Goal: Information Seeking & Learning: Learn about a topic

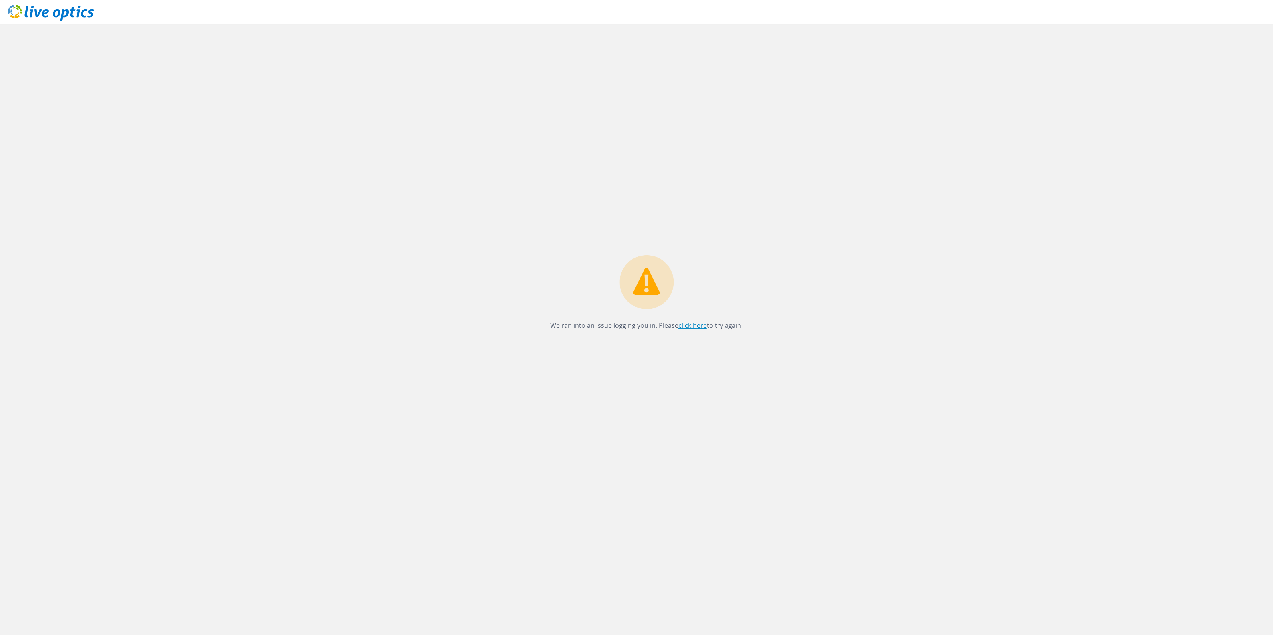
click at [698, 327] on link "click here" at bounding box center [692, 325] width 28 height 9
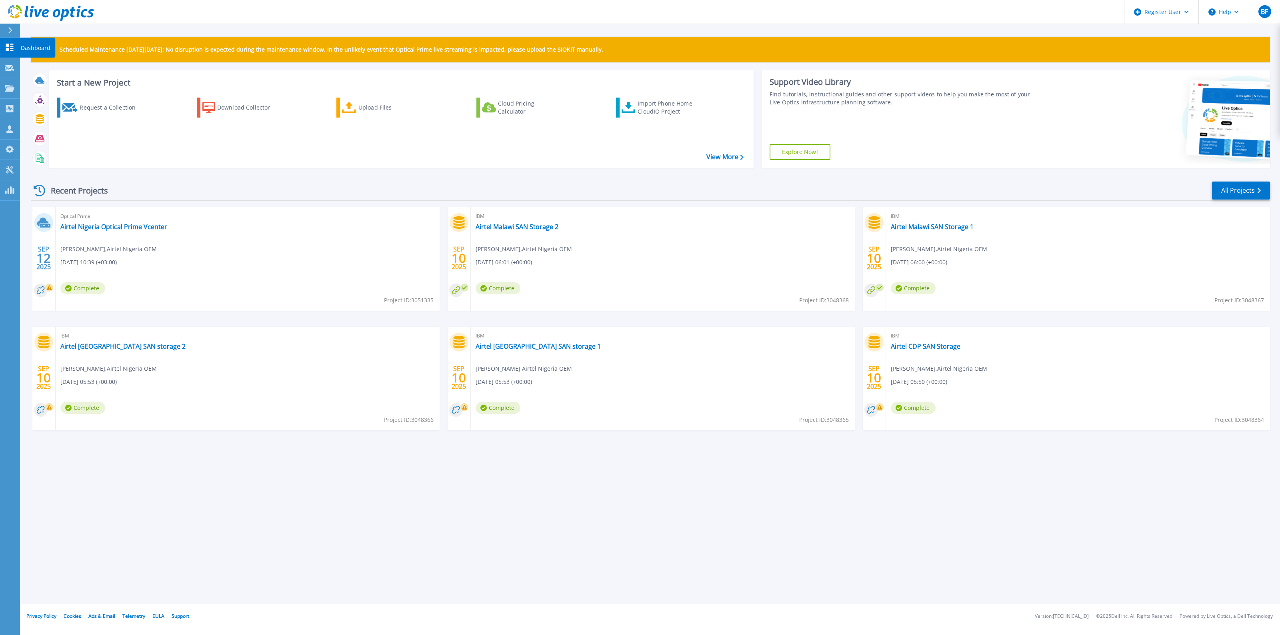
click at [7, 48] on icon at bounding box center [10, 48] width 8 height 8
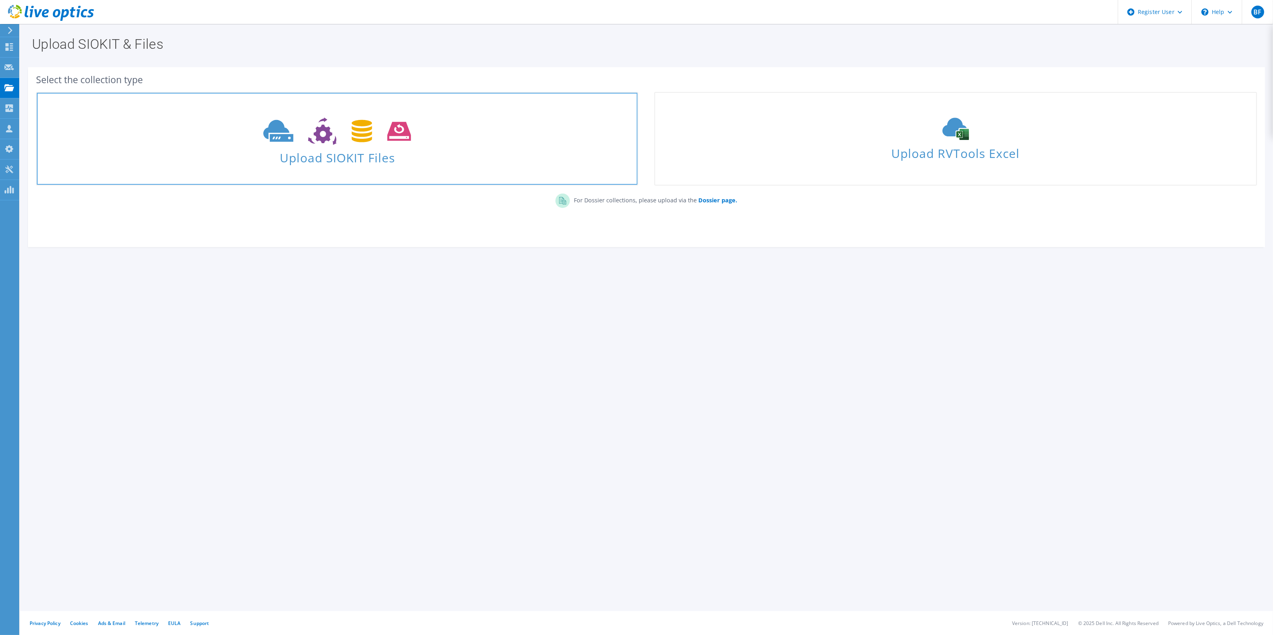
click at [338, 162] on span "Upload SIOKIT Files" at bounding box center [337, 155] width 601 height 17
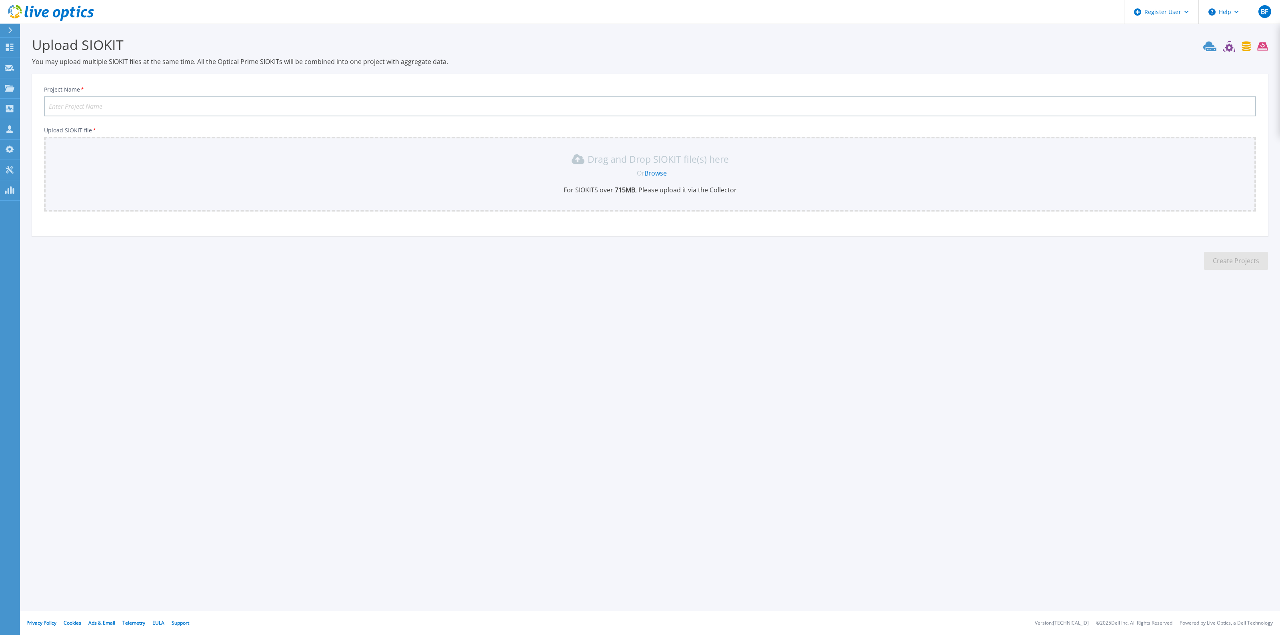
click at [657, 172] on link "Browse" at bounding box center [656, 173] width 22 height 9
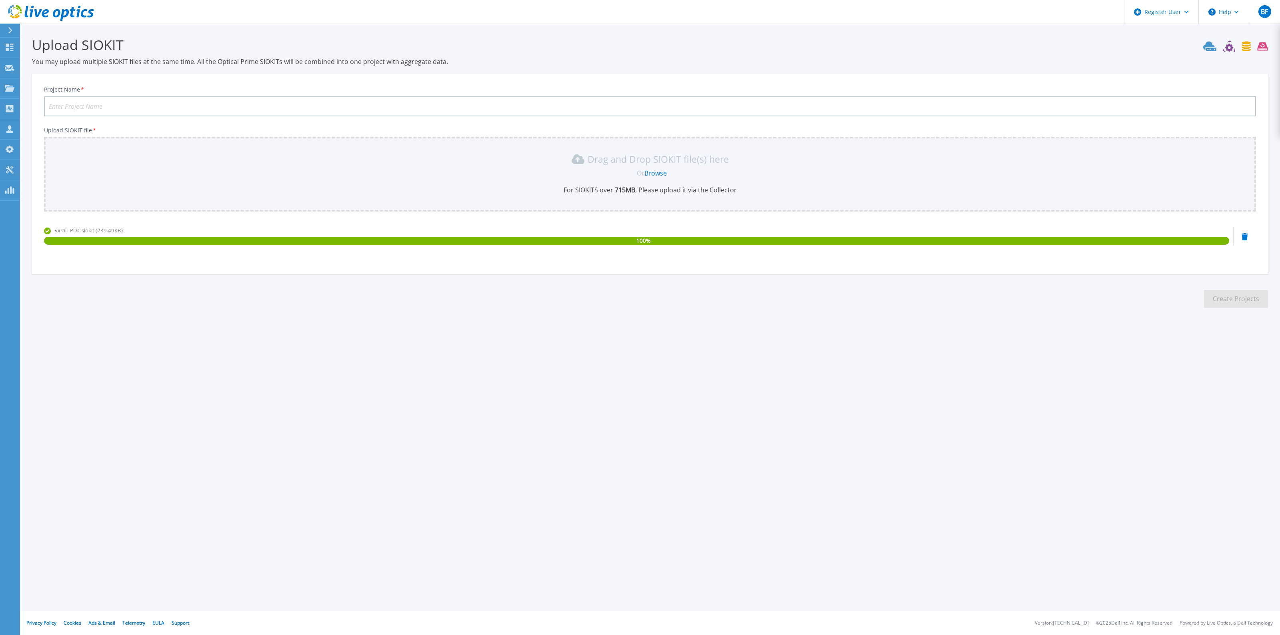
click at [125, 103] on input "Project Name *" at bounding box center [650, 106] width 1212 height 20
type input "SSNIT PRODUCTION DC"
click at [1235, 306] on button "Create Projects" at bounding box center [1236, 299] width 64 height 18
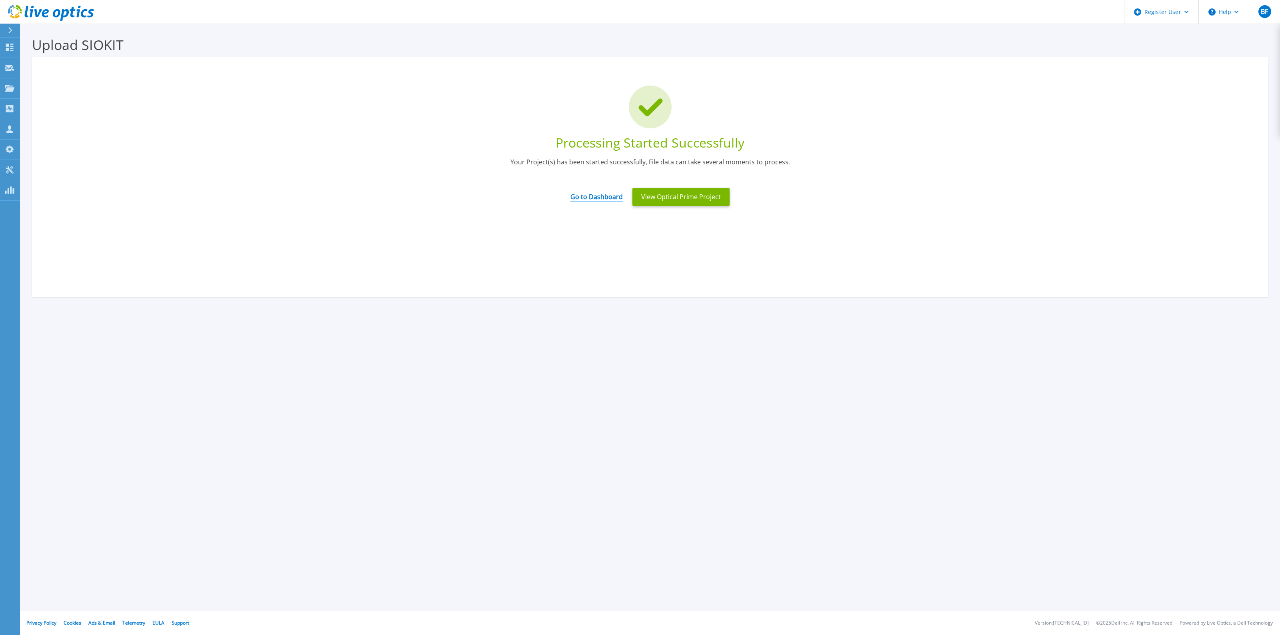
click at [591, 198] on link "Go to Dashboard" at bounding box center [597, 194] width 52 height 16
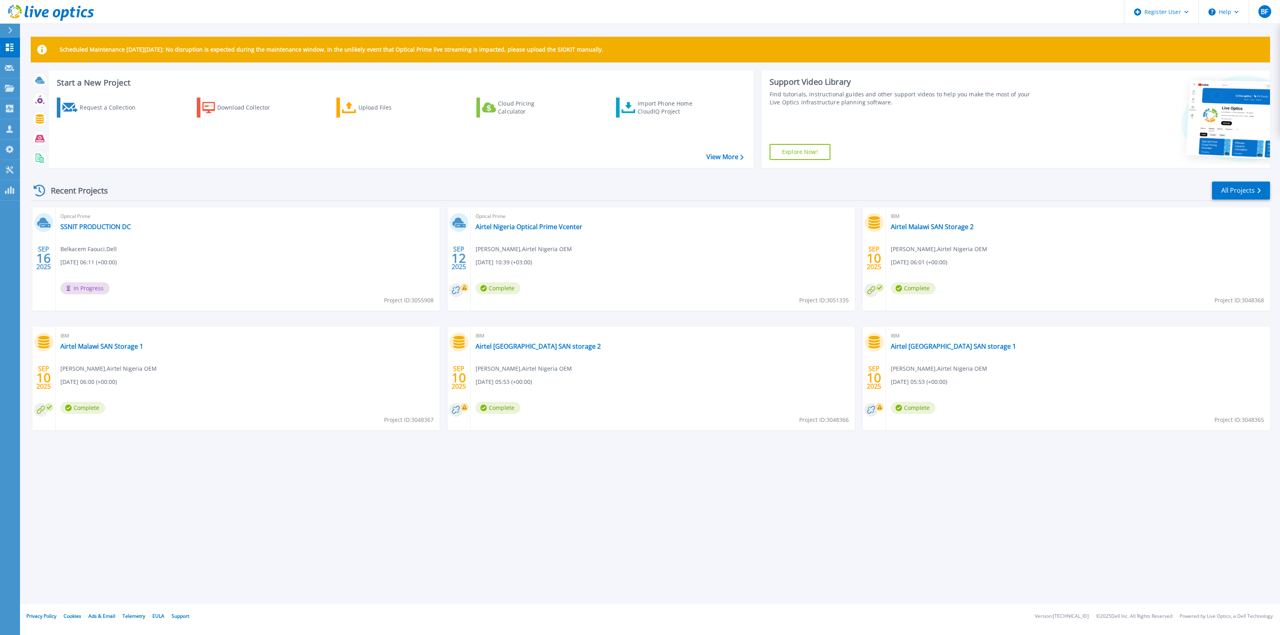
drag, startPoint x: 373, startPoint y: 106, endPoint x: 377, endPoint y: 125, distance: 19.2
click at [373, 106] on div "Upload Files" at bounding box center [391, 108] width 64 height 16
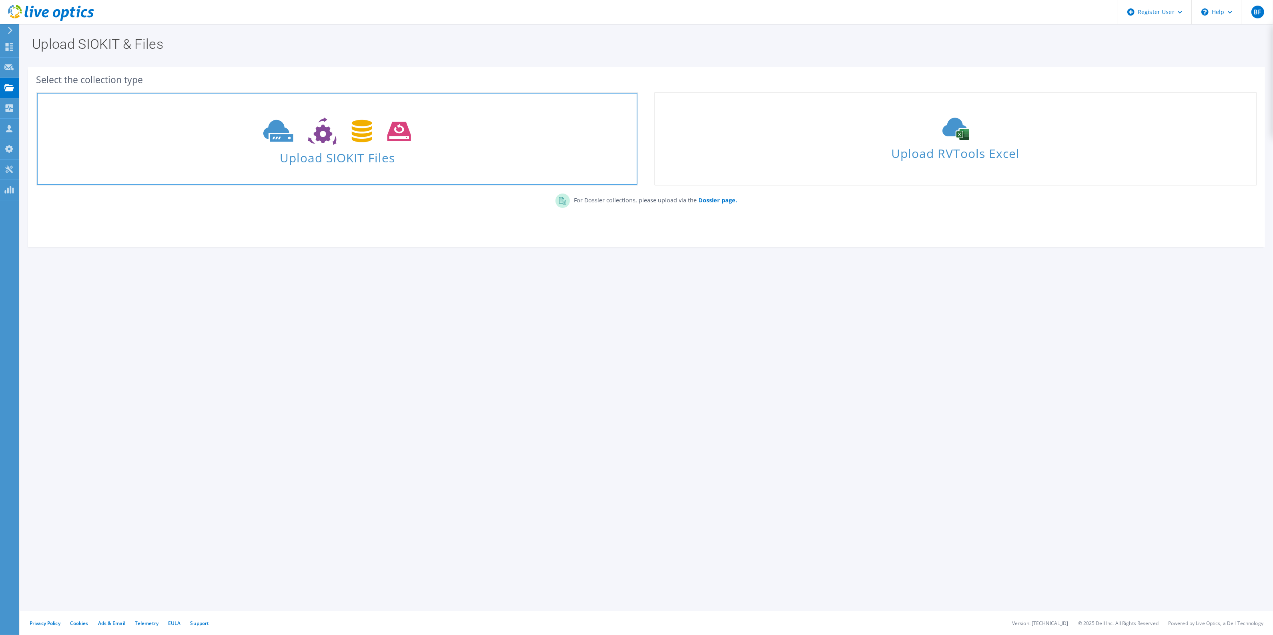
click at [435, 159] on span "Upload SIOKIT Files" at bounding box center [337, 155] width 601 height 17
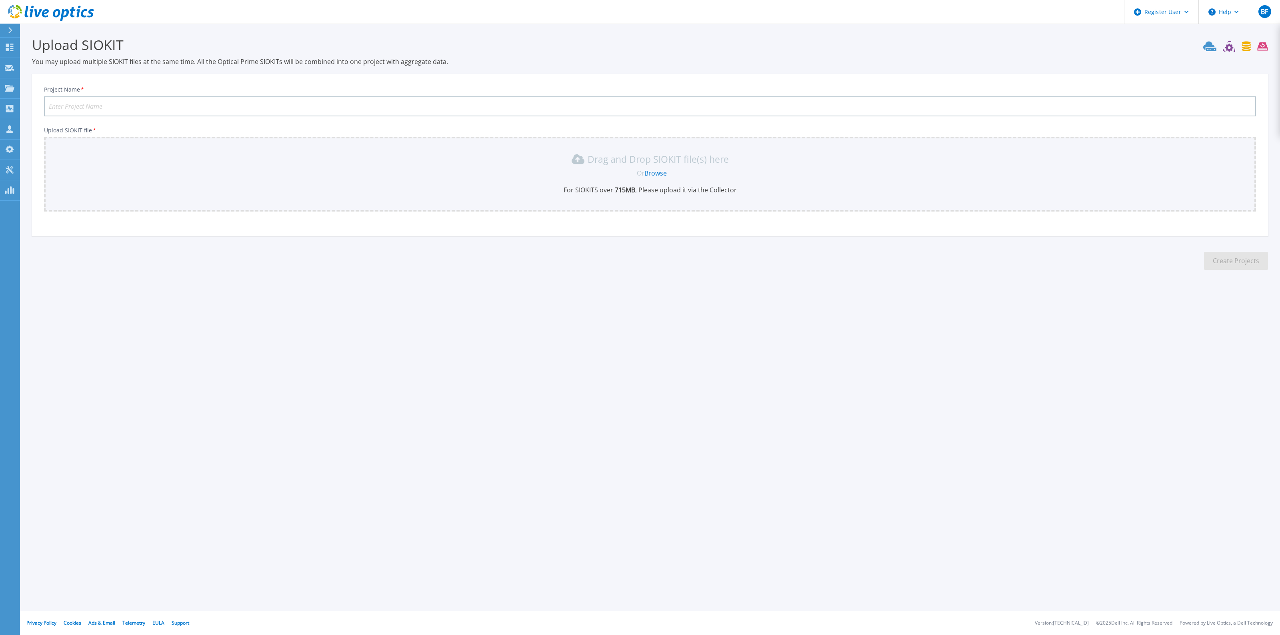
click at [659, 172] on link "Browse" at bounding box center [656, 173] width 22 height 9
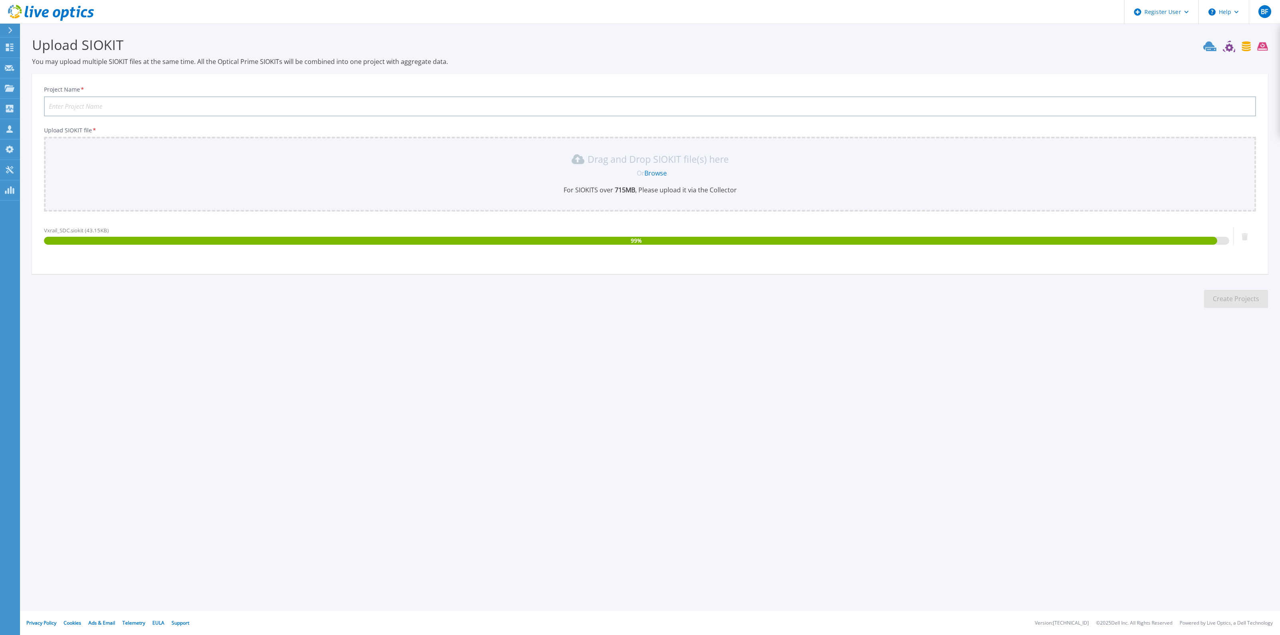
click at [104, 106] on input "Project Name *" at bounding box center [650, 106] width 1212 height 20
click at [90, 104] on input "SSNIT" at bounding box center [650, 106] width 1212 height 20
click at [114, 105] on input "SSNIT" at bounding box center [650, 106] width 1212 height 20
click at [89, 107] on input "SSNIT" at bounding box center [650, 106] width 1212 height 20
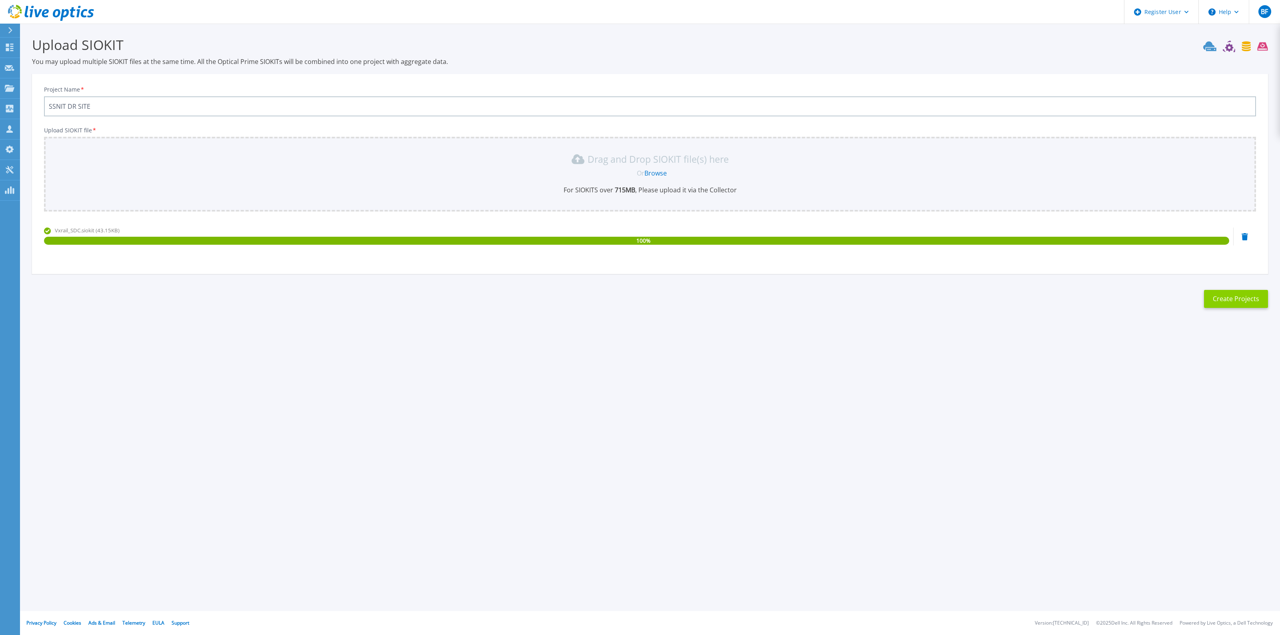
type input "SSNIT DR SITE"
click at [1229, 304] on button "Create Projects" at bounding box center [1236, 299] width 64 height 18
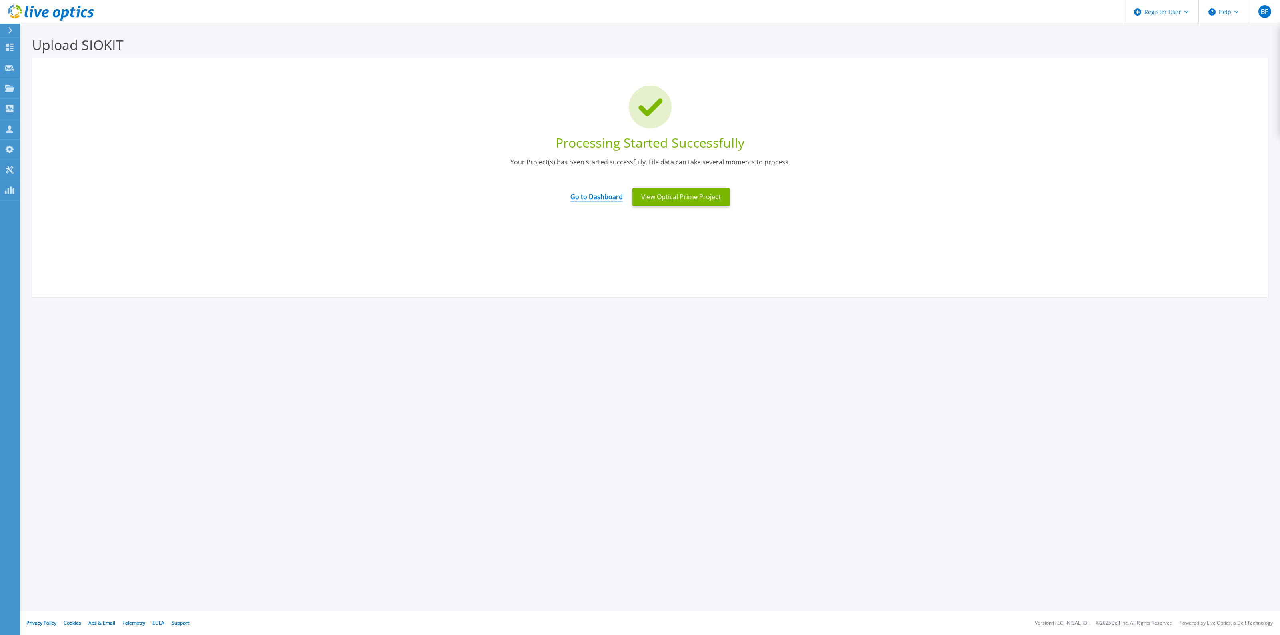
click at [602, 197] on link "Go to Dashboard" at bounding box center [597, 194] width 52 height 16
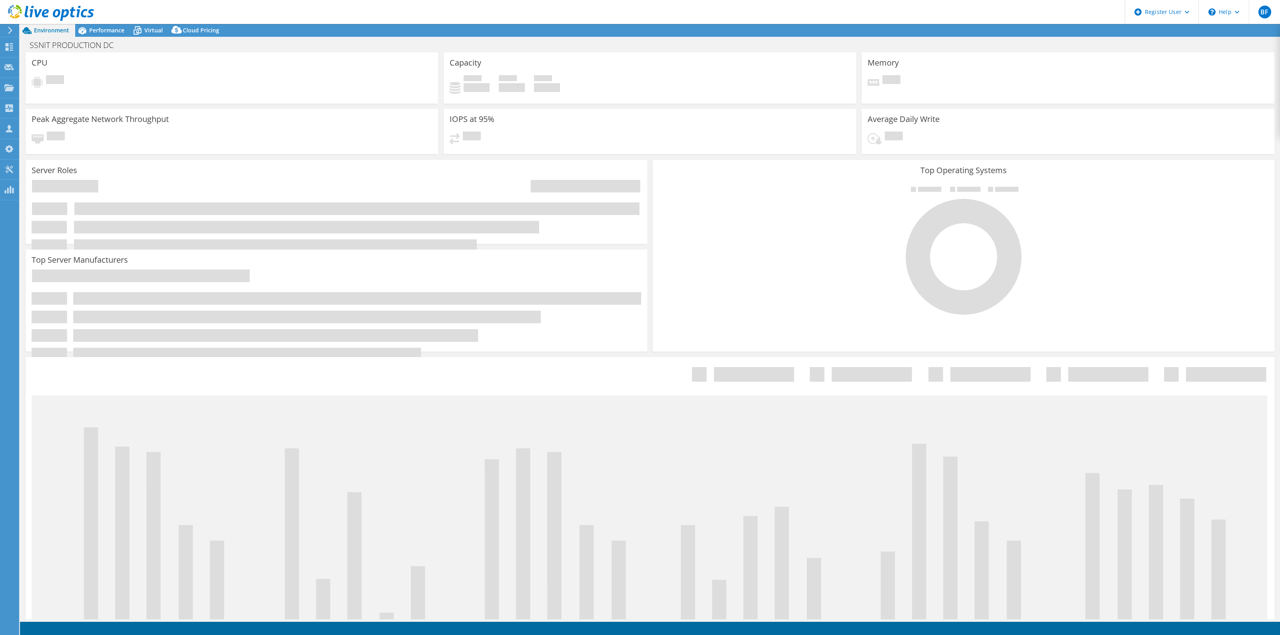
select select "USD"
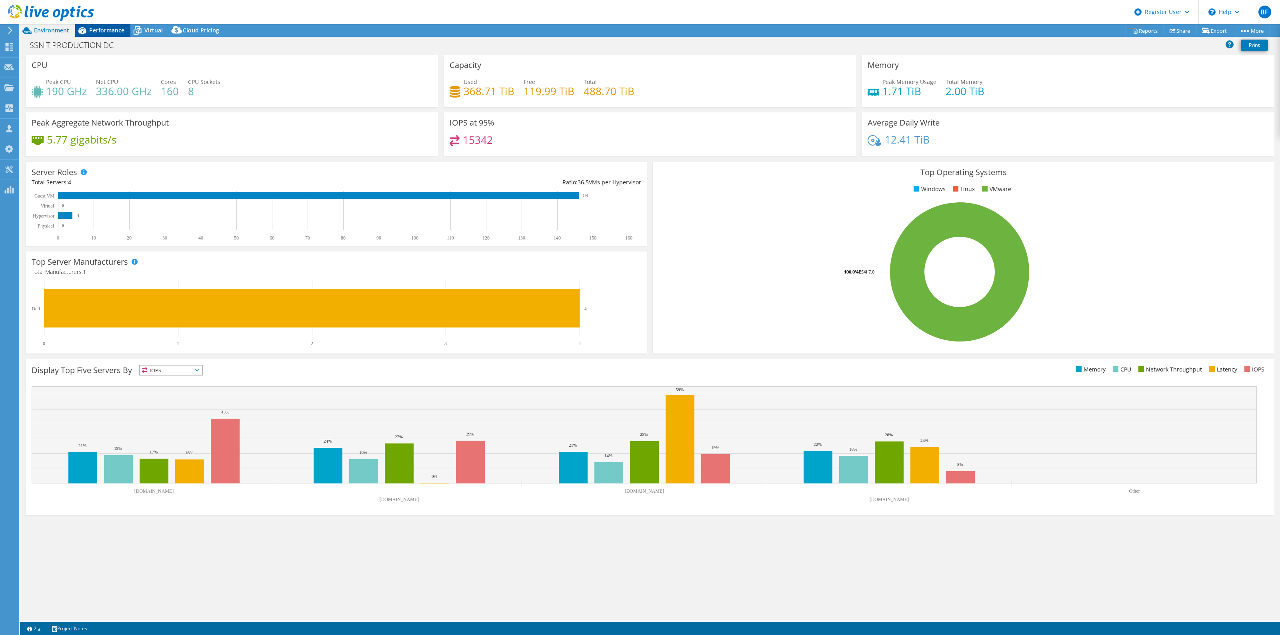
click at [105, 32] on span "Performance" at bounding box center [106, 30] width 35 height 8
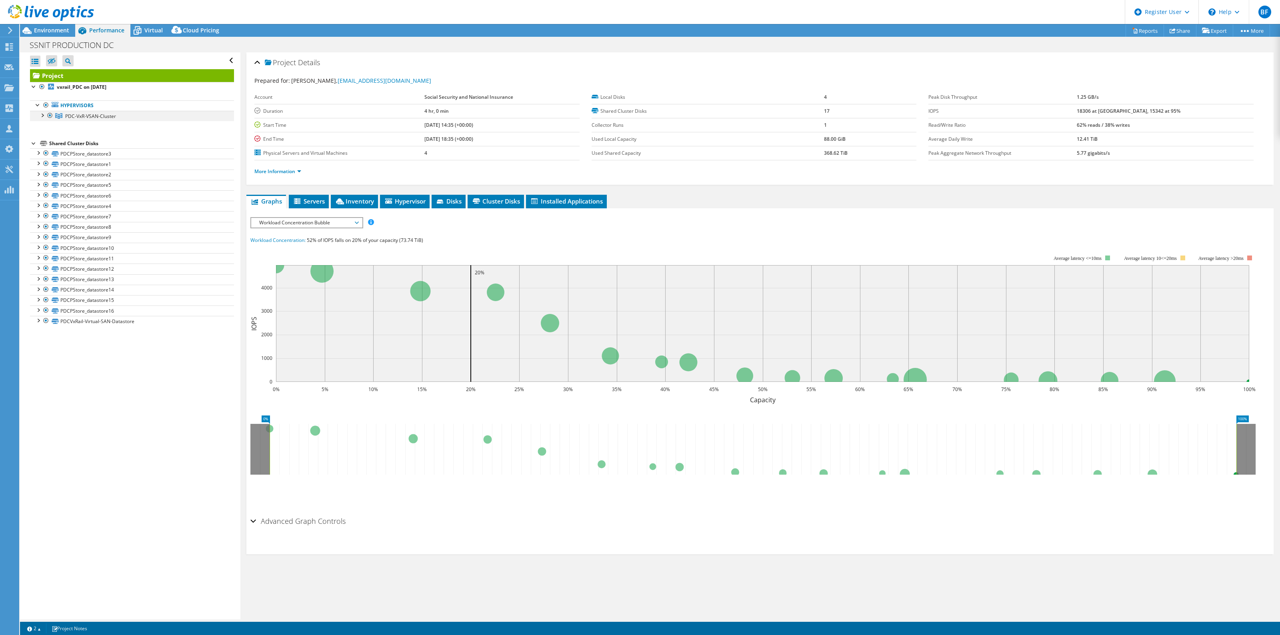
click at [44, 118] on div at bounding box center [42, 115] width 8 height 8
click at [110, 127] on link "ss-pdcvxnode2.ssnit.org.gh" at bounding box center [132, 126] width 204 height 10
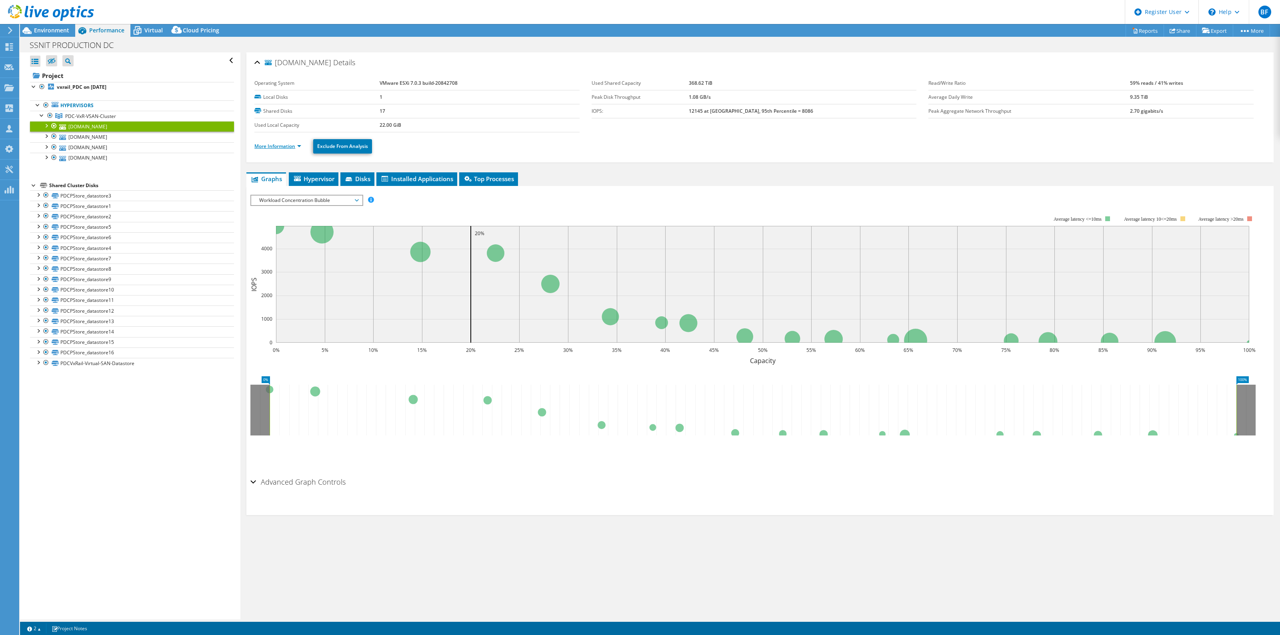
click at [301, 147] on link "More Information" at bounding box center [277, 146] width 47 height 7
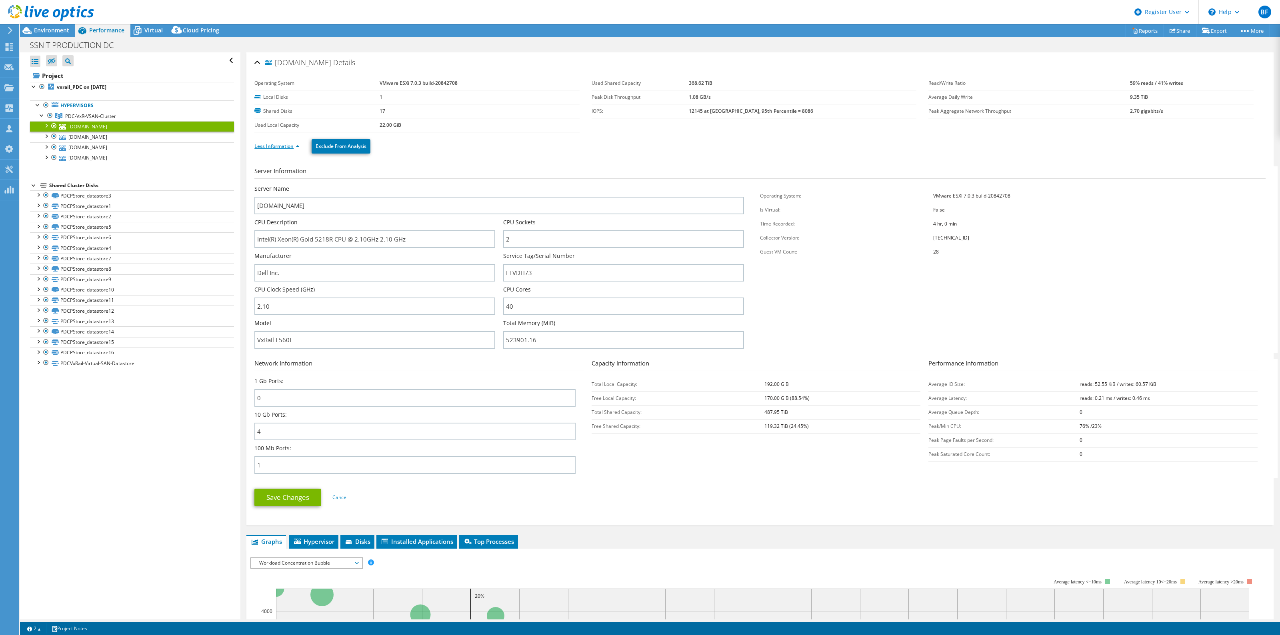
click at [297, 145] on link "Less Information" at bounding box center [276, 146] width 45 height 7
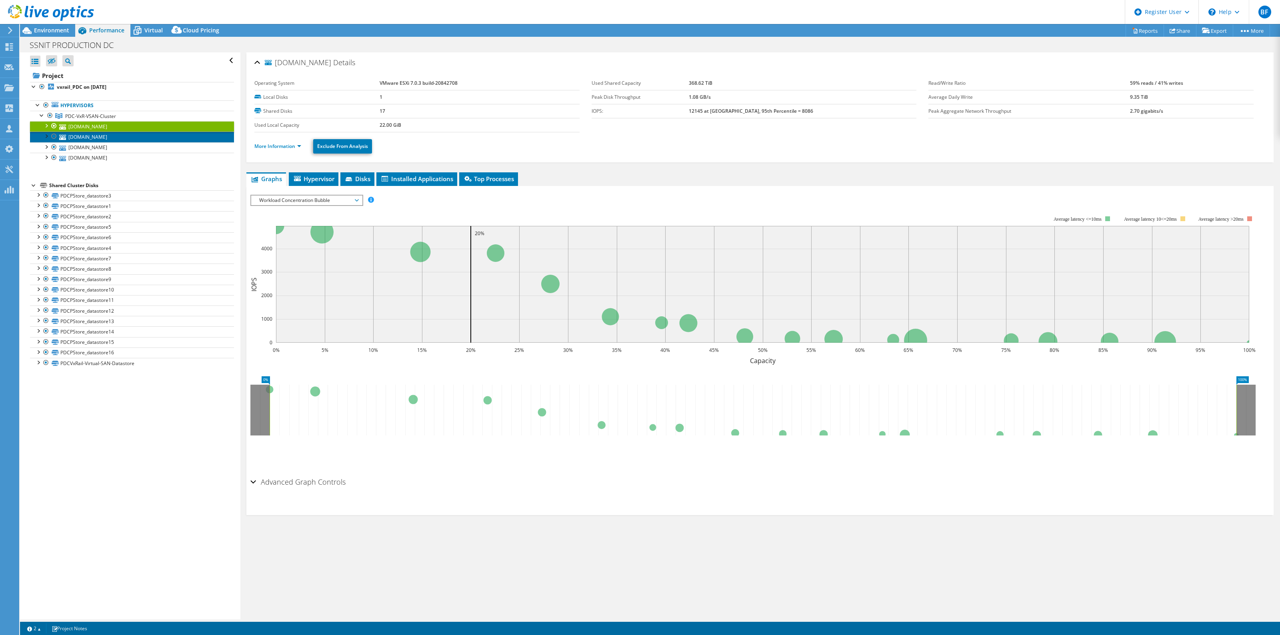
click at [95, 139] on link "ss-pdcvxnode3.ssnit.org.gh" at bounding box center [132, 137] width 204 height 10
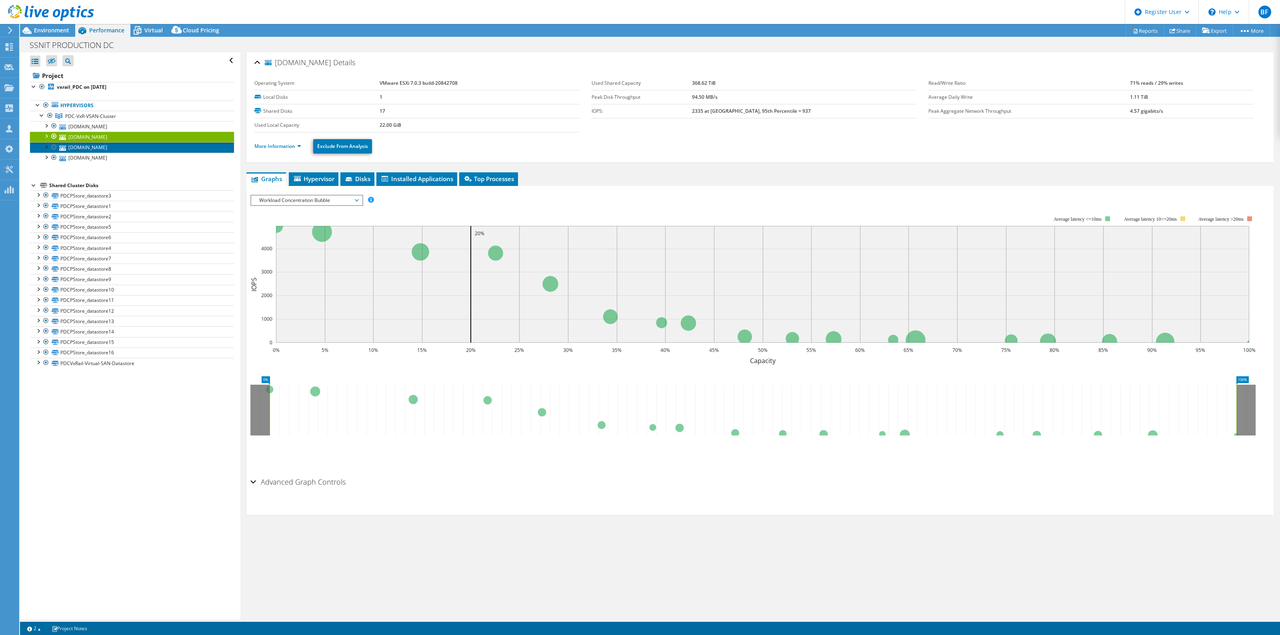
click at [107, 148] on link "ss-pdcvxnode4.ssnit.org.gh" at bounding box center [132, 147] width 204 height 10
click at [106, 161] on link "ss-pdcvxnode1.ssnit.org.gh" at bounding box center [132, 158] width 204 height 10
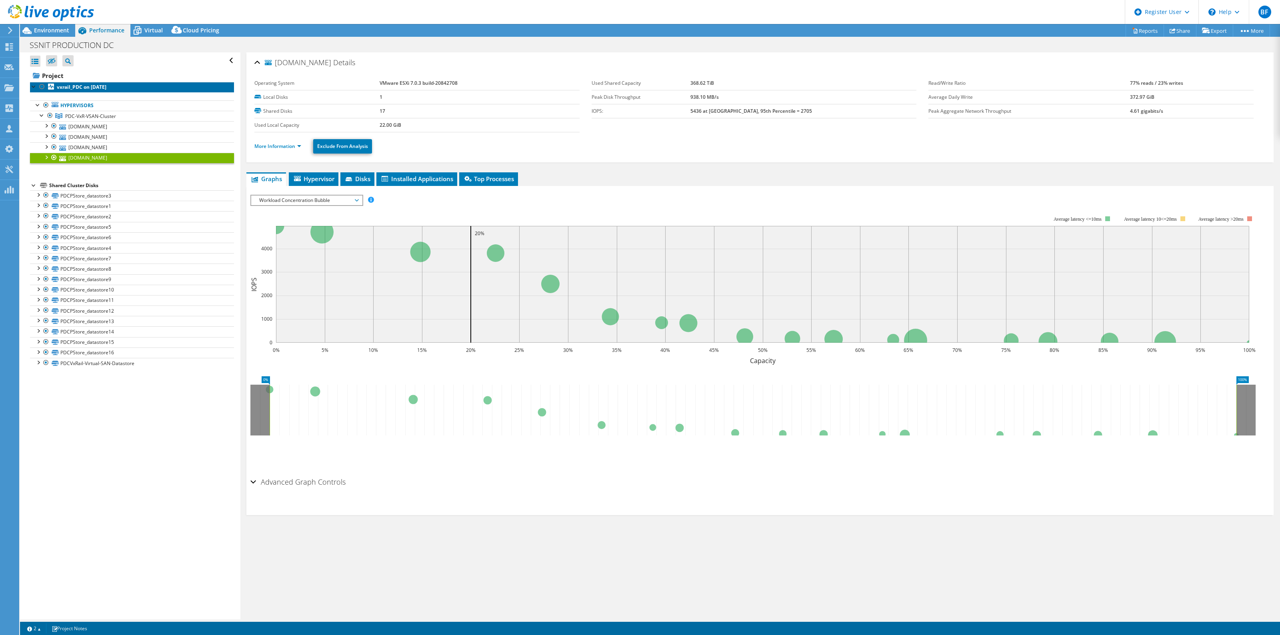
click at [77, 88] on b "vxrail_PDC on 9/16/2025" at bounding box center [82, 87] width 50 height 7
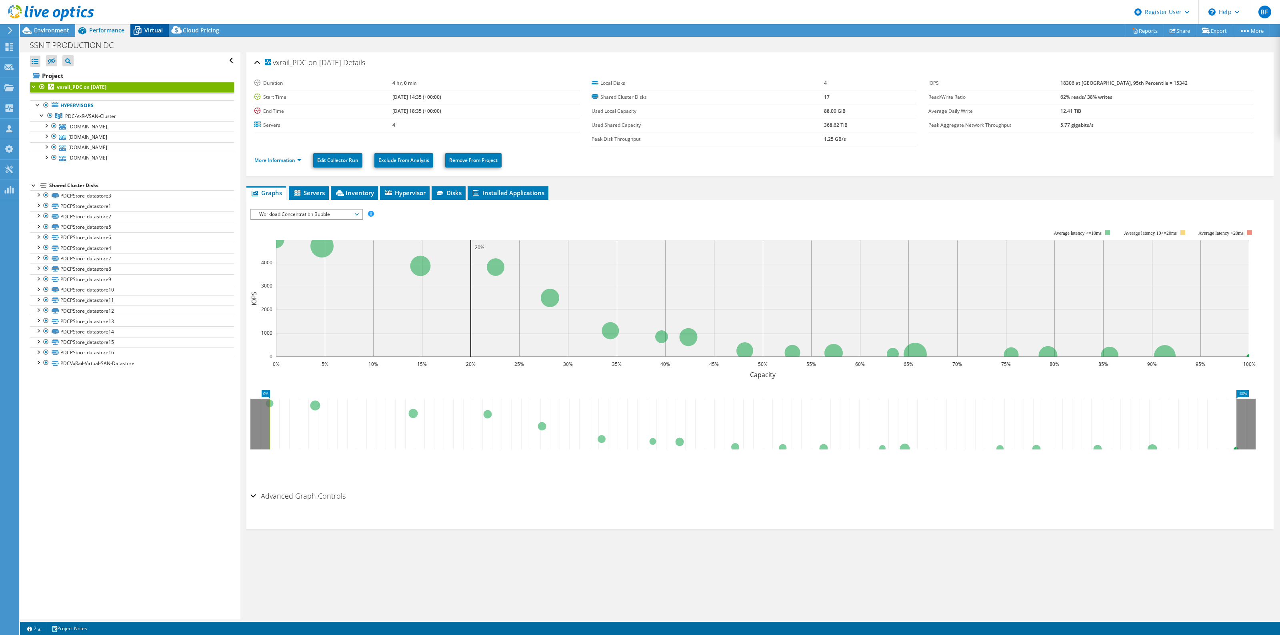
click at [146, 33] on span "Virtual" at bounding box center [153, 30] width 18 height 8
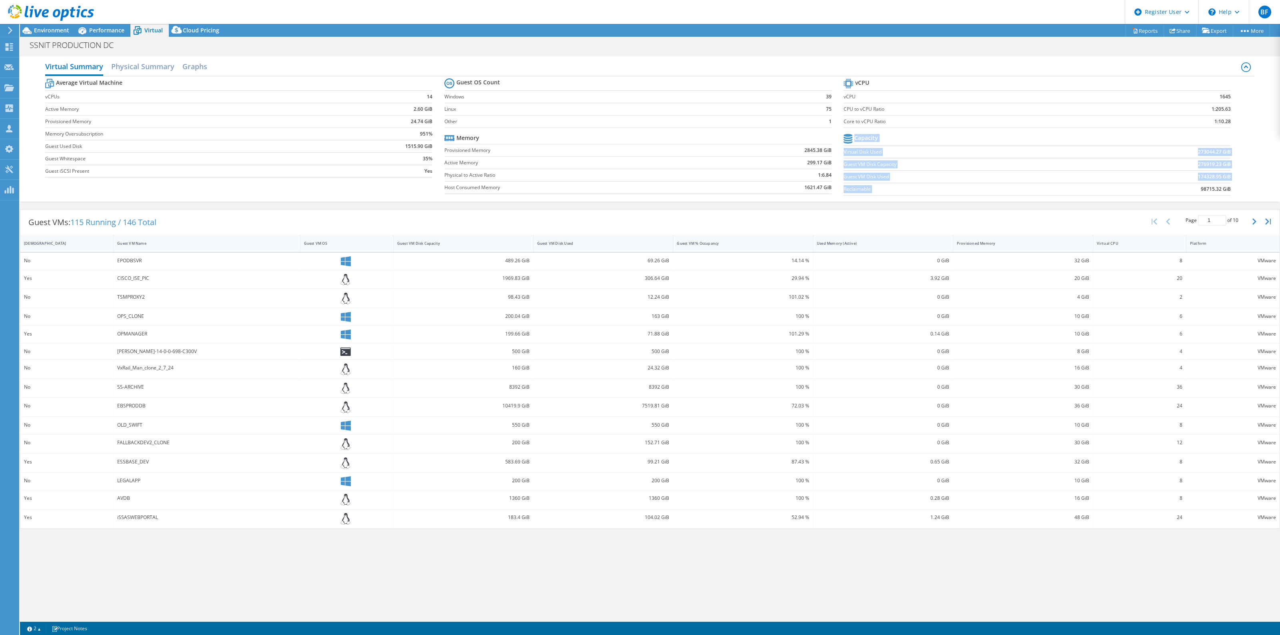
drag, startPoint x: 1201, startPoint y: 191, endPoint x: 1235, endPoint y: 188, distance: 34.2
click at [1235, 188] on section "vCPU vCPU 1645 CPU to vCPU Ratio 1:205.63 Core to vCPU Ratio 1:10.28 Capacity V…" at bounding box center [1043, 138] width 399 height 123
drag, startPoint x: 1214, startPoint y: 122, endPoint x: 1232, endPoint y: 122, distance: 18.8
click at [1232, 122] on section "vCPU vCPU 1645 CPU to vCPU Ratio 1:205.63 Core to vCPU Ratio 1:10.28 Capacity V…" at bounding box center [1043, 138] width 399 height 123
click at [101, 31] on span "Performance" at bounding box center [106, 30] width 35 height 8
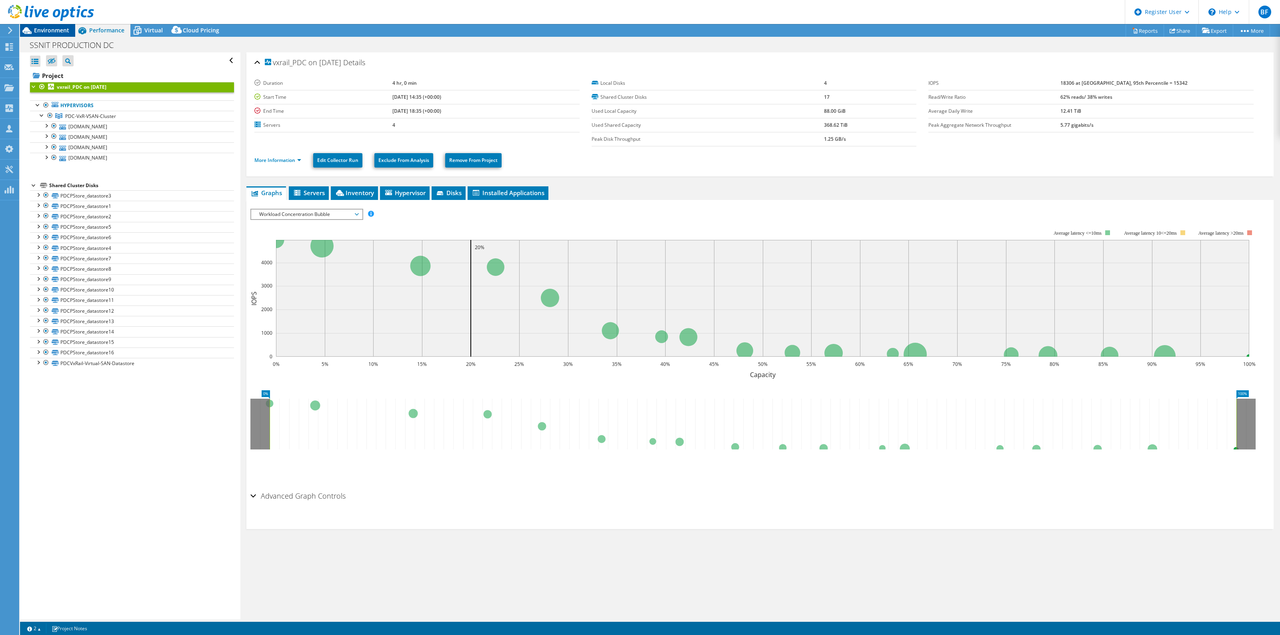
click at [52, 28] on span "Environment" at bounding box center [51, 30] width 35 height 8
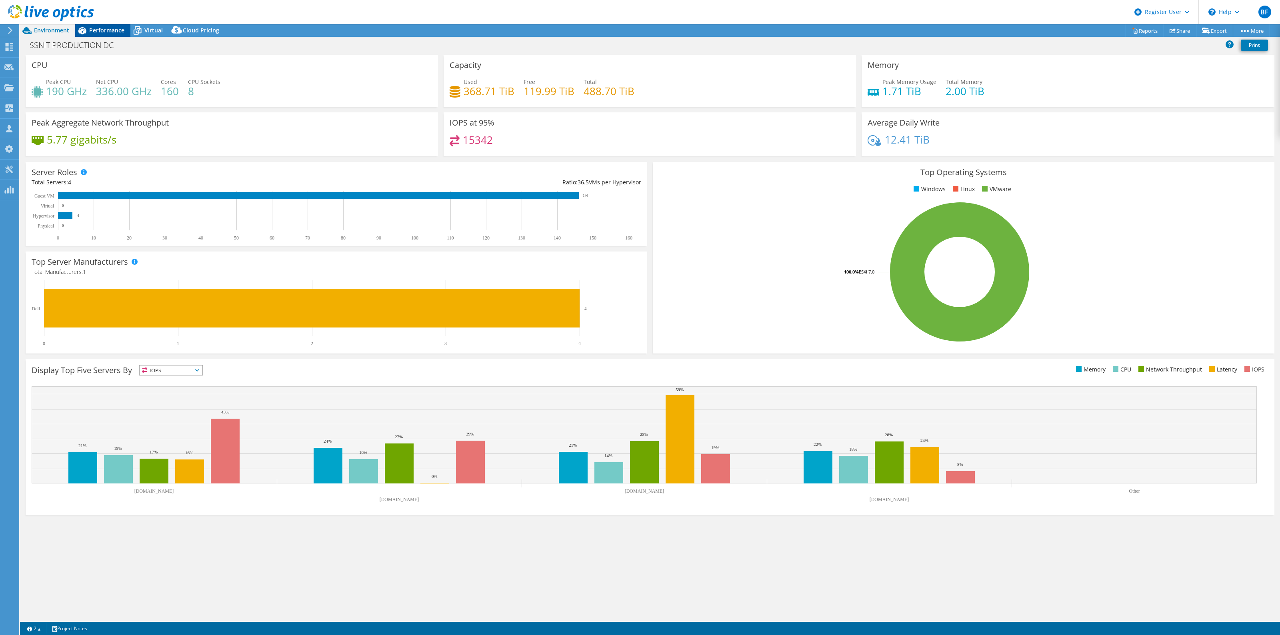
click at [106, 28] on span "Performance" at bounding box center [106, 30] width 35 height 8
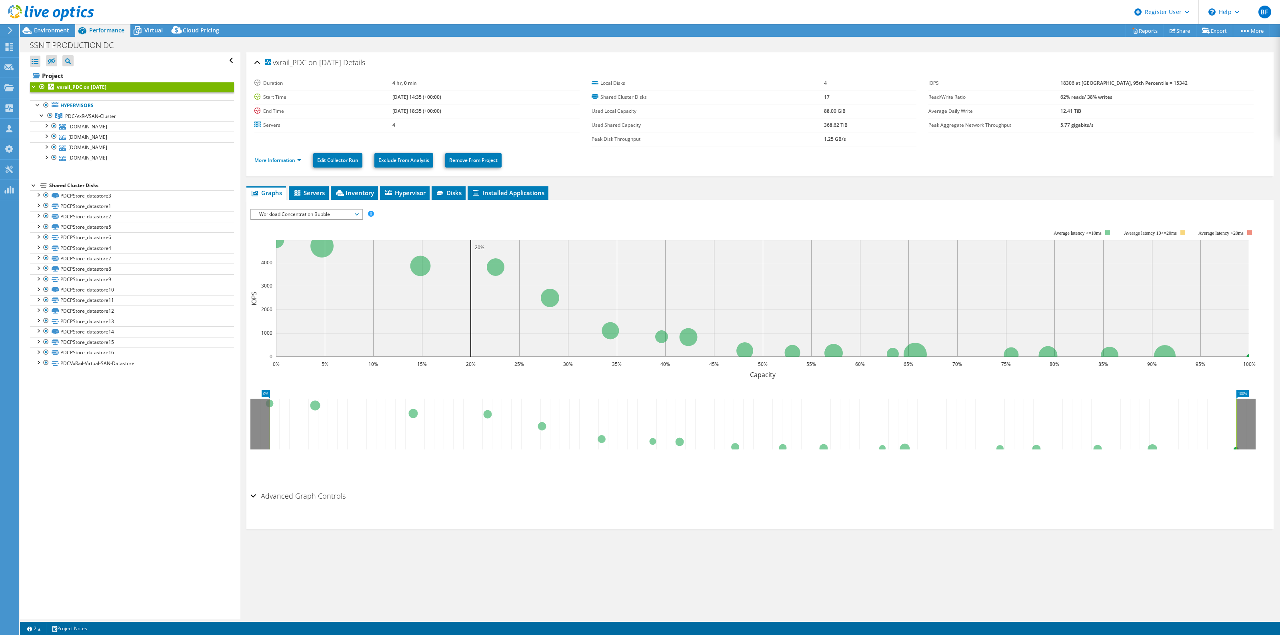
click at [353, 213] on span "Workload Concentration Bubble" at bounding box center [306, 215] width 103 height 10
click at [299, 273] on li "CPU Percentage" at bounding box center [306, 272] width 111 height 10
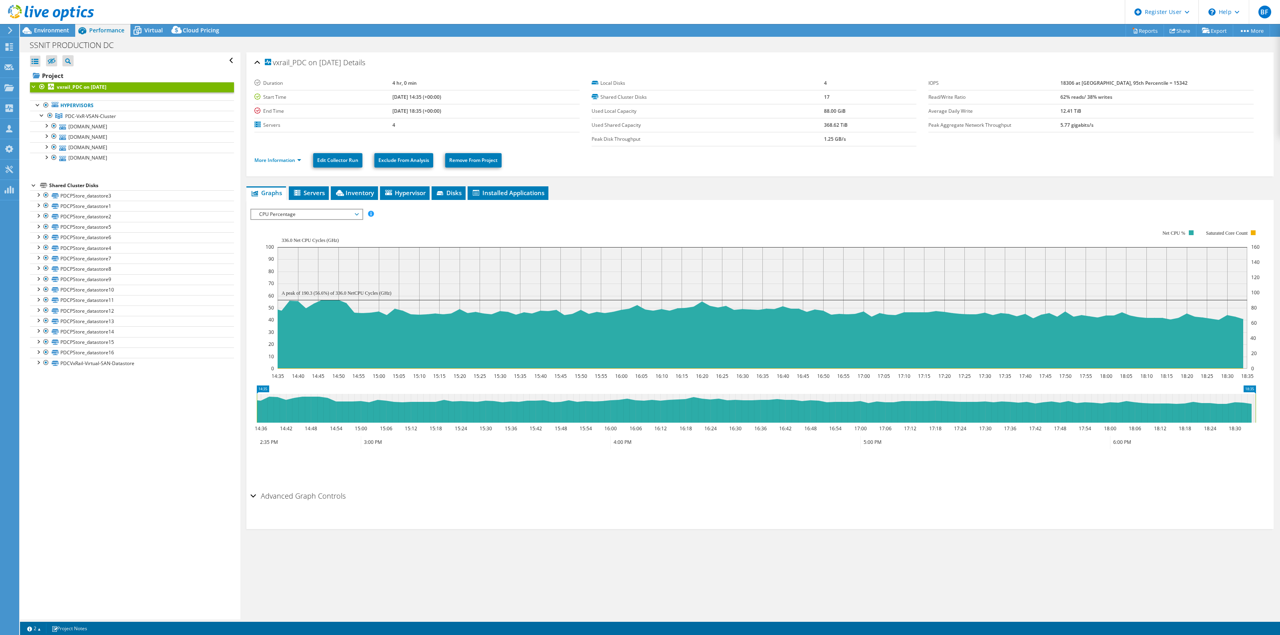
click at [319, 212] on span "CPU Percentage" at bounding box center [306, 215] width 103 height 10
click at [275, 281] on li "Memory" at bounding box center [306, 282] width 111 height 10
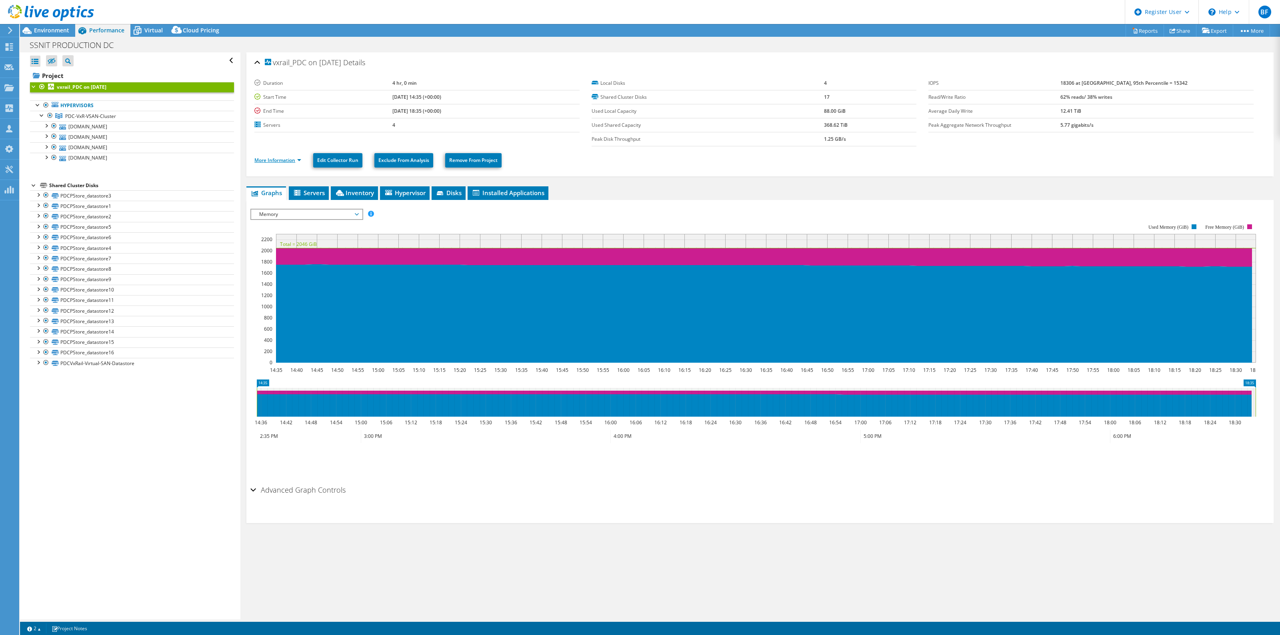
click at [301, 161] on link "More Information" at bounding box center [277, 160] width 47 height 7
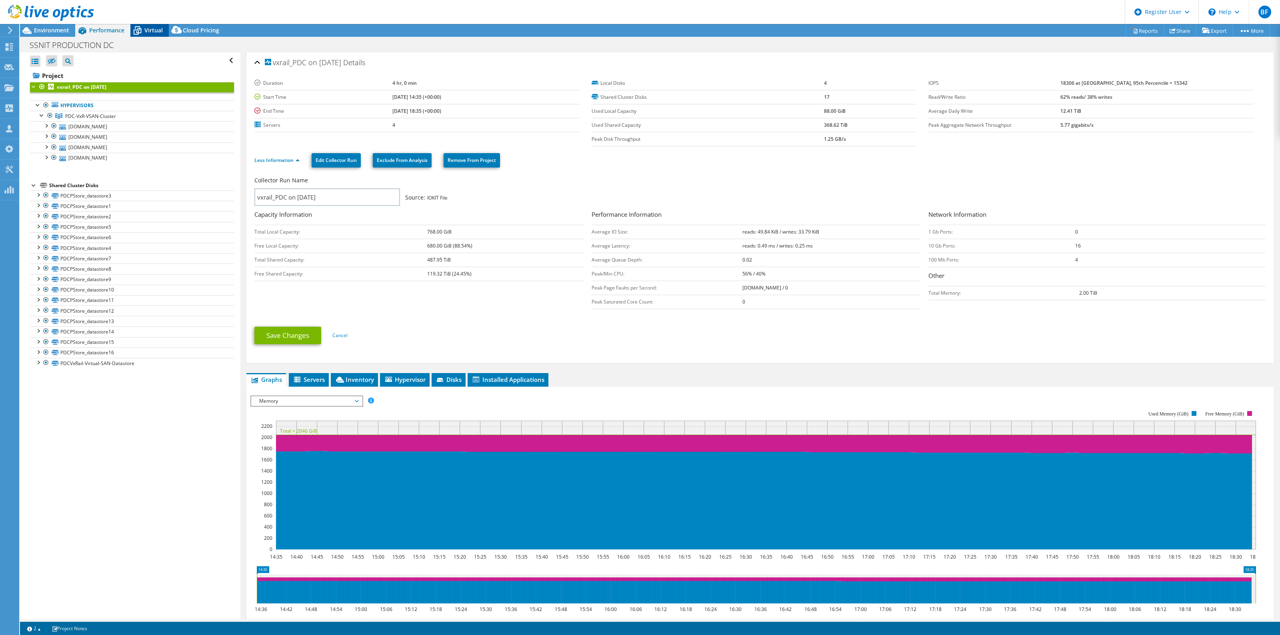
click at [157, 32] on span "Virtual" at bounding box center [153, 30] width 18 height 8
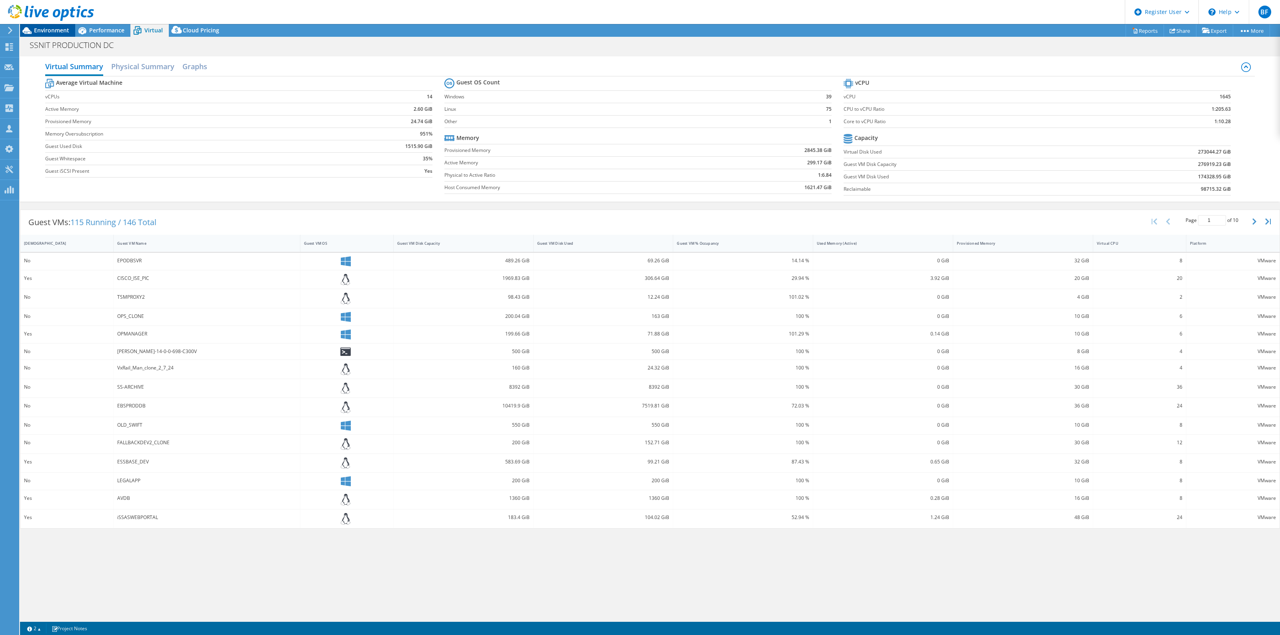
click at [62, 27] on span "Environment" at bounding box center [51, 30] width 35 height 8
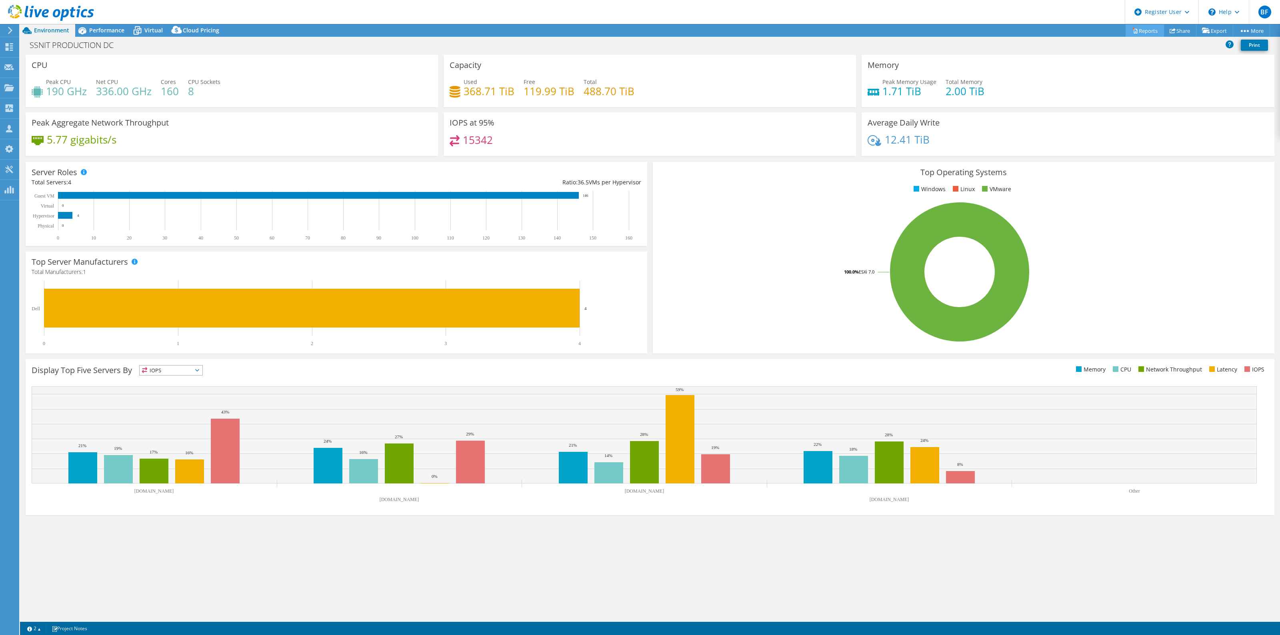
click at [1137, 31] on link "Reports" at bounding box center [1145, 30] width 38 height 12
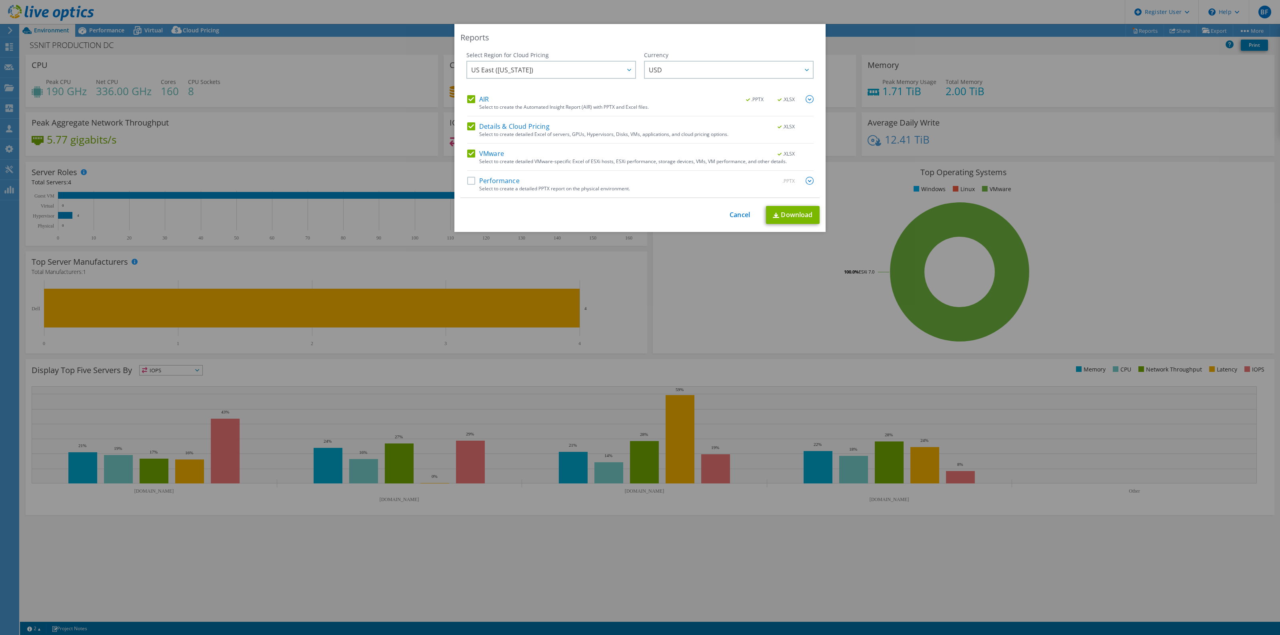
click at [467, 128] on label "Details & Cloud Pricing" at bounding box center [508, 126] width 82 height 8
click at [0, 0] on input "Details & Cloud Pricing" at bounding box center [0, 0] width 0 height 0
drag, startPoint x: 465, startPoint y: 177, endPoint x: 473, endPoint y: 184, distance: 10.5
click at [467, 177] on label "Performance" at bounding box center [493, 181] width 52 height 8
click at [0, 0] on input "Performance" at bounding box center [0, 0] width 0 height 0
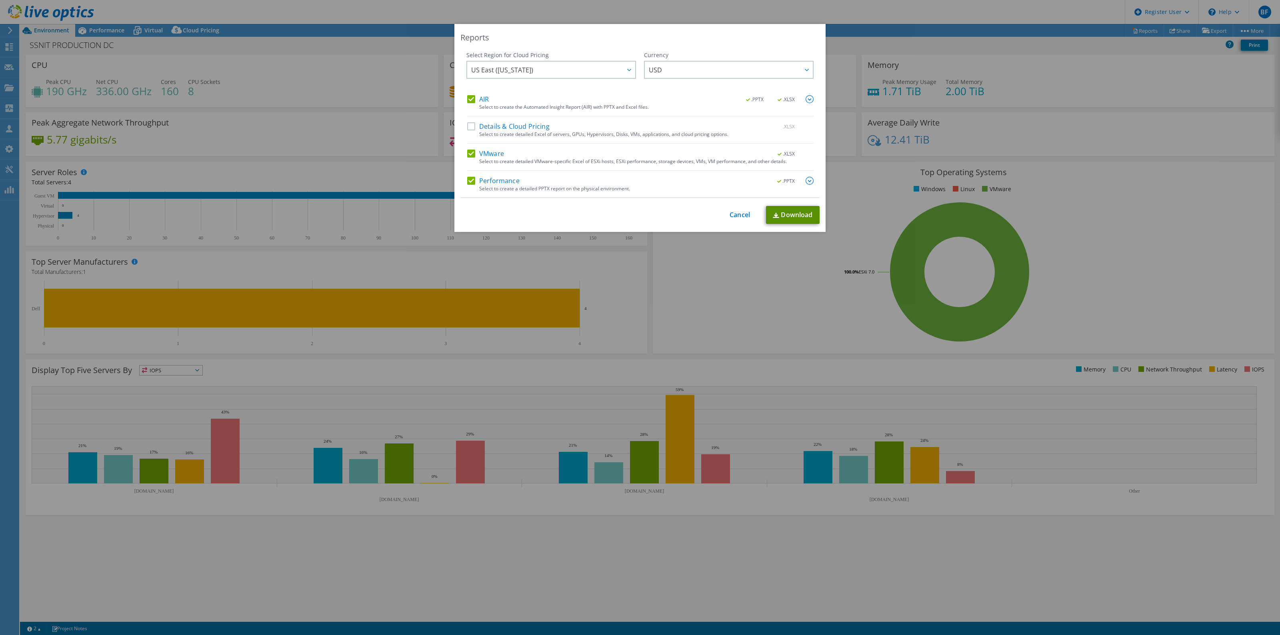
click at [789, 218] on link "Download" at bounding box center [793, 215] width 54 height 18
click at [116, 33] on div "Reports Select Region for Cloud Pricing Asia Pacific (Hong Kong) Asia Pacific (…" at bounding box center [640, 317] width 1280 height 587
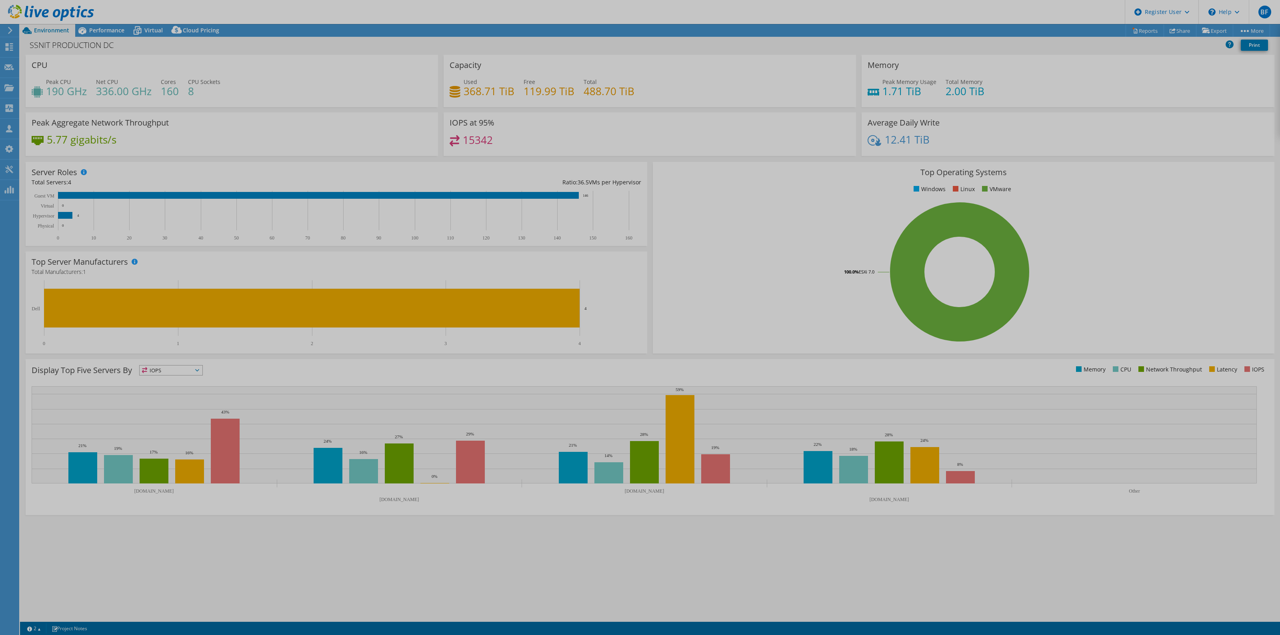
click at [108, 29] on div at bounding box center [640, 317] width 1280 height 635
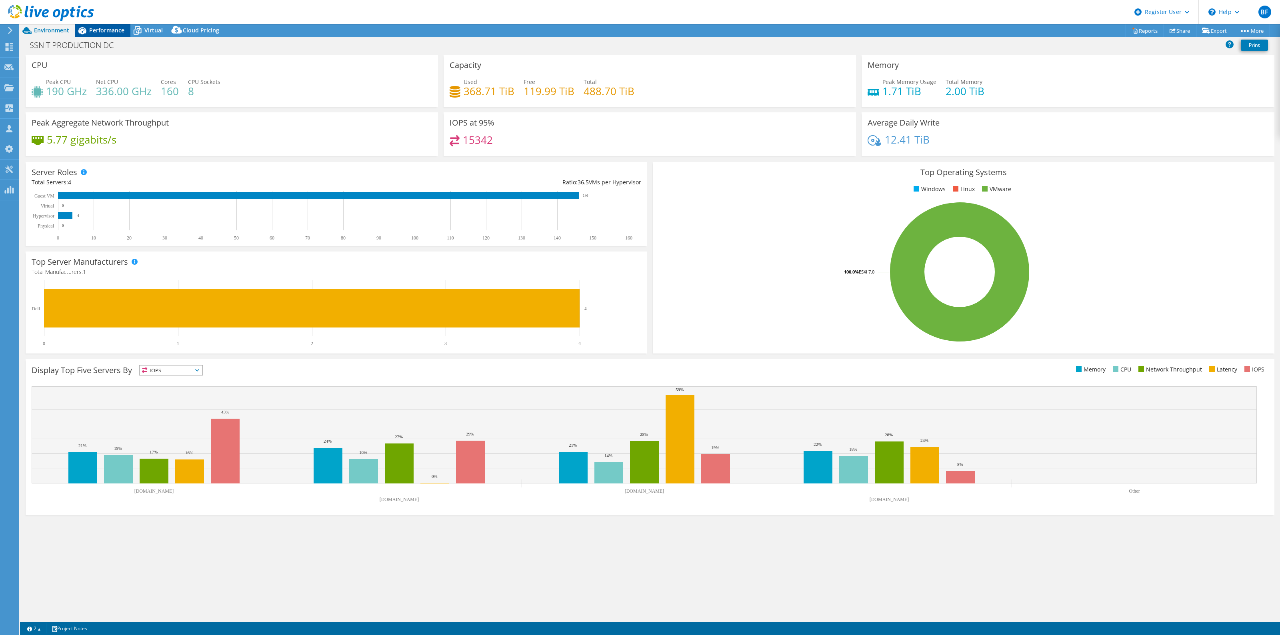
click at [105, 27] on span "Performance" at bounding box center [106, 30] width 35 height 8
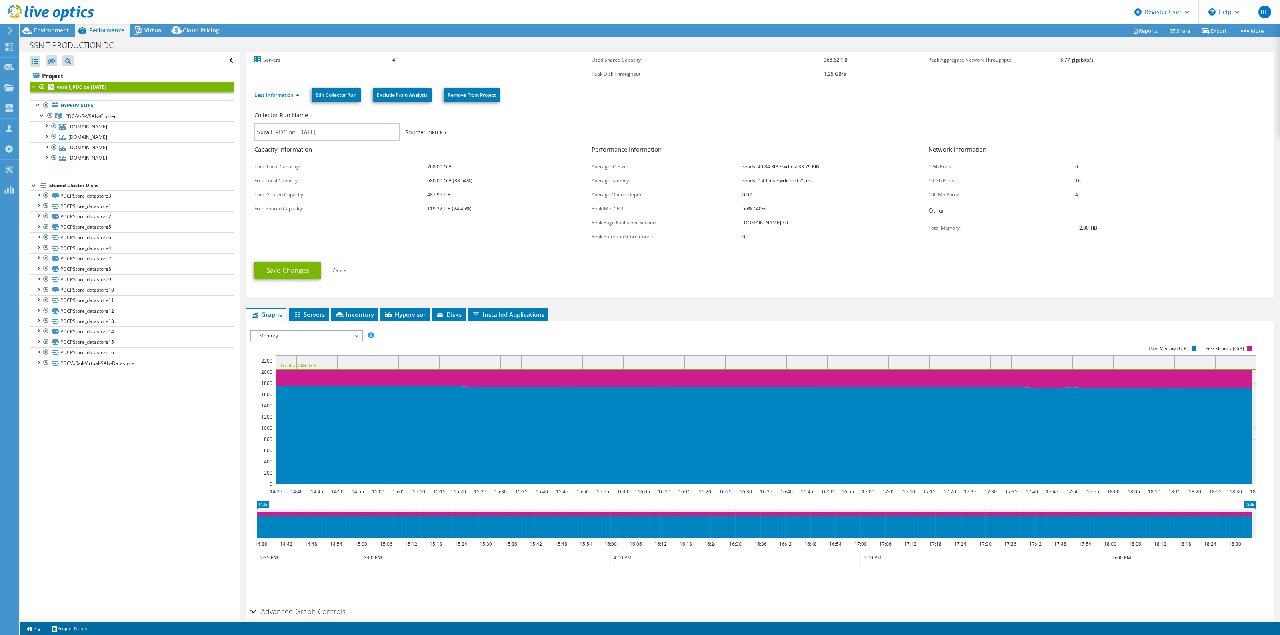
scroll to position [104, 0]
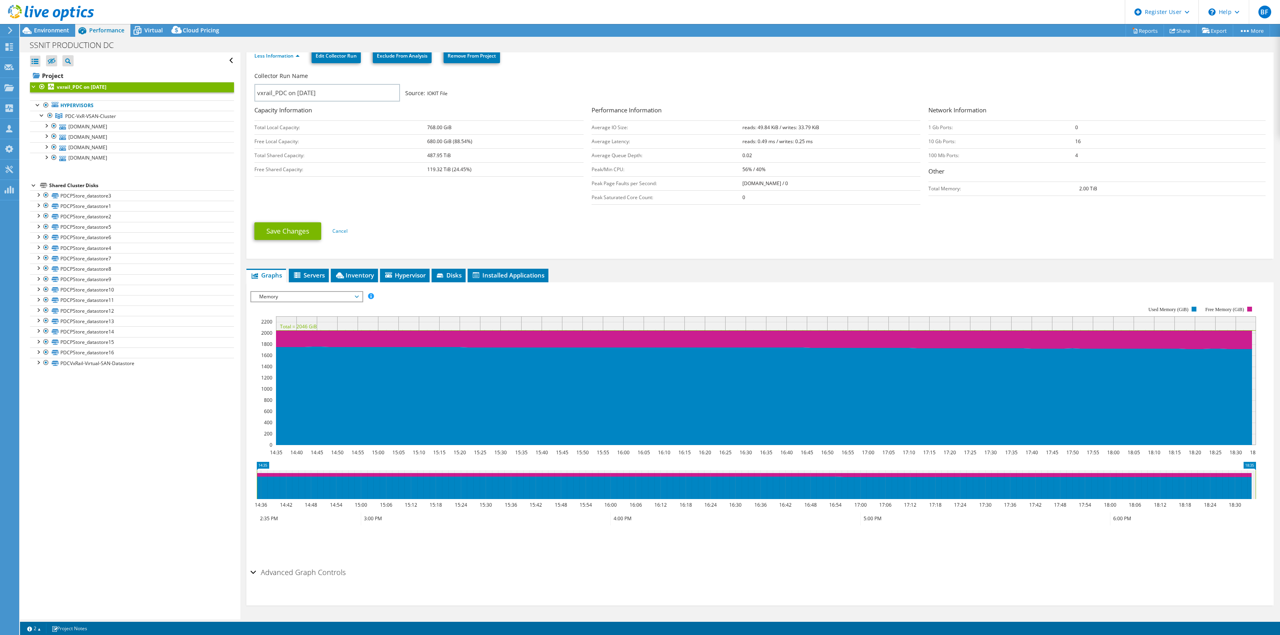
click at [347, 294] on span "Memory" at bounding box center [306, 297] width 103 height 10
click at [317, 365] on li "Top Servers By Page Faults" at bounding box center [306, 365] width 111 height 10
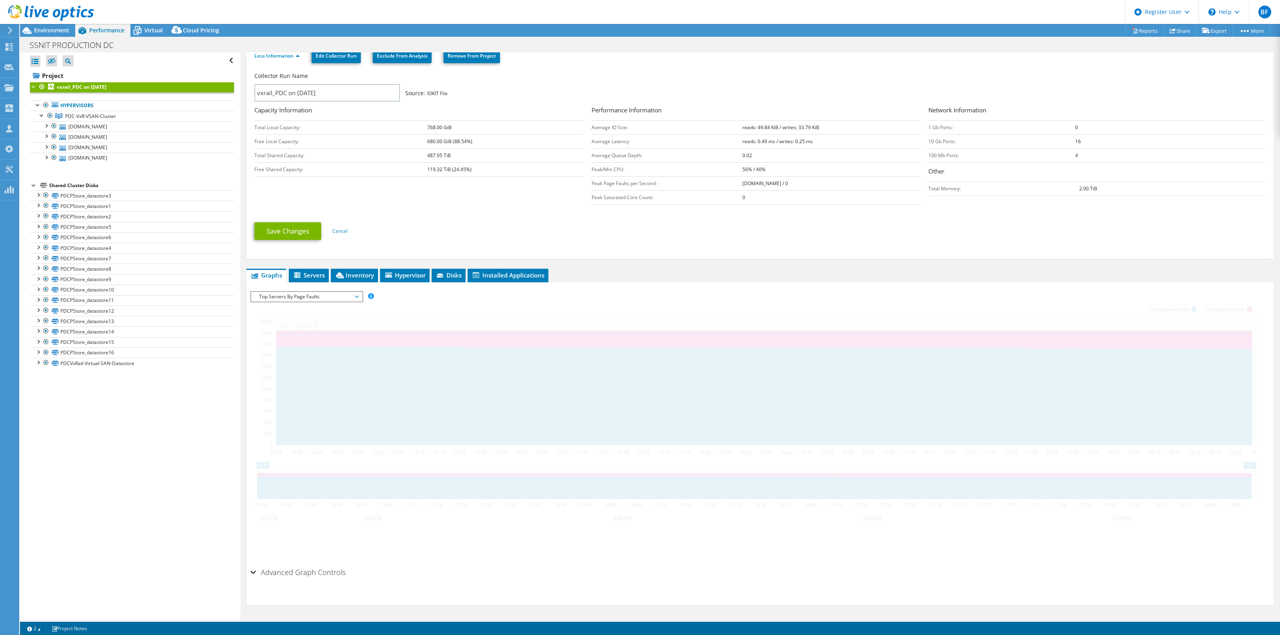
scroll to position [40, 0]
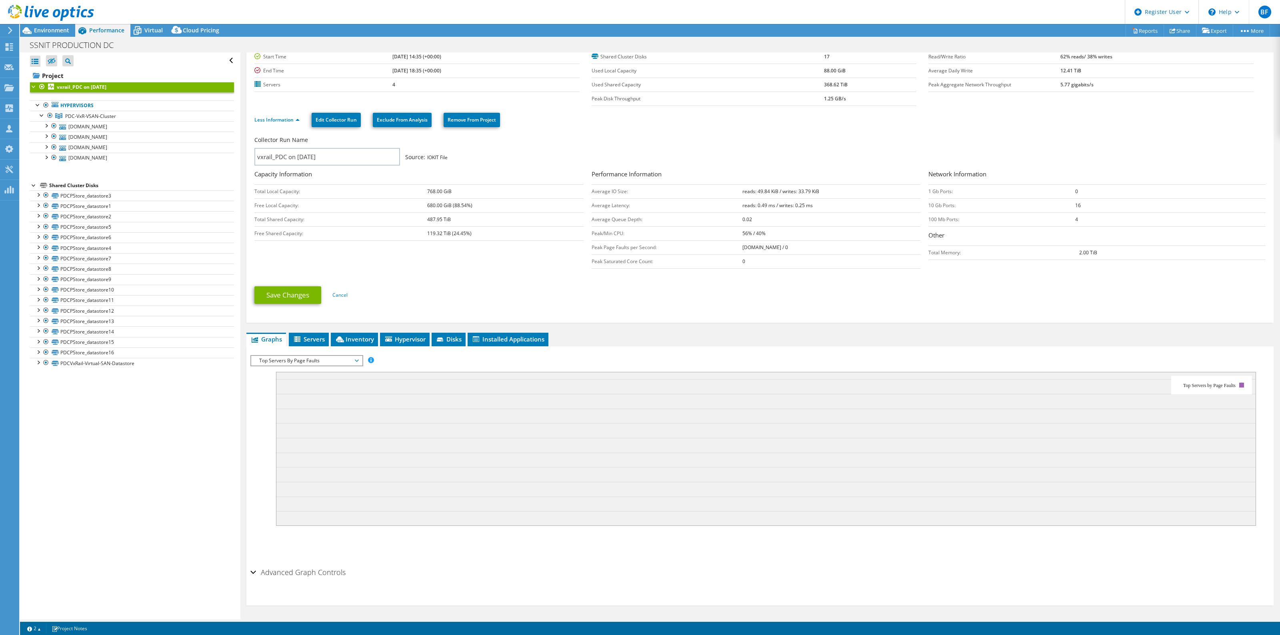
click at [333, 357] on span "Top Servers By Page Faults" at bounding box center [306, 361] width 103 height 10
click at [316, 433] on li "Workload Concentration Line" at bounding box center [306, 438] width 111 height 10
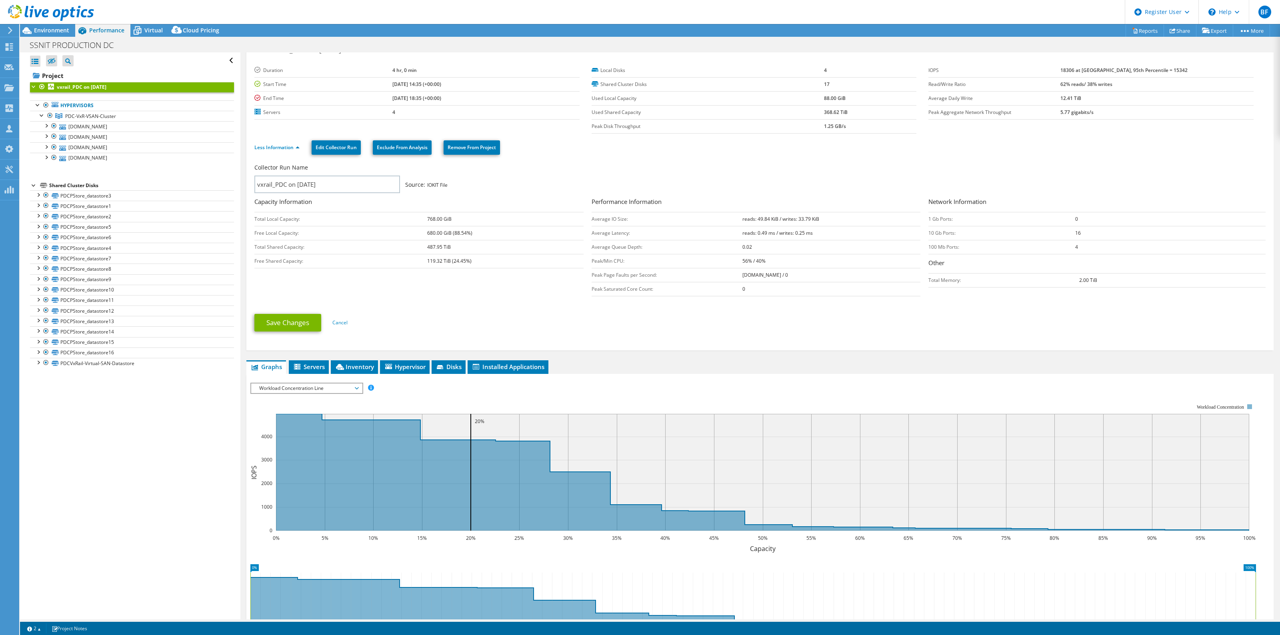
scroll to position [0, 0]
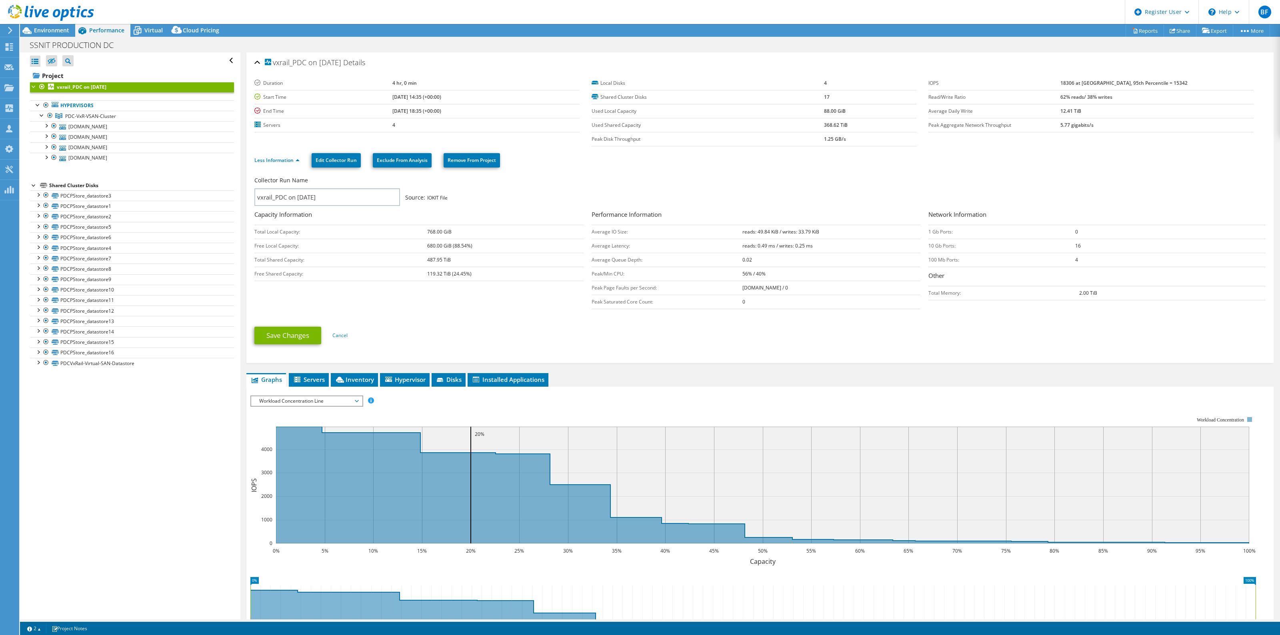
click at [74, 89] on b "vxrail_PDC on 9/16/2025" at bounding box center [82, 87] width 50 height 7
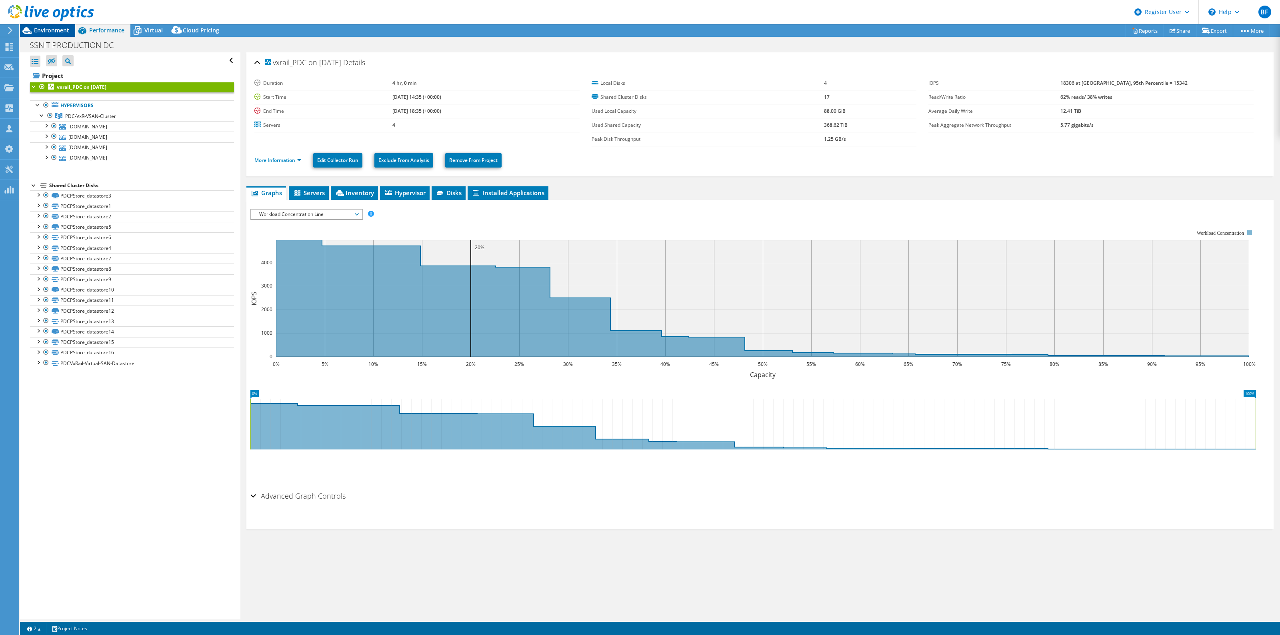
click at [50, 32] on span "Environment" at bounding box center [51, 30] width 35 height 8
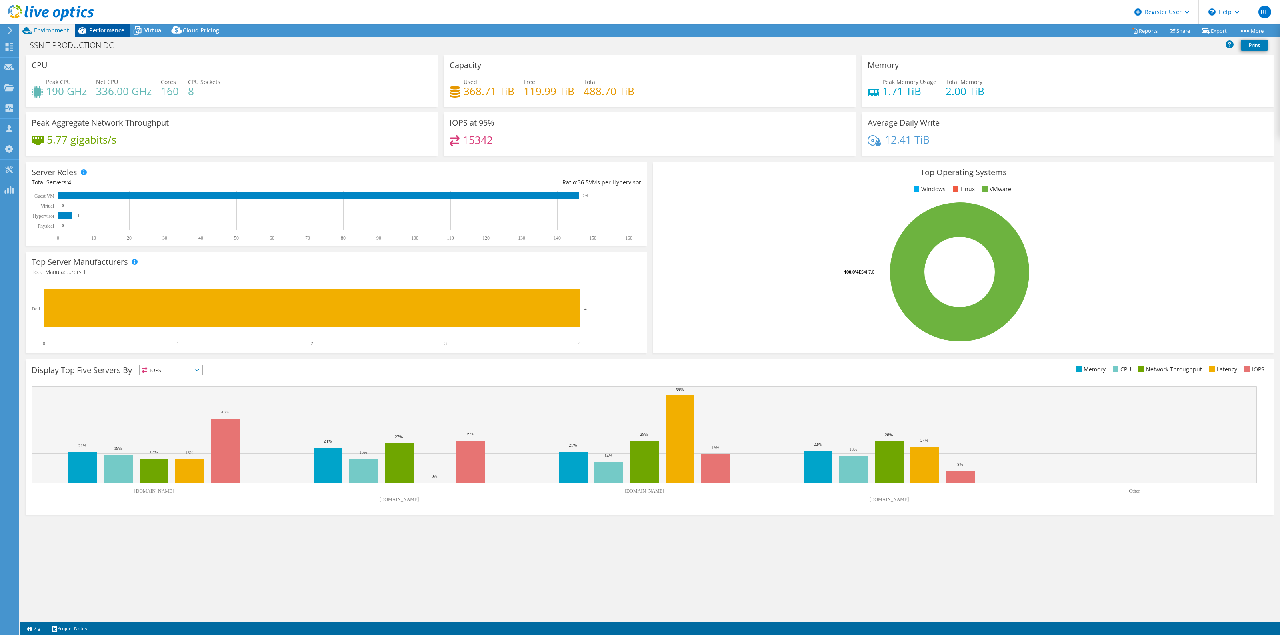
click at [109, 27] on span "Performance" at bounding box center [106, 30] width 35 height 8
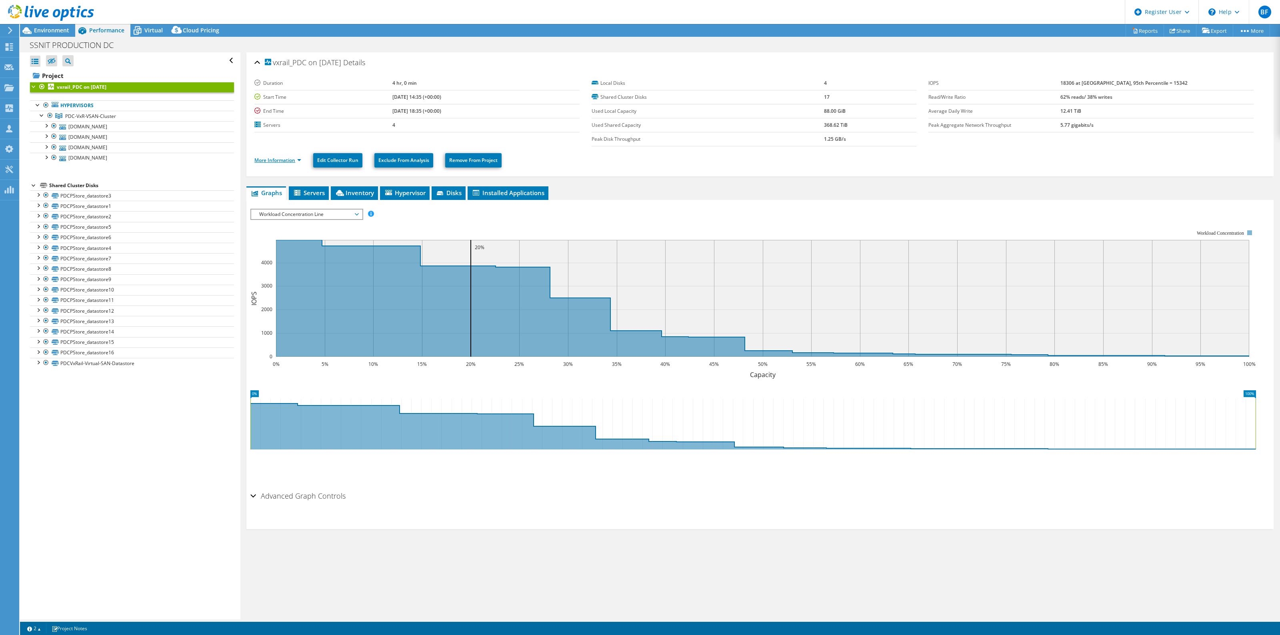
click at [298, 161] on link "More Information" at bounding box center [277, 160] width 47 height 7
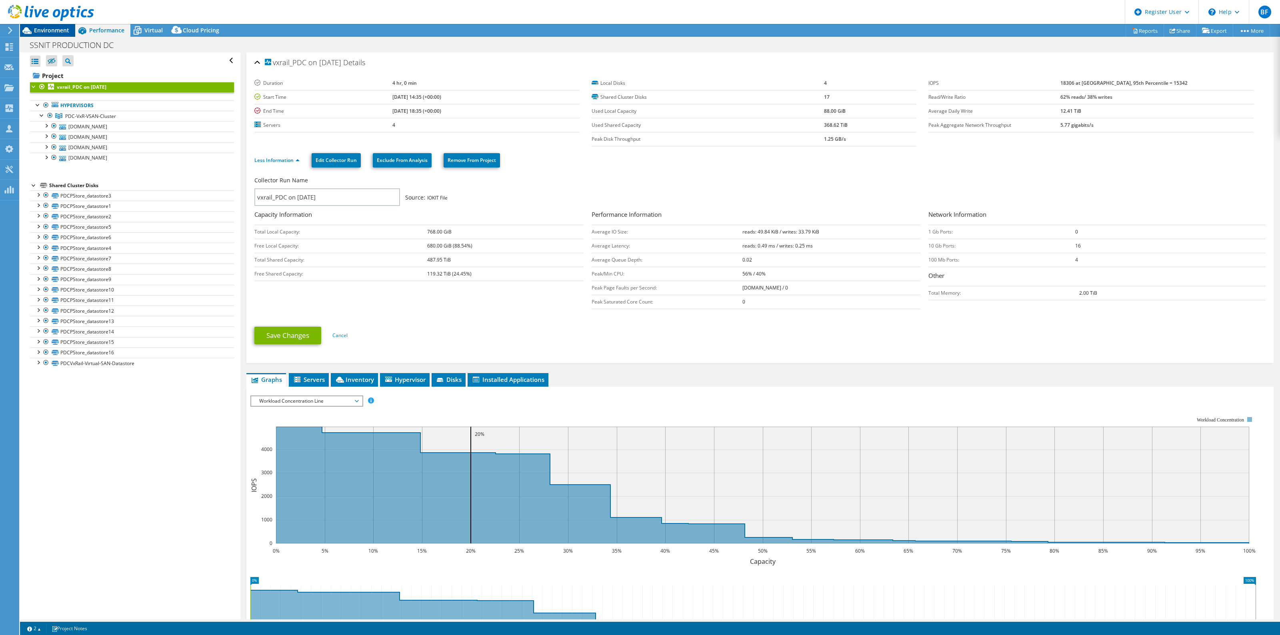
click at [44, 30] on span "Environment" at bounding box center [51, 30] width 35 height 8
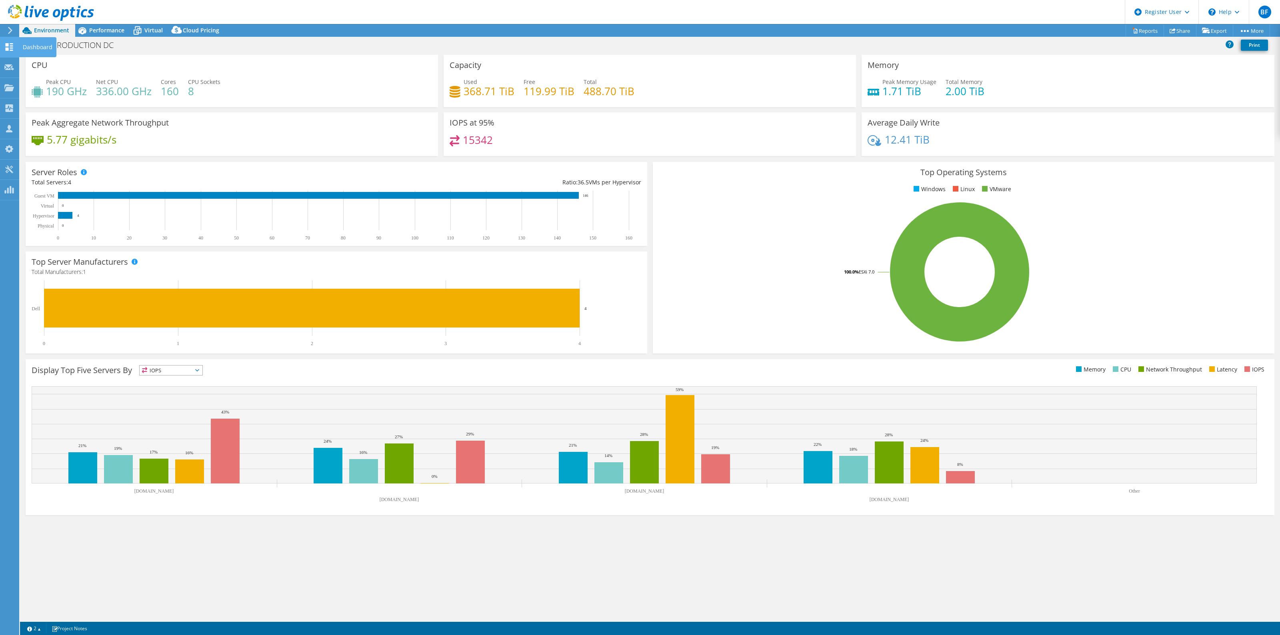
click at [7, 51] on div at bounding box center [9, 48] width 10 height 9
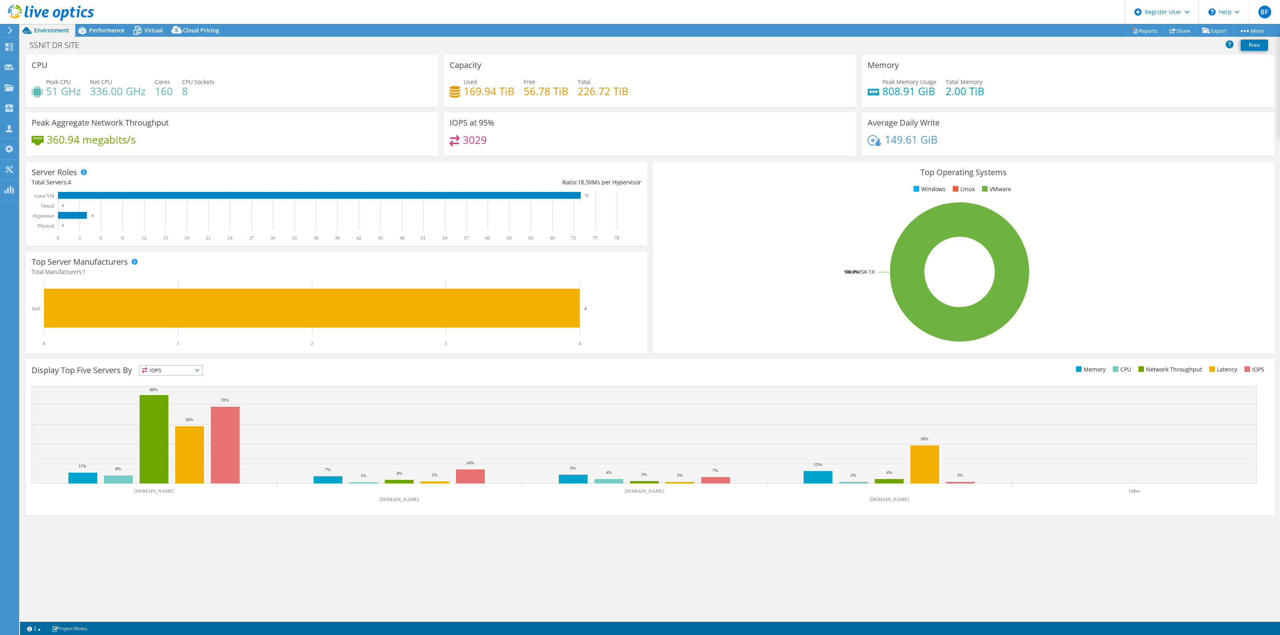
select select "USD"
click at [108, 30] on span "Performance" at bounding box center [106, 30] width 35 height 8
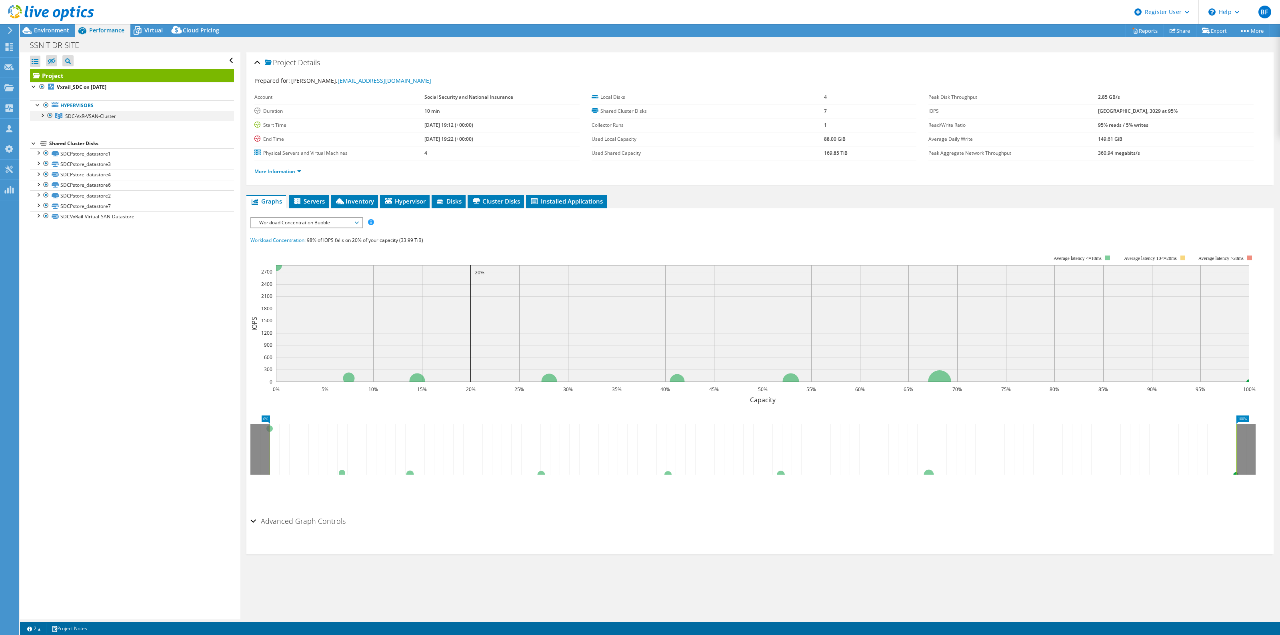
click at [42, 119] on div at bounding box center [42, 115] width 8 height 8
click at [299, 171] on link "More Information" at bounding box center [277, 171] width 47 height 7
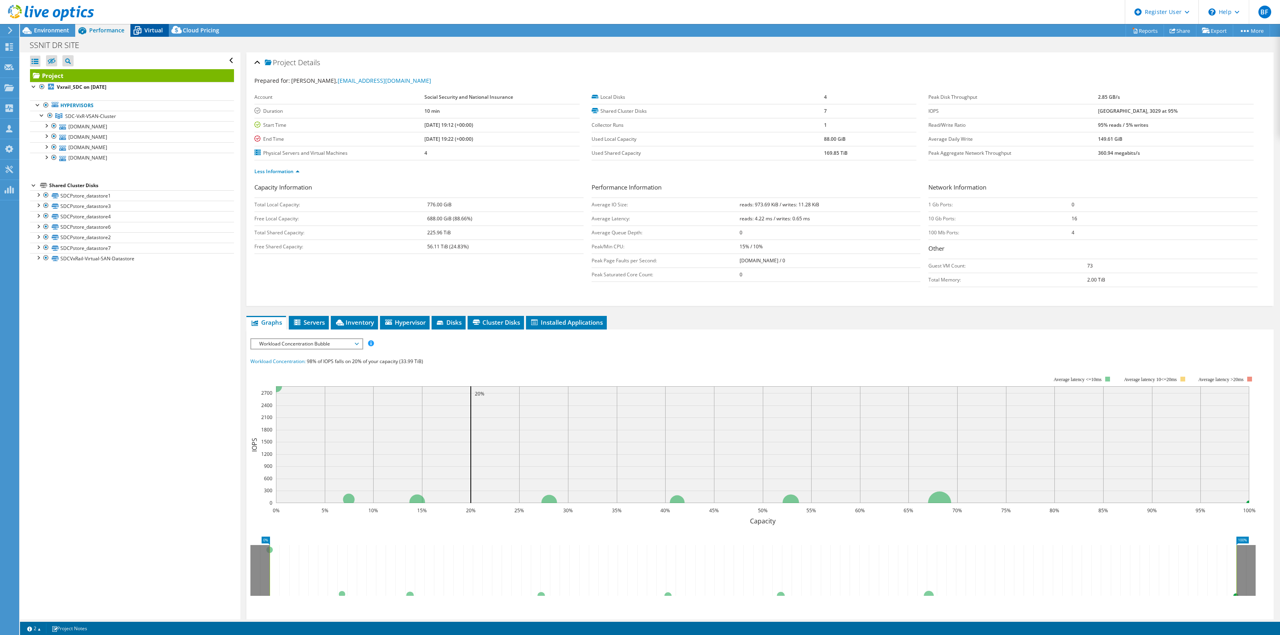
click at [144, 32] on span "Virtual" at bounding box center [153, 30] width 18 height 8
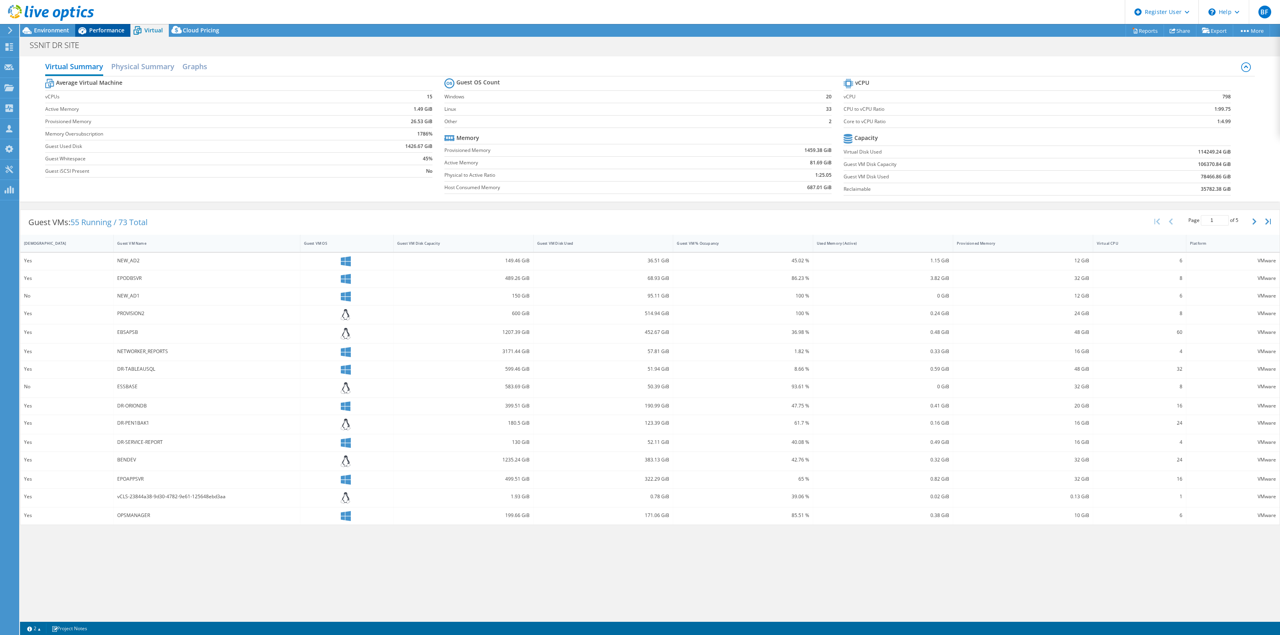
click at [113, 31] on span "Performance" at bounding box center [106, 30] width 35 height 8
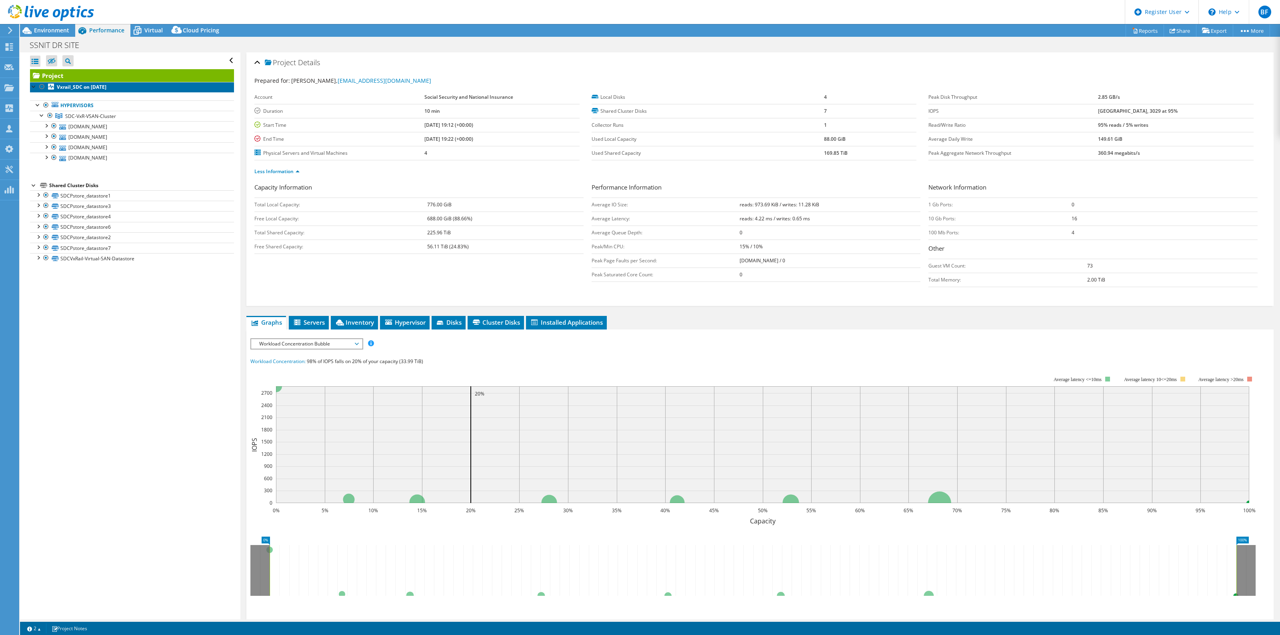
click at [82, 85] on b "Vxrail_SDC on 9/16/2025" at bounding box center [82, 87] width 50 height 7
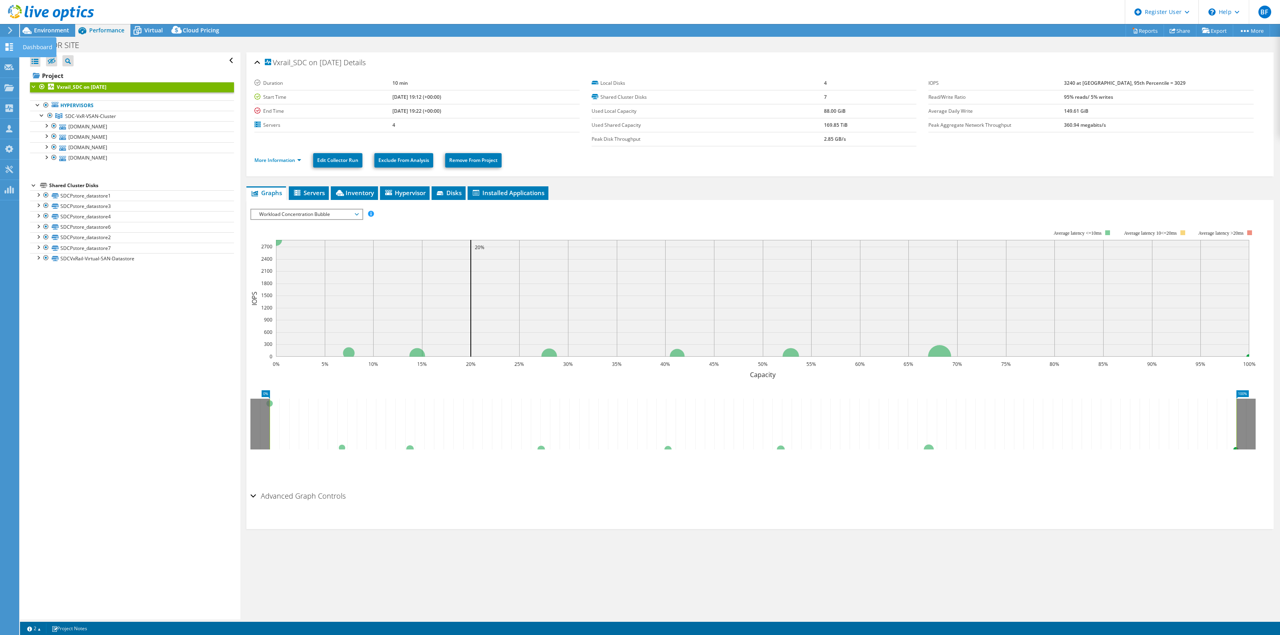
click at [8, 49] on use at bounding box center [10, 47] width 8 height 8
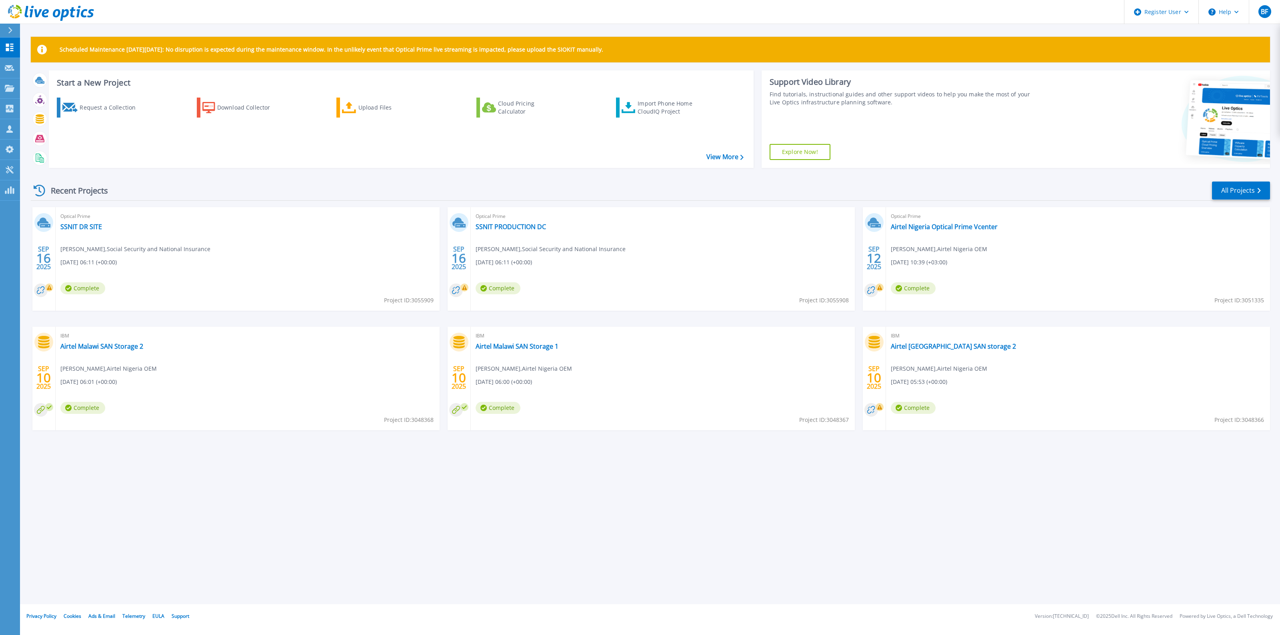
click at [256, 266] on div "Optical Prime SSNIT DR SITE [PERSON_NAME] , Social Security and National Insura…" at bounding box center [248, 259] width 384 height 104
click at [535, 227] on link "SSNIT PRODUCTION DC" at bounding box center [511, 227] width 70 height 8
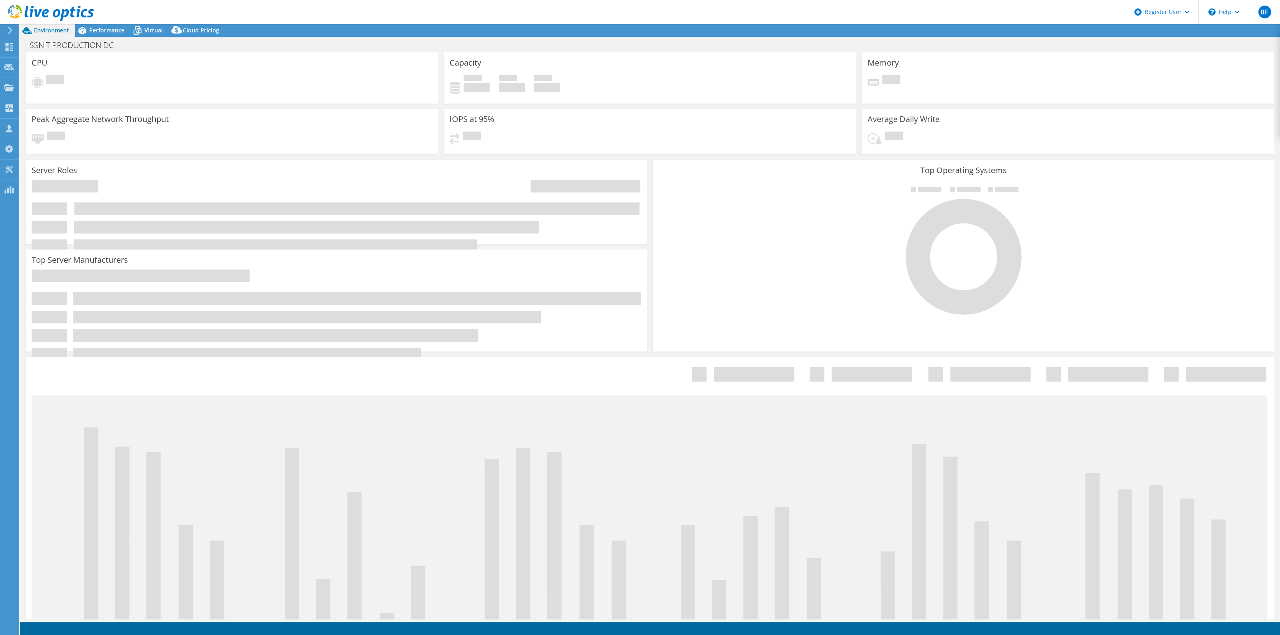
select select "USD"
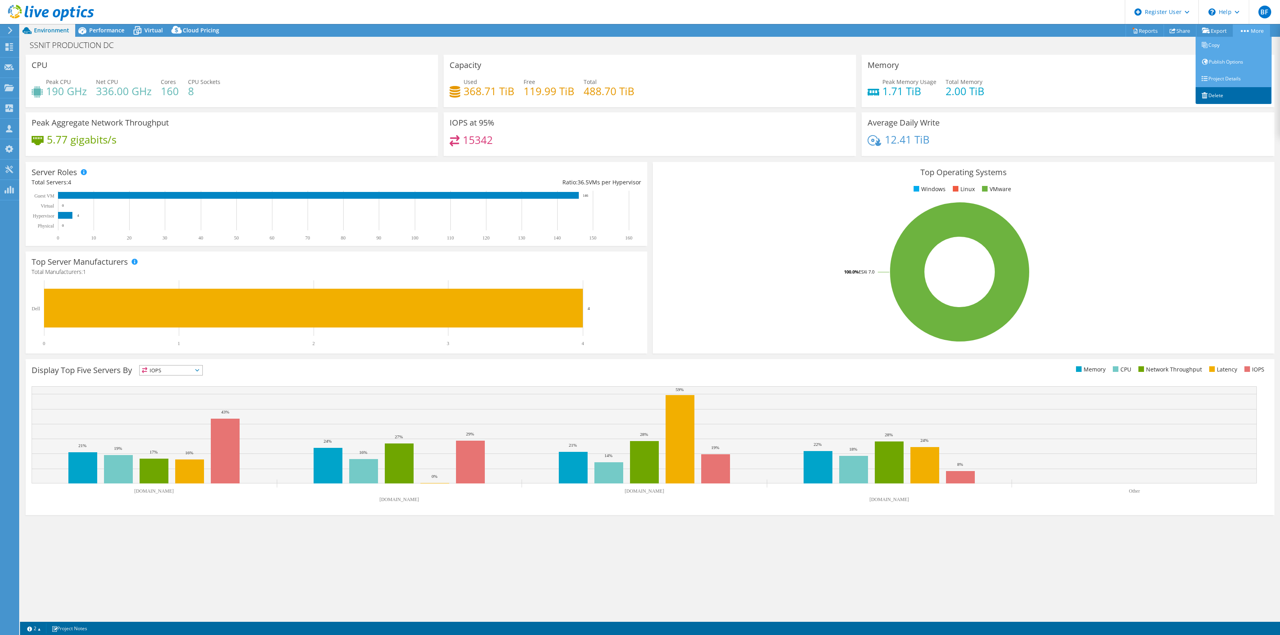
click at [1213, 94] on link "Delete" at bounding box center [1234, 95] width 76 height 17
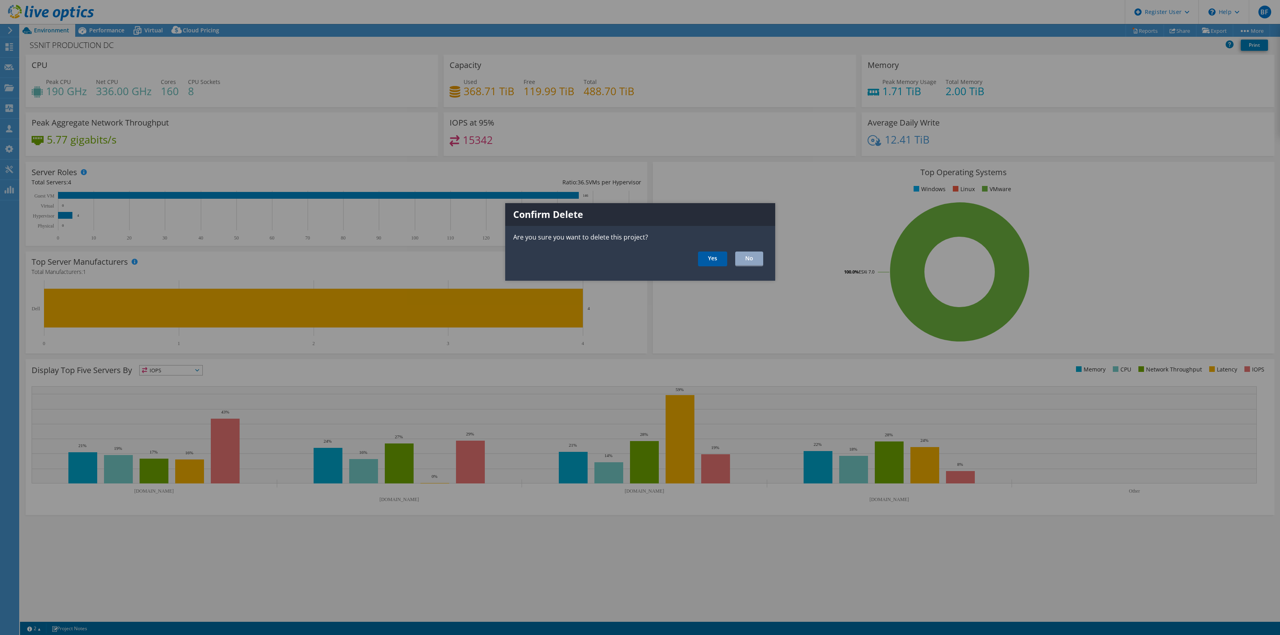
click at [707, 257] on link "Yes" at bounding box center [712, 259] width 29 height 15
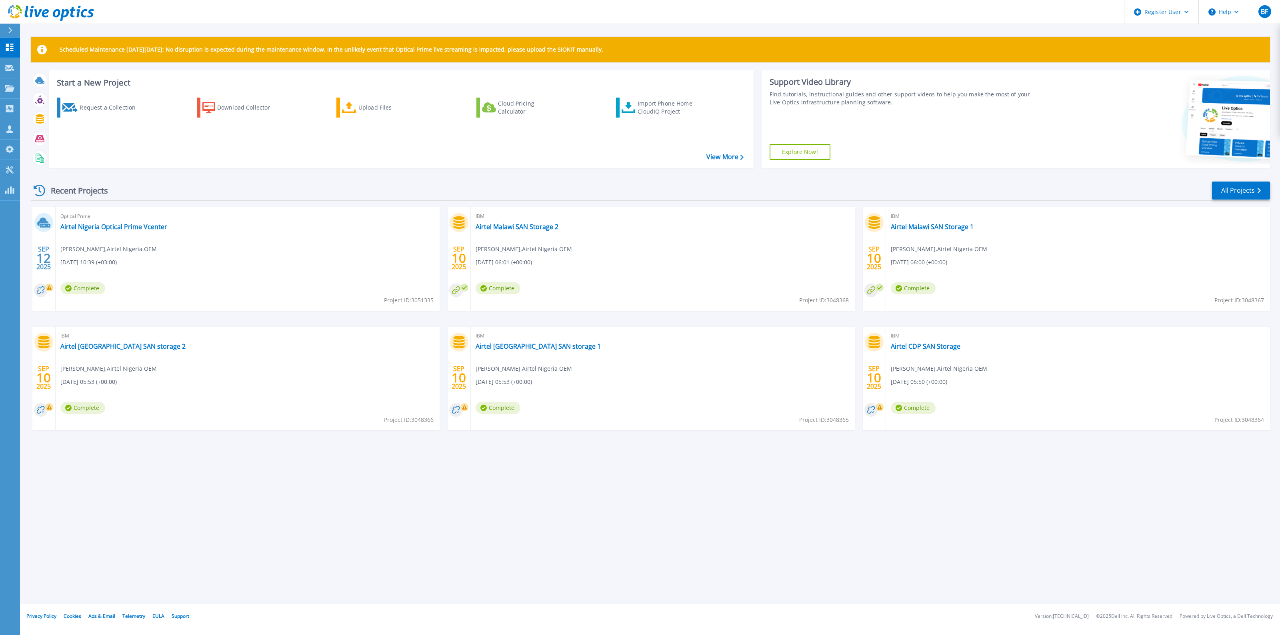
drag, startPoint x: 379, startPoint y: 103, endPoint x: 387, endPoint y: 124, distance: 22.9
click at [379, 103] on div "Upload Files" at bounding box center [391, 108] width 64 height 16
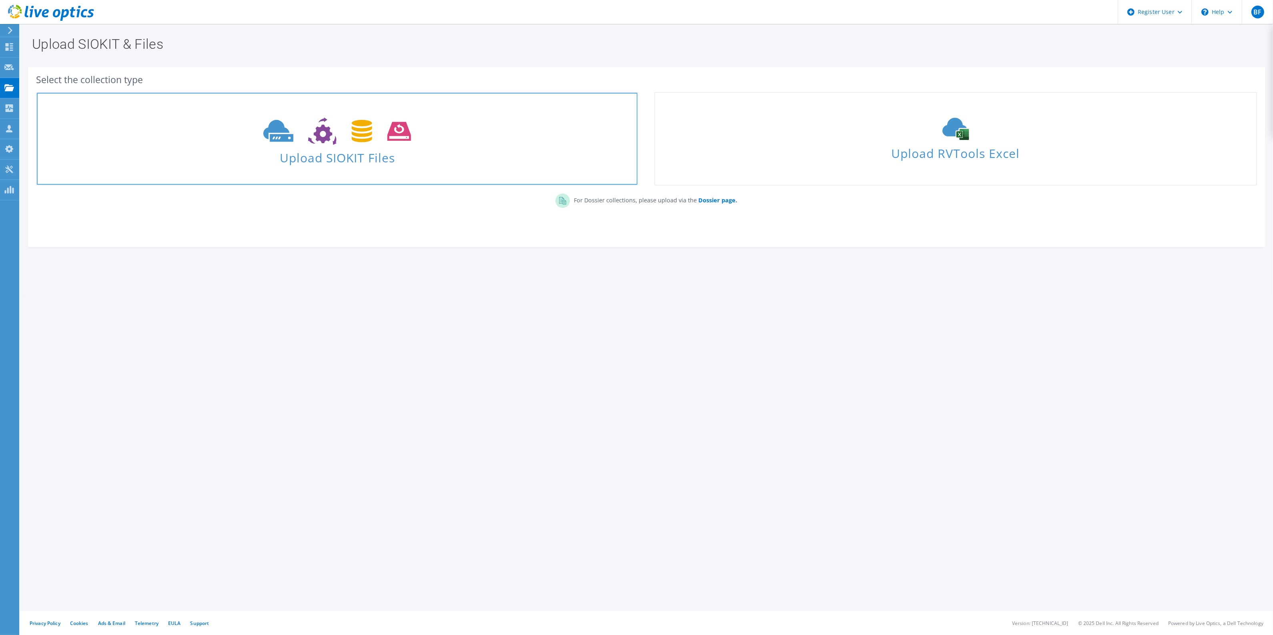
click at [423, 153] on span "Upload SIOKIT Files" at bounding box center [337, 155] width 601 height 17
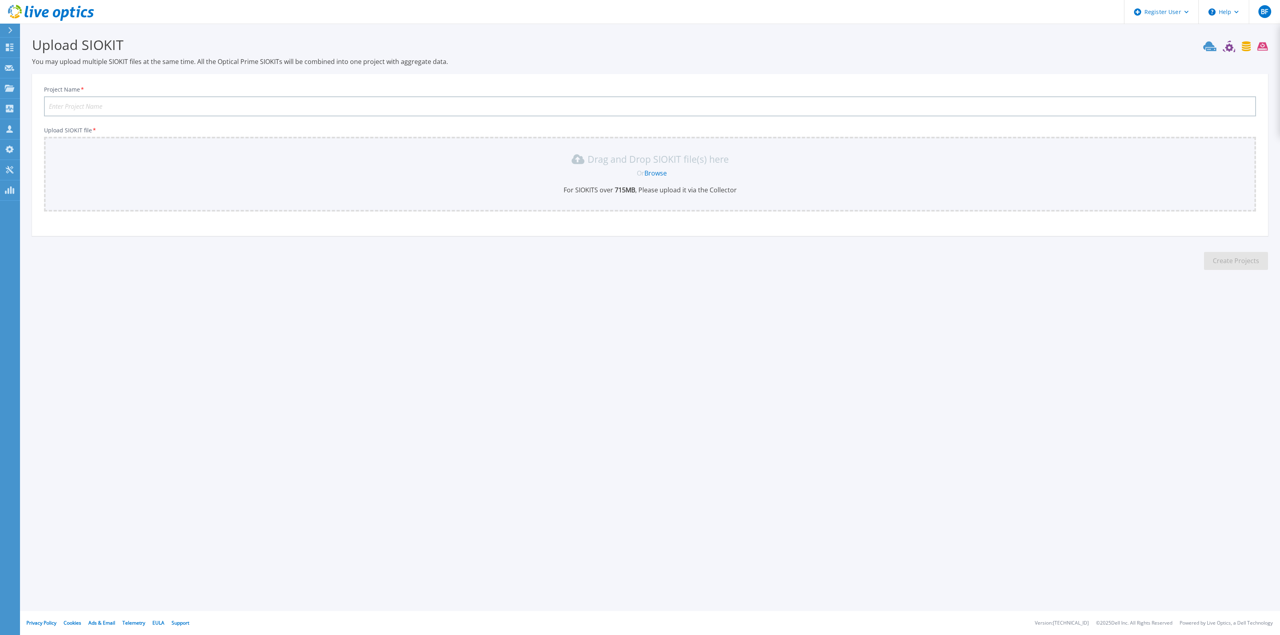
click at [657, 171] on link "Browse" at bounding box center [656, 173] width 22 height 9
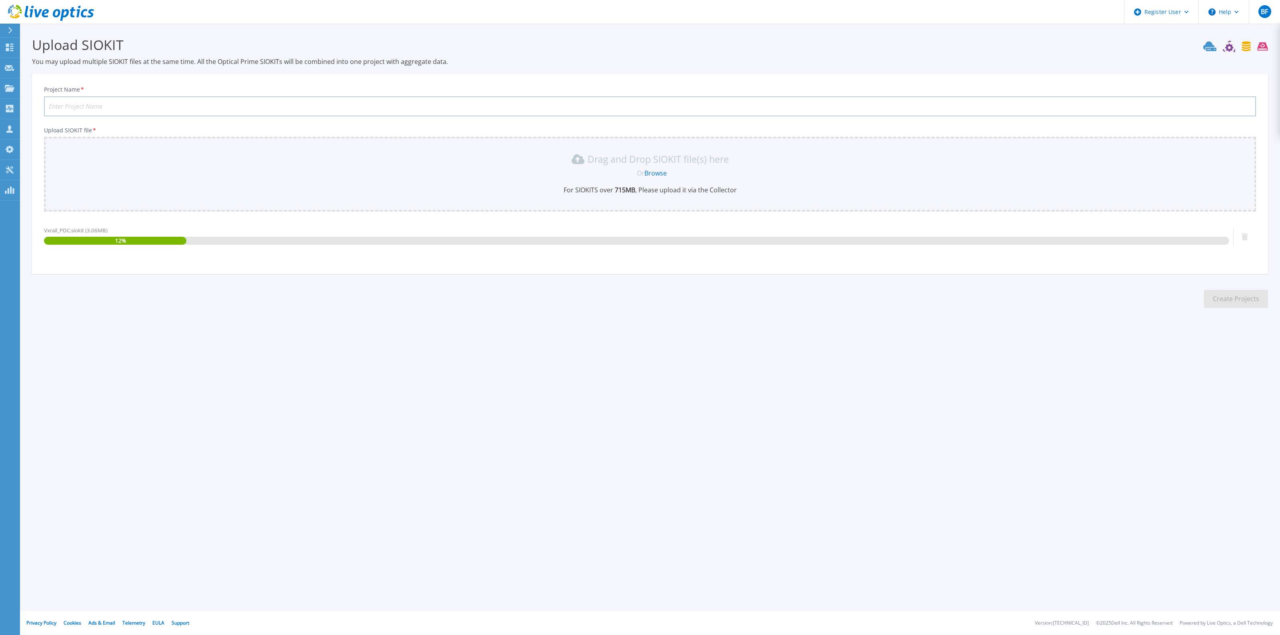
click at [175, 103] on input "Project Name *" at bounding box center [650, 106] width 1212 height 20
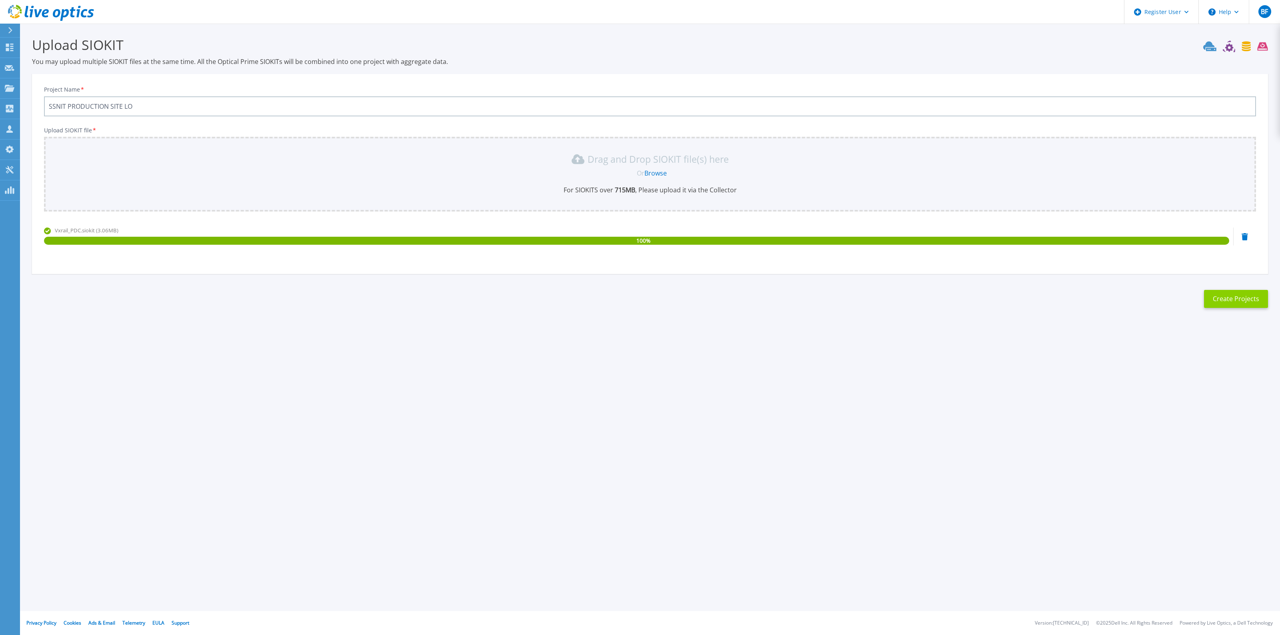
type input "SSNIT PRODUCTION SITE LO"
click at [1224, 295] on button "Create Projects" at bounding box center [1236, 299] width 64 height 18
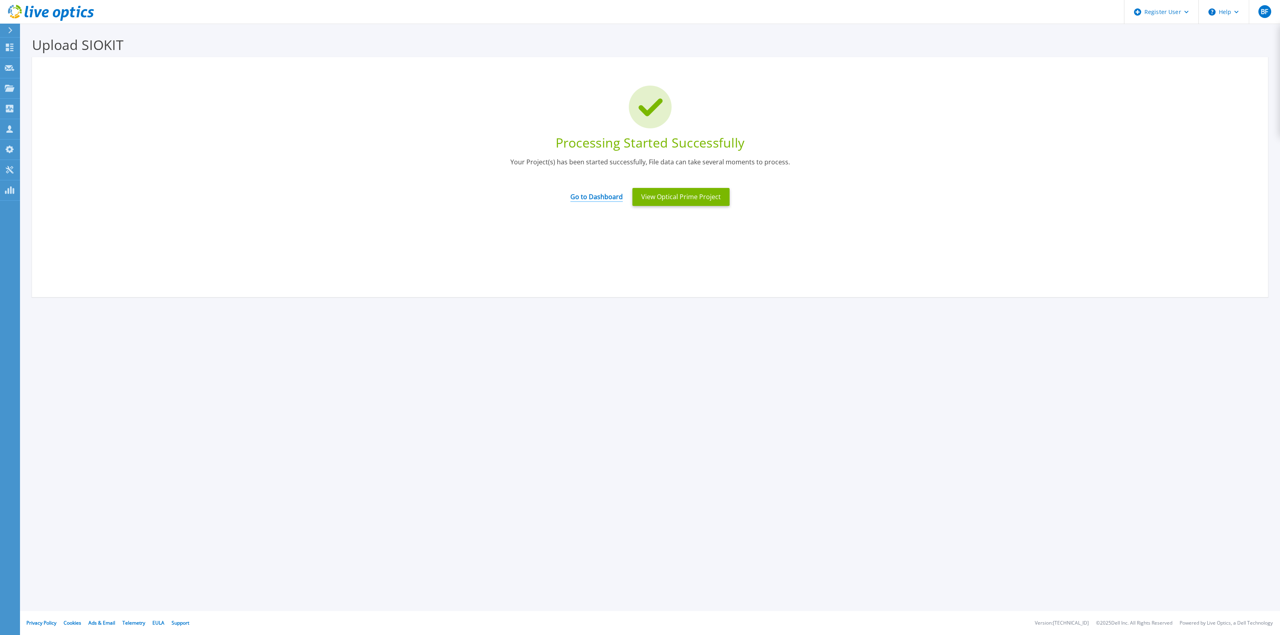
click at [592, 194] on link "Go to Dashboard" at bounding box center [597, 194] width 52 height 16
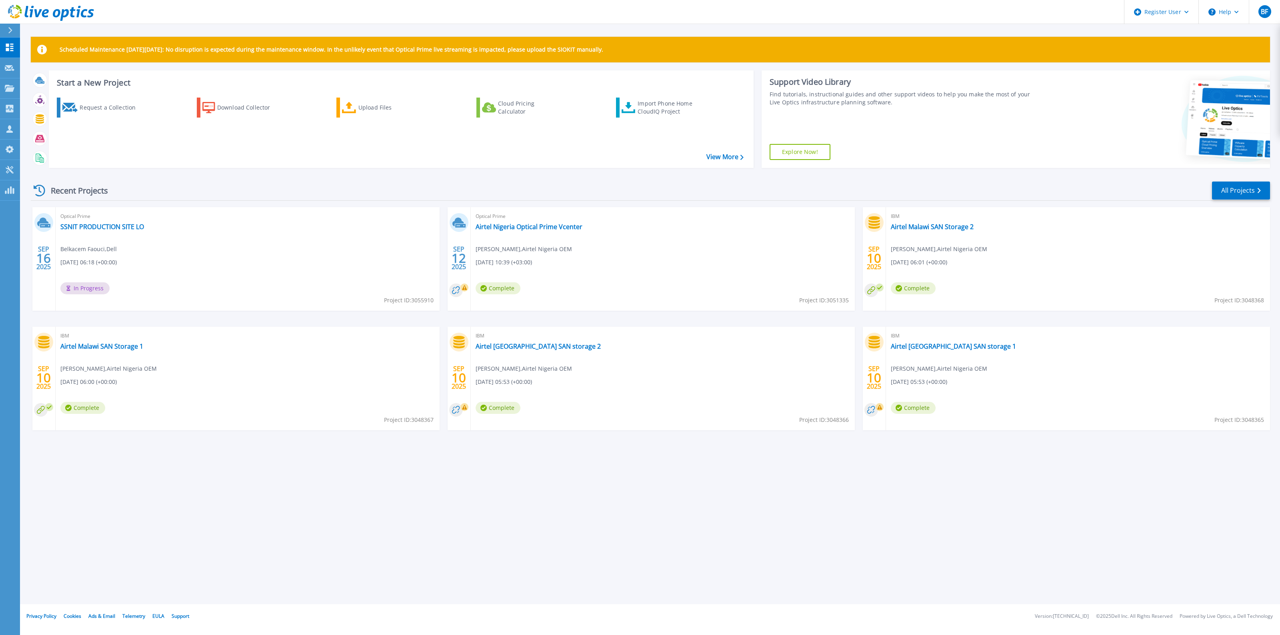
drag, startPoint x: 367, startPoint y: 110, endPoint x: 380, endPoint y: 125, distance: 19.6
click at [367, 110] on div "Upload Files" at bounding box center [391, 108] width 64 height 16
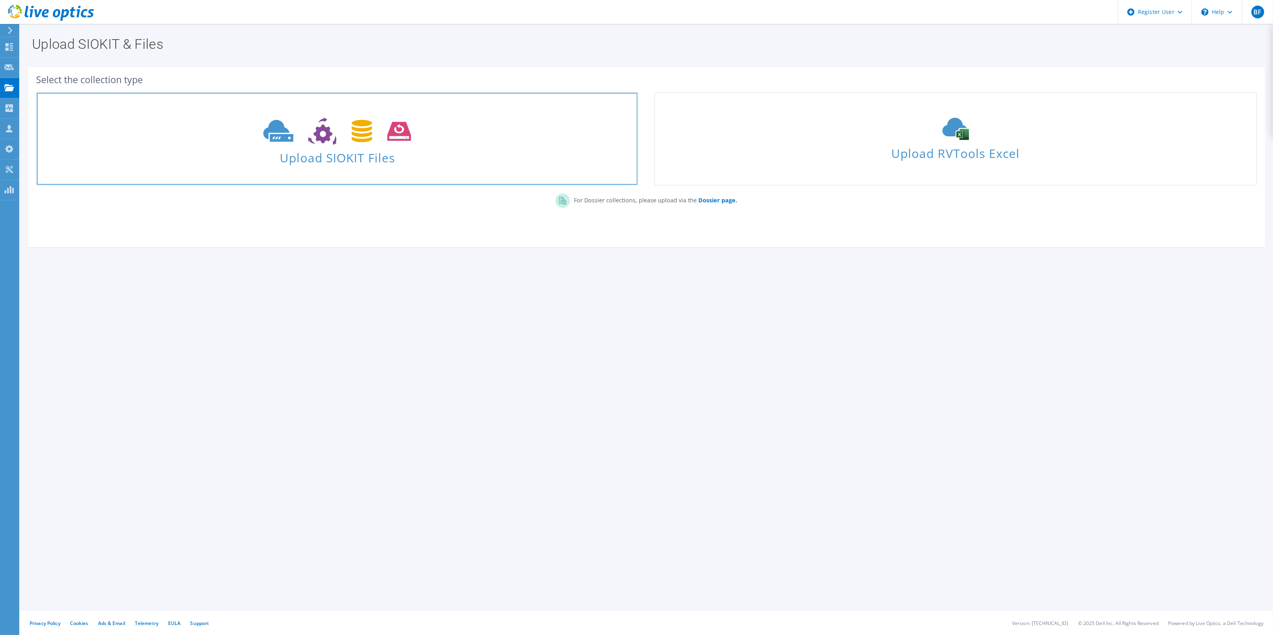
click at [363, 155] on span "Upload SIOKIT Files" at bounding box center [337, 155] width 601 height 17
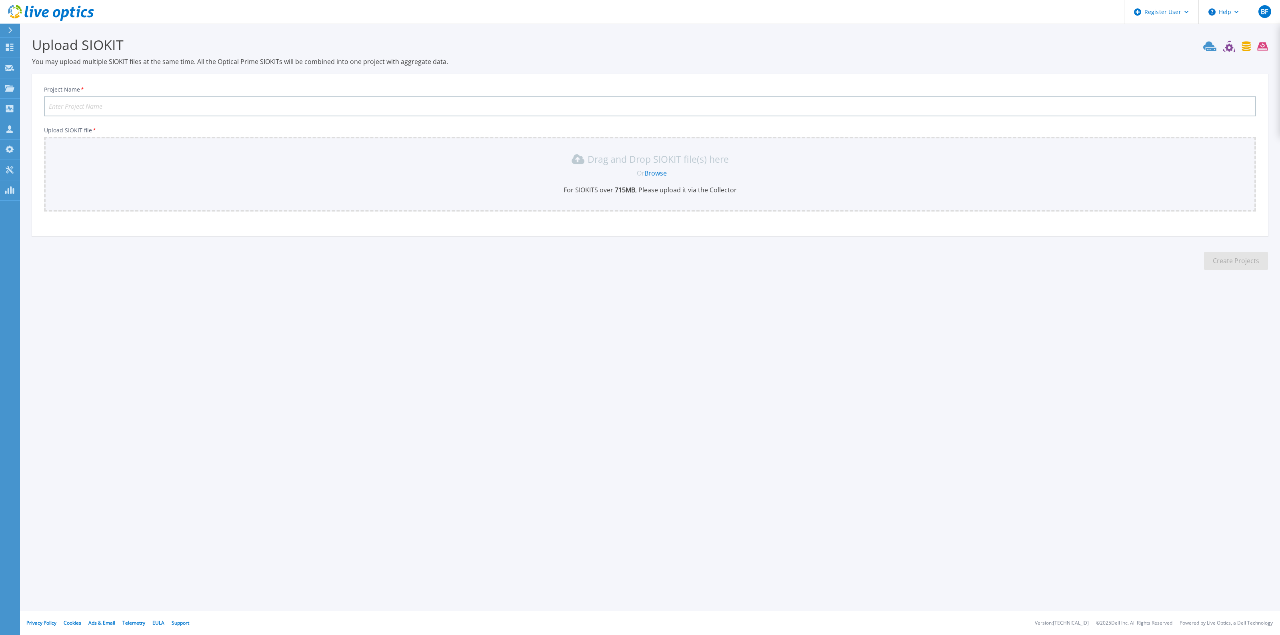
click at [655, 170] on link "Browse" at bounding box center [656, 173] width 22 height 9
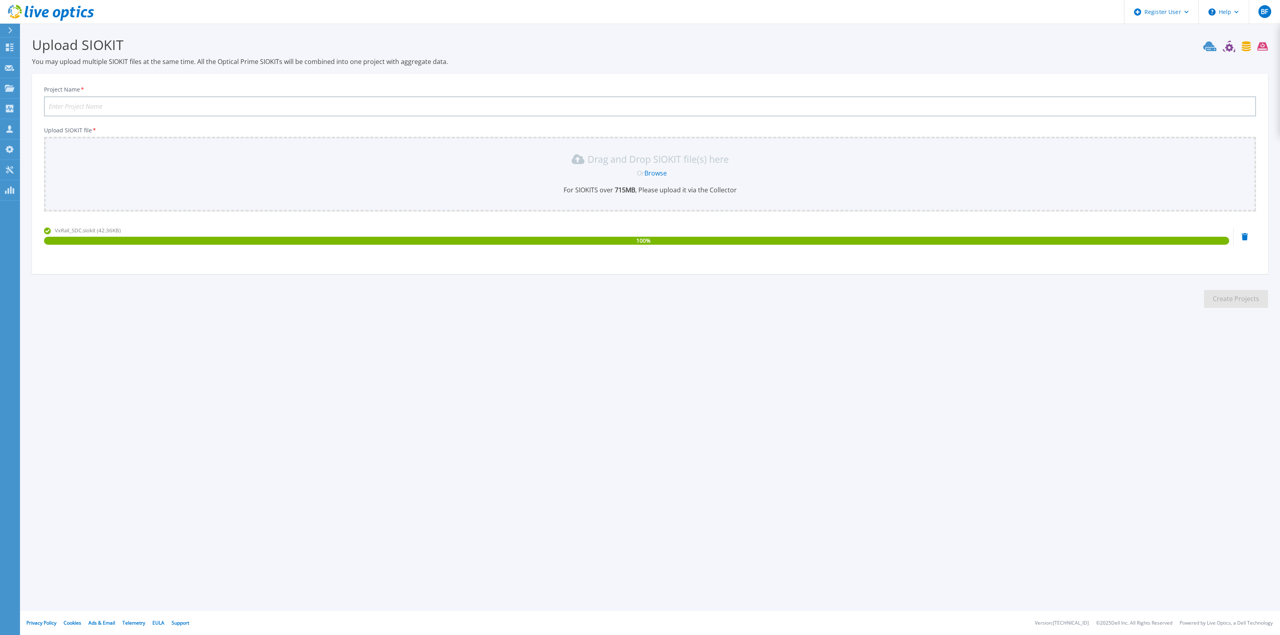
click at [659, 172] on link "Browse" at bounding box center [656, 173] width 22 height 9
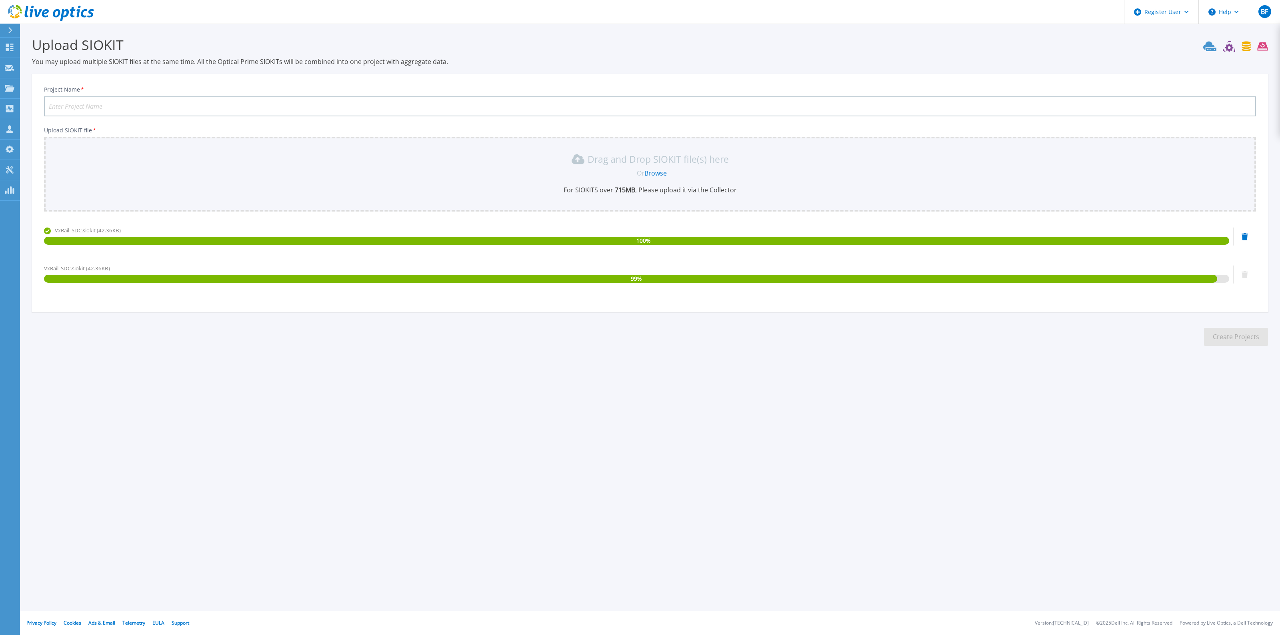
click at [226, 104] on input "Project Name *" at bounding box center [650, 106] width 1212 height 20
type input "SSNIT DR SITE LO"
click at [1247, 273] on icon at bounding box center [1245, 274] width 6 height 7
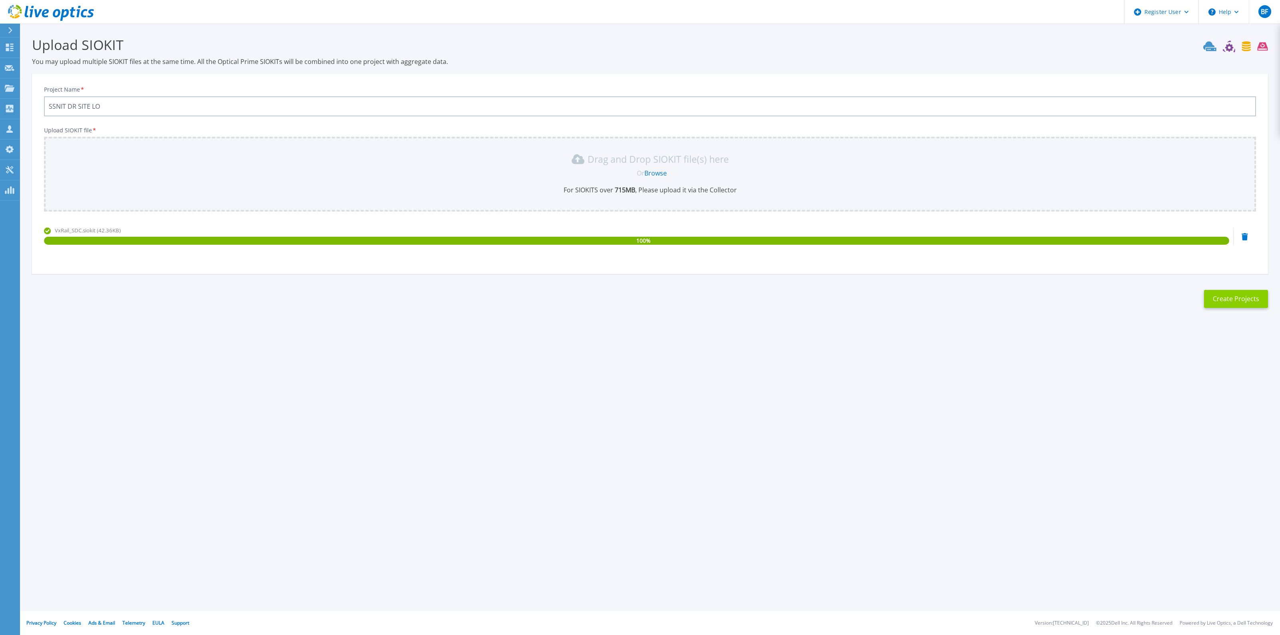
click at [1231, 296] on button "Create Projects" at bounding box center [1236, 299] width 64 height 18
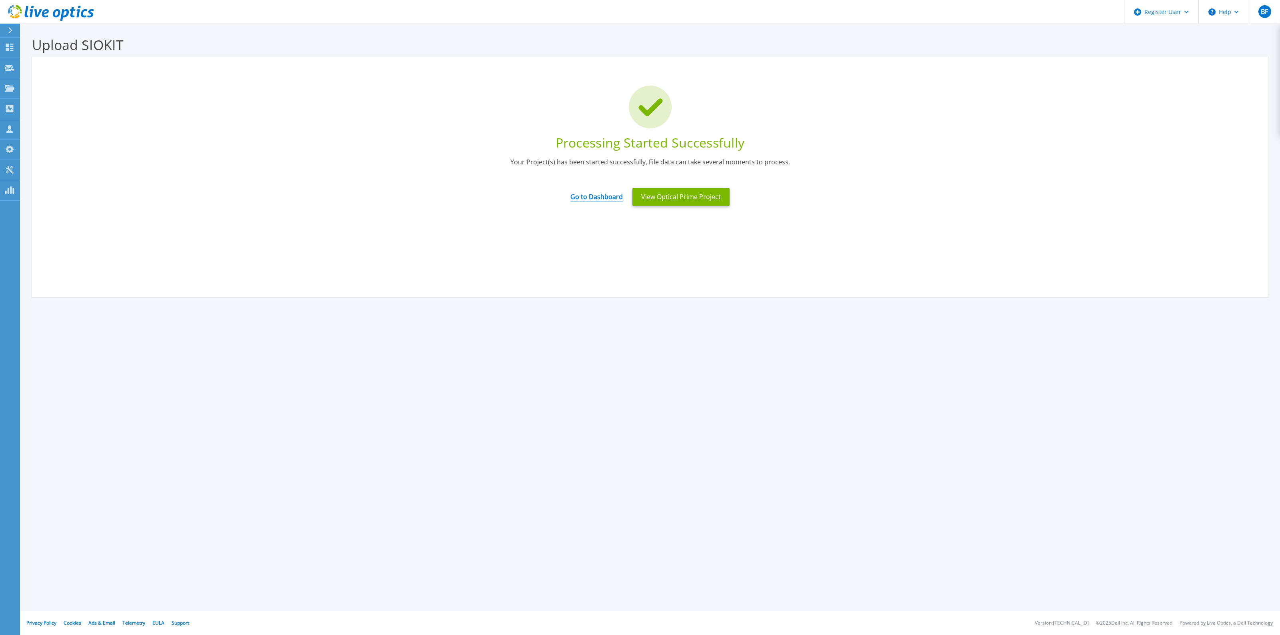
click at [593, 194] on link "Go to Dashboard" at bounding box center [597, 194] width 52 height 16
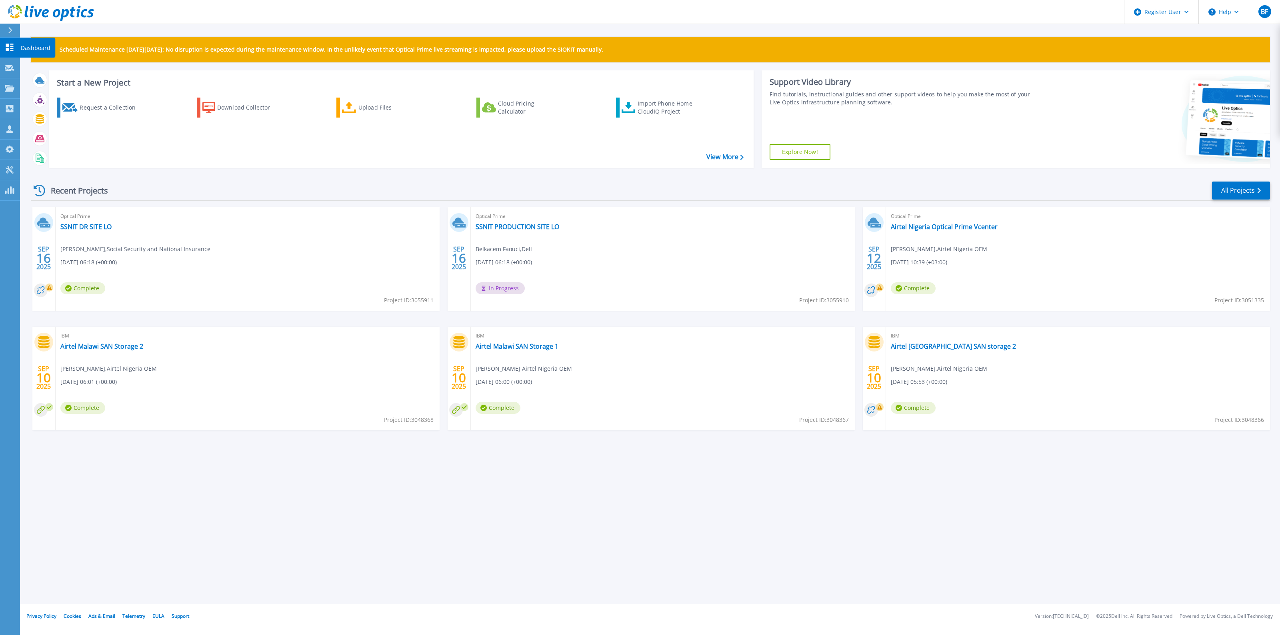
click at [8, 51] on link "Dashboard Dashboard" at bounding box center [10, 48] width 20 height 20
click at [513, 226] on link "SSNIT PRODUCTION SITE LO" at bounding box center [518, 227] width 84 height 8
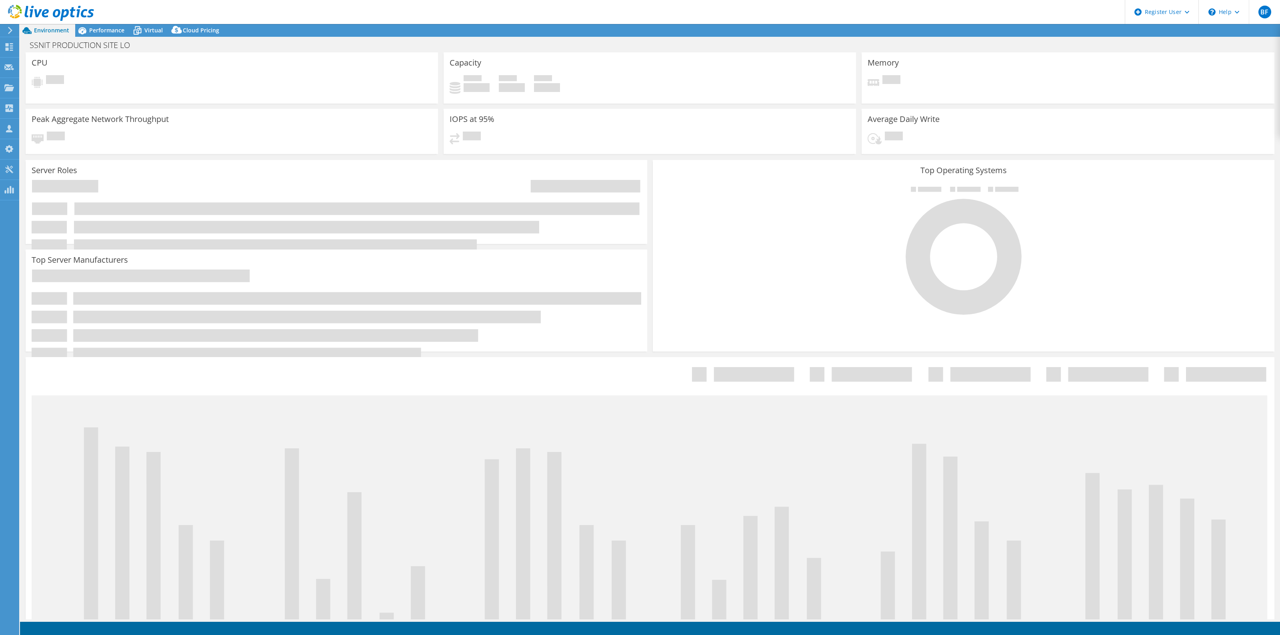
select select "USD"
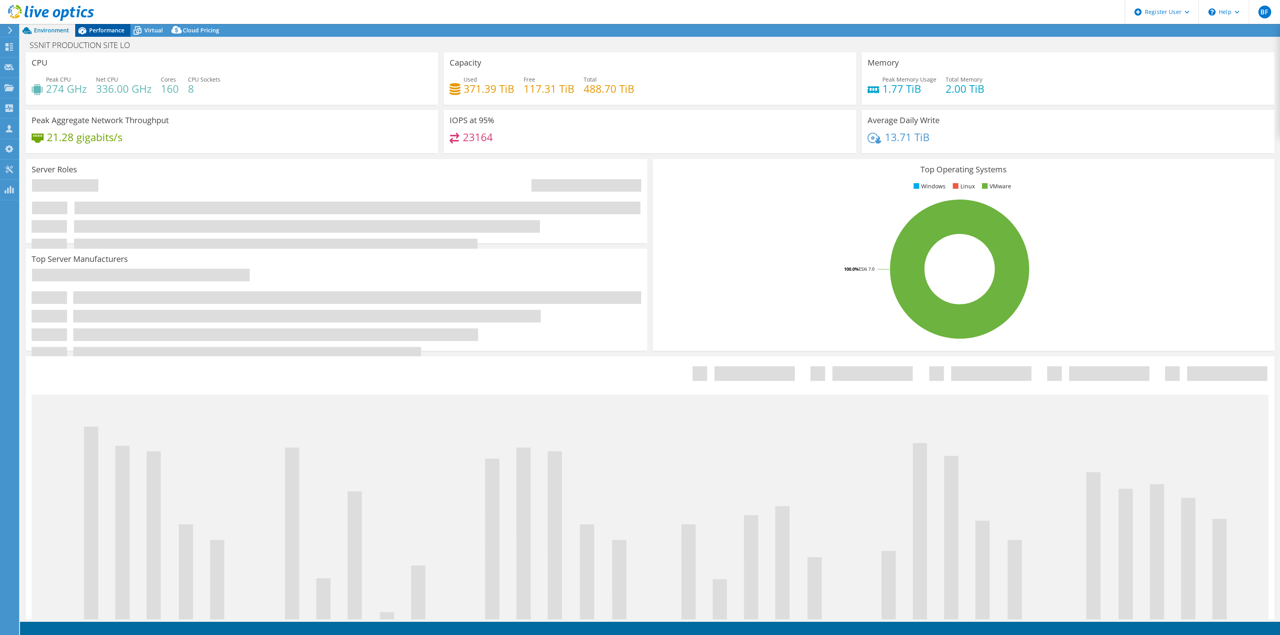
click at [98, 28] on span "Performance" at bounding box center [106, 30] width 35 height 8
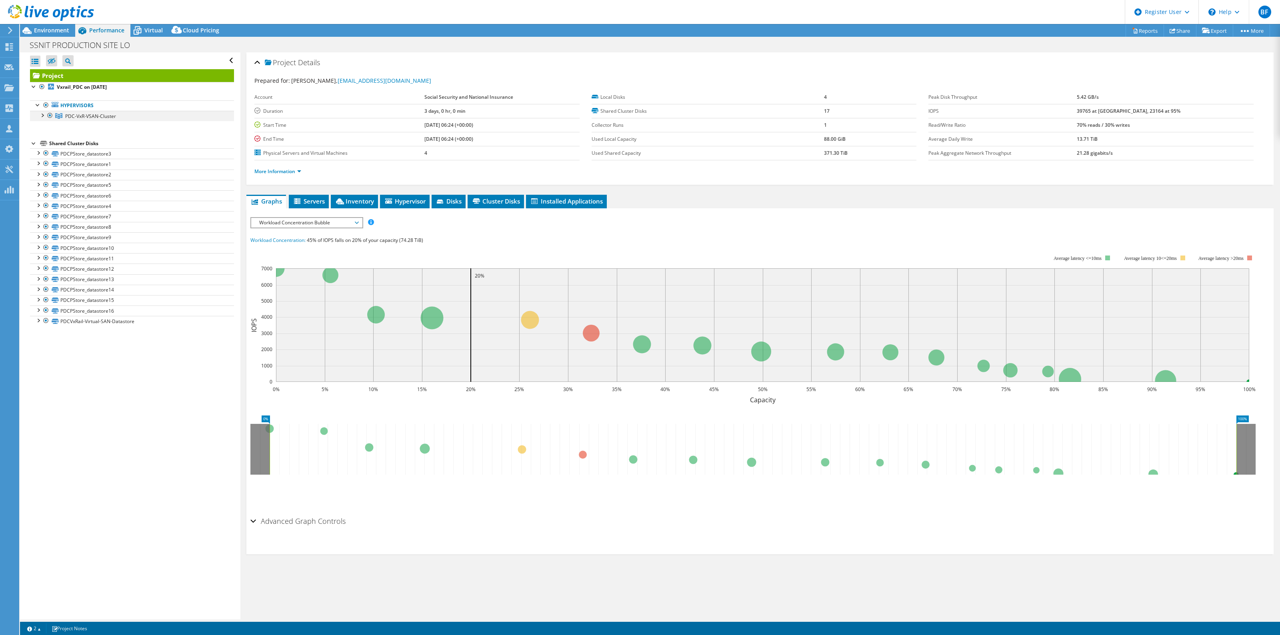
click at [41, 117] on div at bounding box center [42, 115] width 8 height 8
click at [597, 332] on circle at bounding box center [591, 333] width 17 height 17
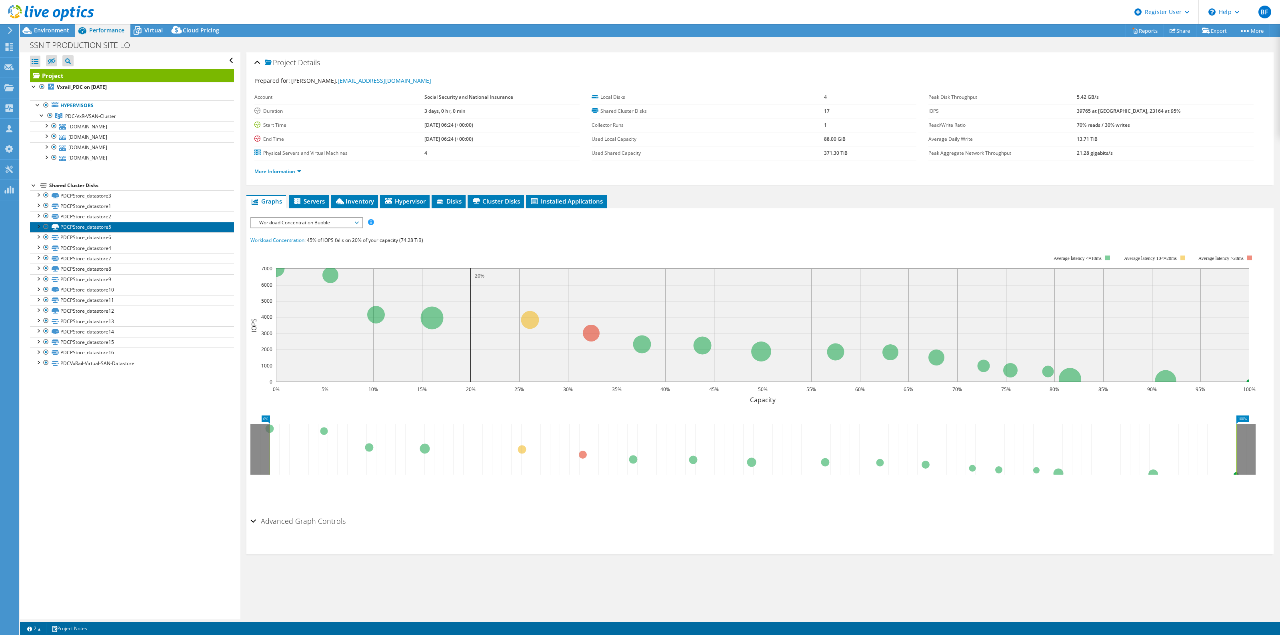
click at [93, 229] on link "PDCPStore_datastore5" at bounding box center [132, 227] width 204 height 10
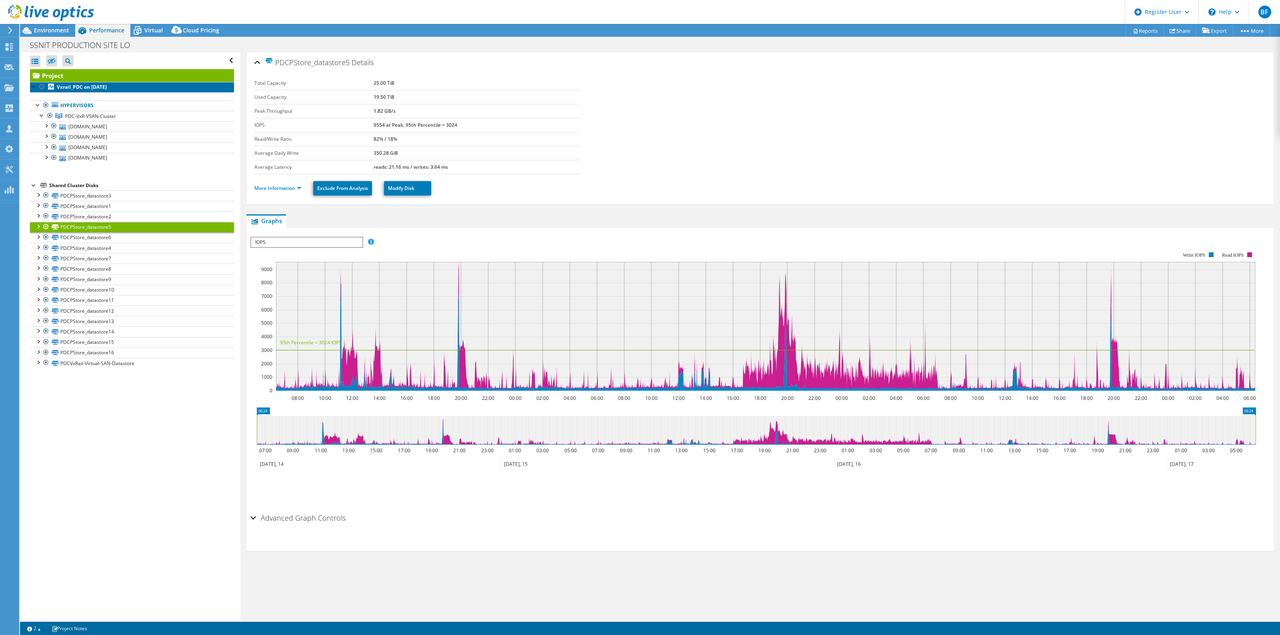
click at [84, 86] on b "Vxrail_PDC on [DATE]" at bounding box center [82, 87] width 50 height 7
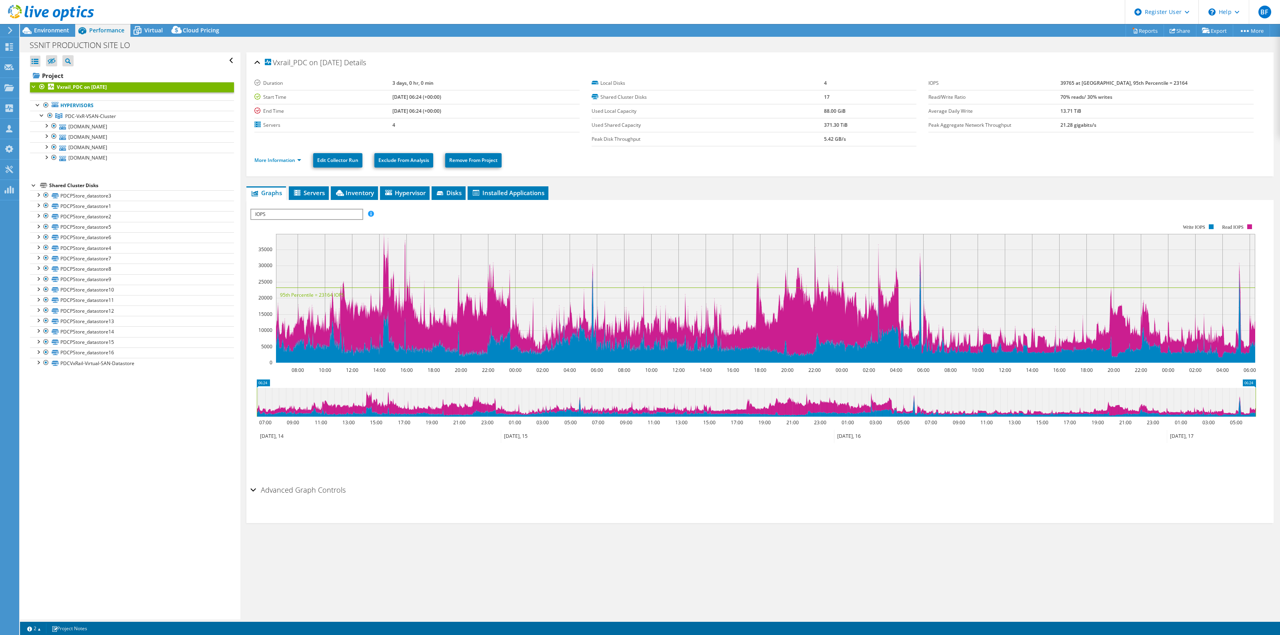
click at [295, 210] on span "IOPS" at bounding box center [306, 215] width 111 height 10
click at [272, 282] on li "Memory" at bounding box center [306, 282] width 111 height 10
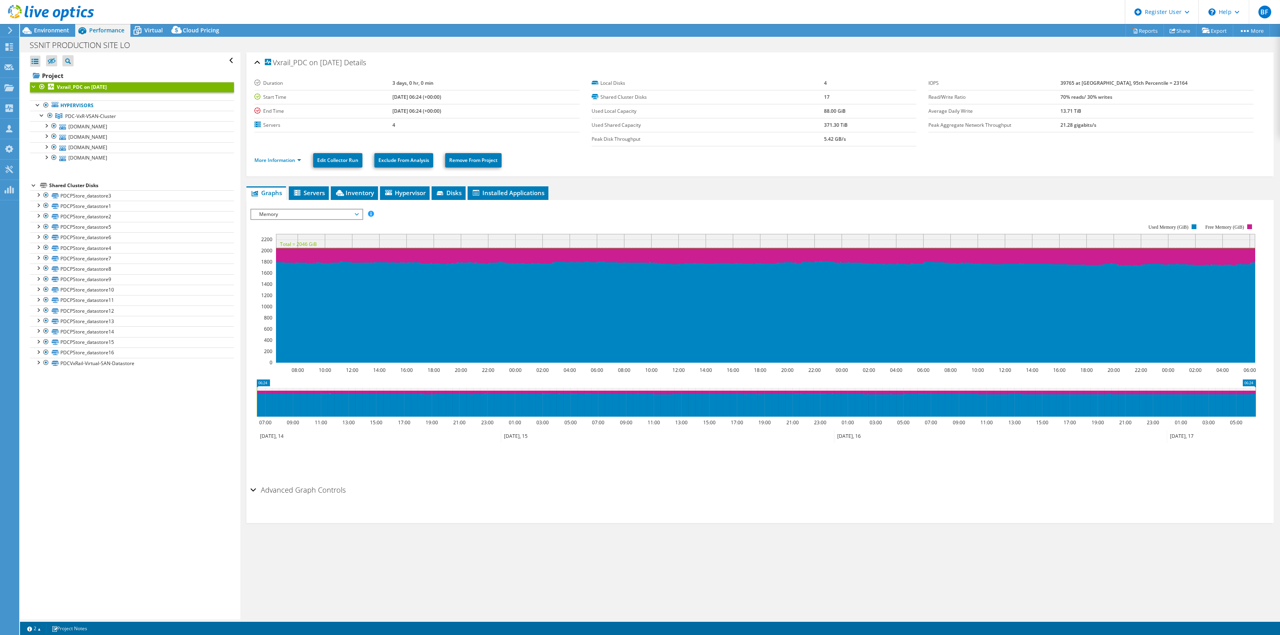
click at [291, 215] on span "Memory" at bounding box center [306, 215] width 103 height 10
click at [331, 297] on li "Workload Concentration Bubble" at bounding box center [306, 301] width 111 height 10
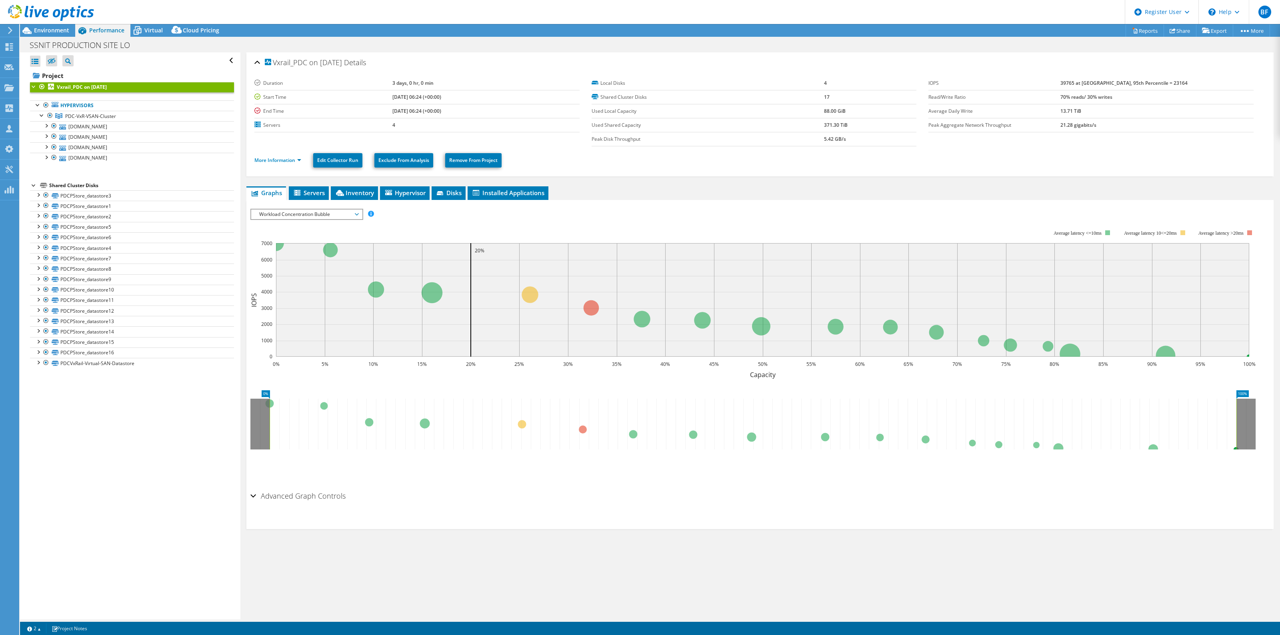
click at [331, 215] on span "Workload Concentration Bubble" at bounding box center [306, 215] width 103 height 10
click at [313, 282] on li "Top Servers By Page Faults" at bounding box center [306, 282] width 111 height 10
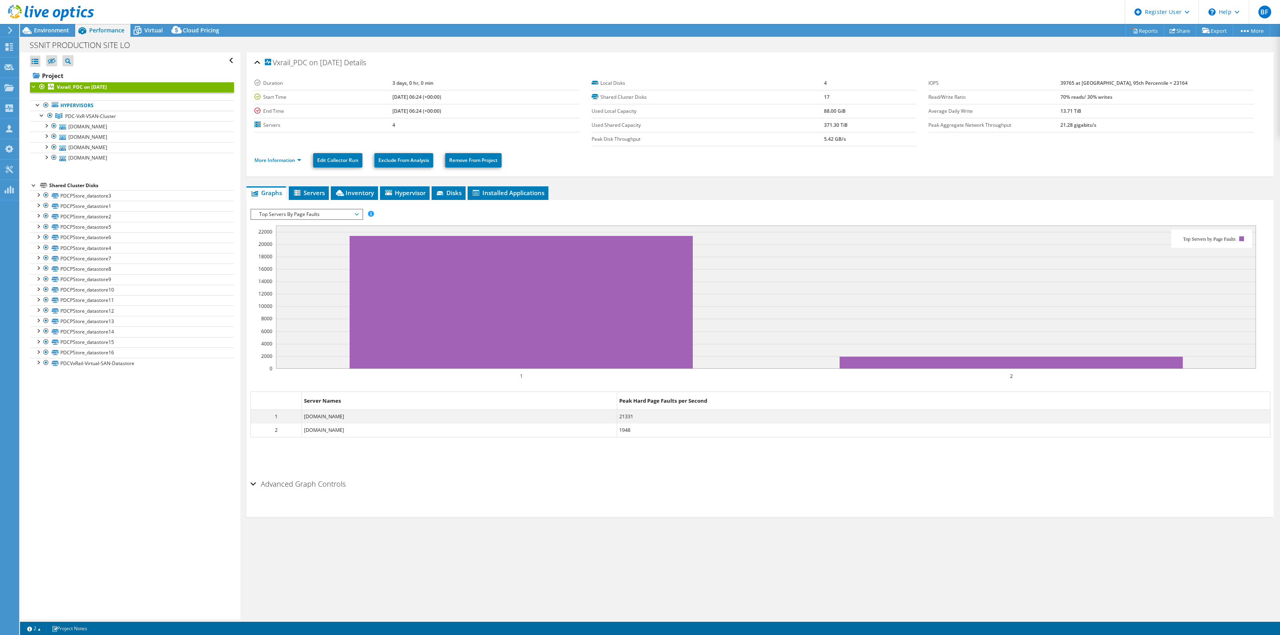
click at [89, 87] on b "Vxrail_PDC on 9/16/2025" at bounding box center [82, 87] width 50 height 7
click at [116, 365] on link "PDCVxRail-Virtual-SAN-Datastore" at bounding box center [132, 363] width 204 height 10
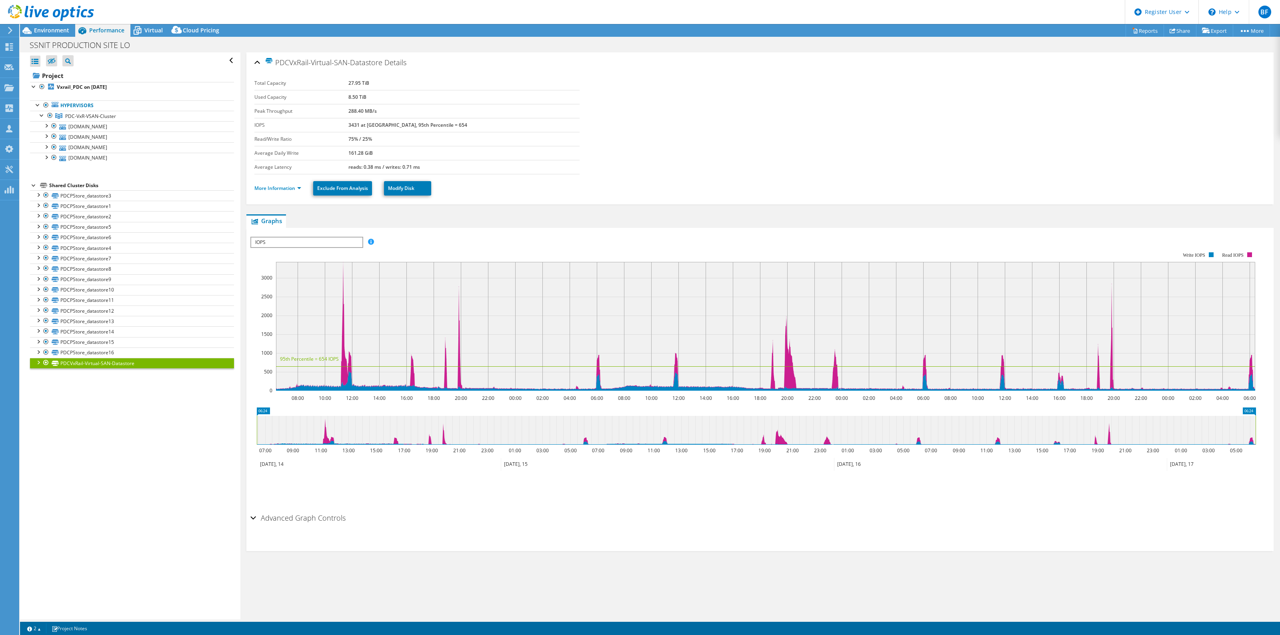
click at [35, 365] on div at bounding box center [38, 362] width 8 height 8
click at [133, 379] on link "PDCVxRail-Virtual-SAN-Datastore | ss-pdcvxnode2.ssnit.org.gh" at bounding box center [132, 374] width 204 height 10
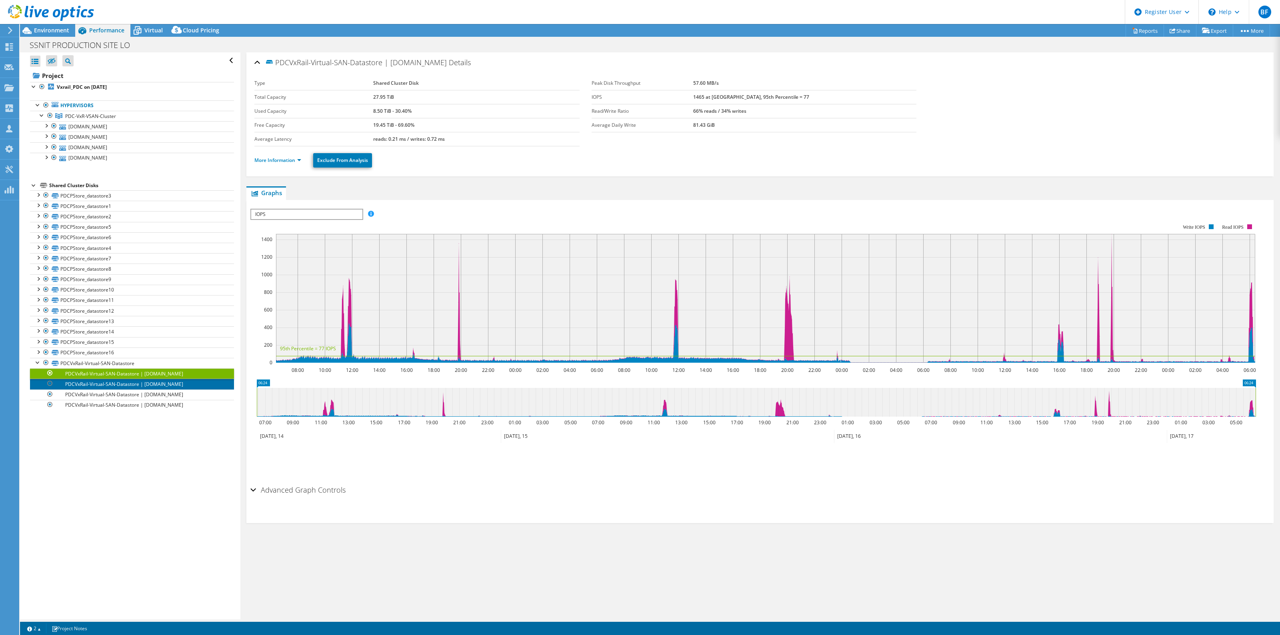
click at [133, 389] on link "PDCVxRail-Virtual-SAN-Datastore | ss-pdcvxnode3.ssnit.org.gh" at bounding box center [132, 384] width 204 height 10
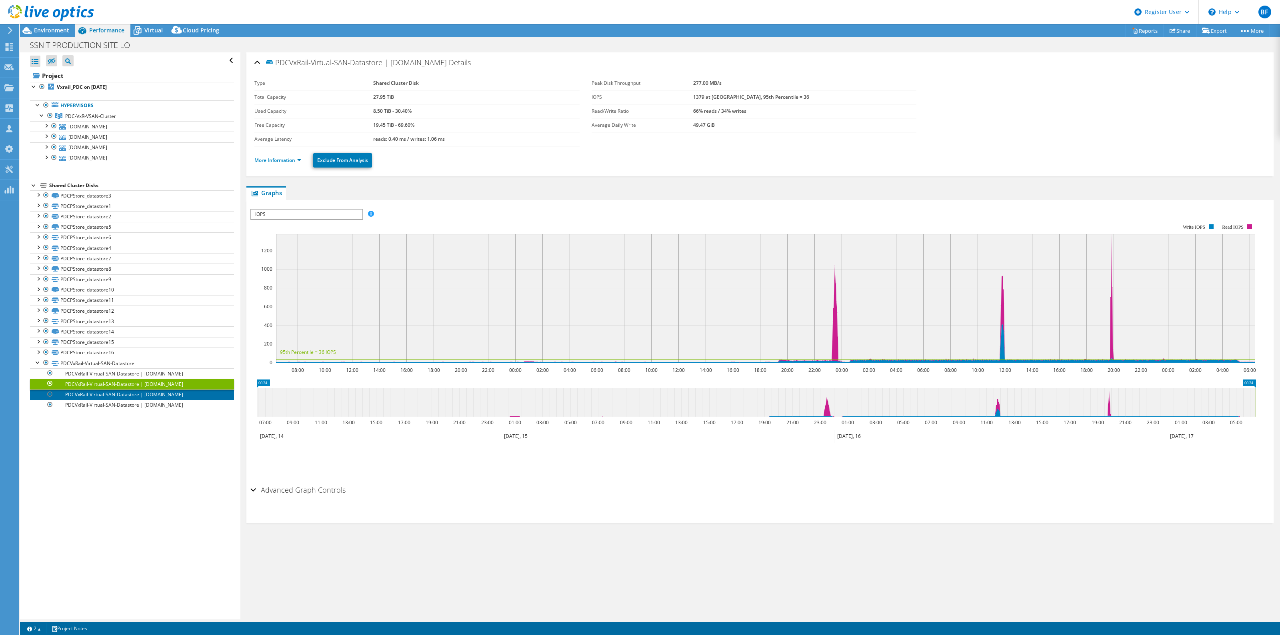
click at [132, 400] on link "PDCVxRail-Virtual-SAN-Datastore | ss-pdcvxnode4.ssnit.org.gh" at bounding box center [132, 395] width 204 height 10
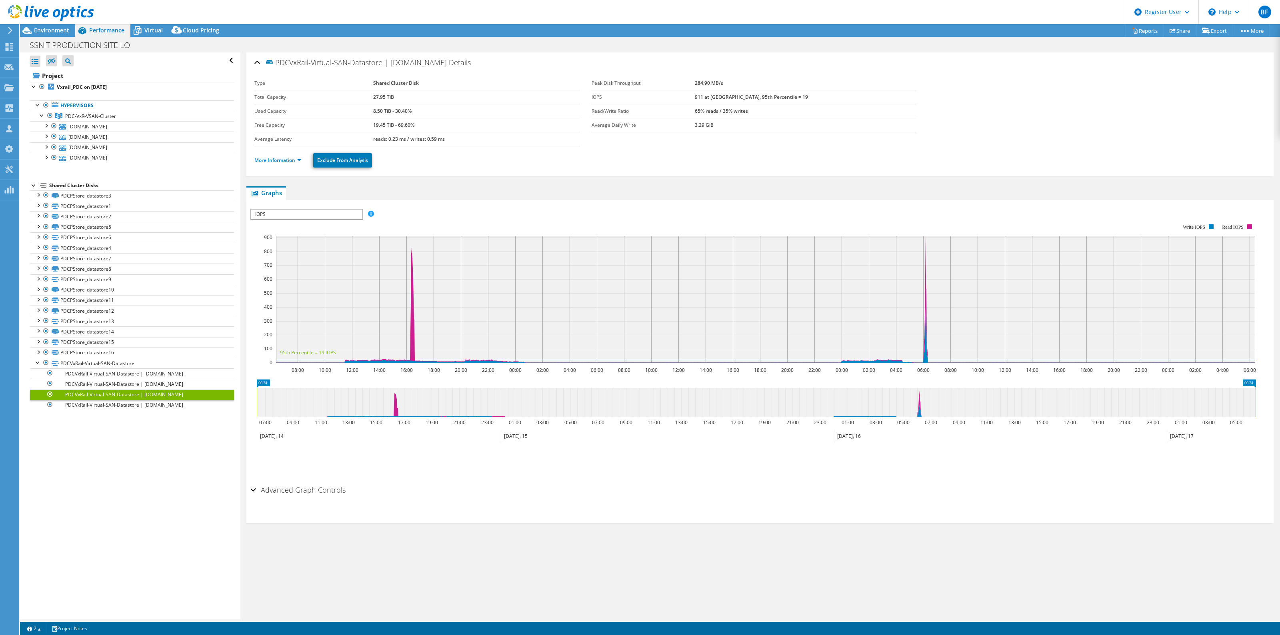
click at [128, 418] on div "Open All Close All Hide Excluded Nodes Project Tree Filter" at bounding box center [130, 335] width 220 height 567
click at [131, 409] on link "PDCVxRail-Virtual-SAN-Datastore | ss-pdcvxnode1.ssnit.org.gh" at bounding box center [132, 405] width 204 height 10
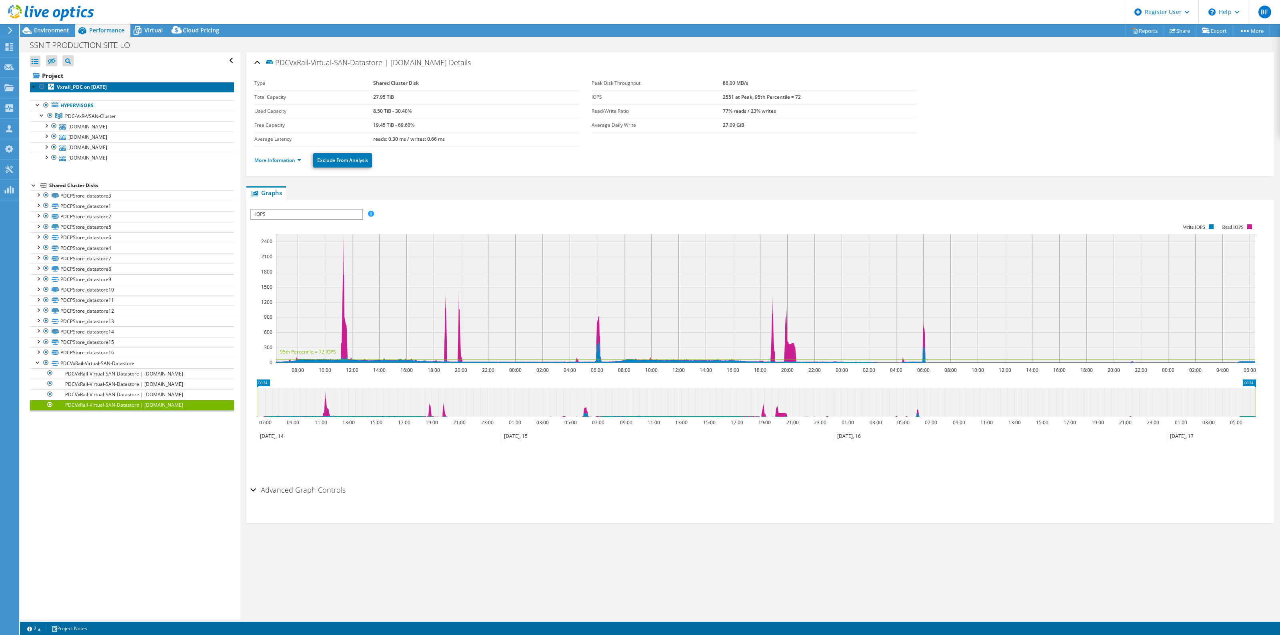
click at [77, 83] on link "Vxrail_PDC on 9/16/2025" at bounding box center [132, 87] width 204 height 10
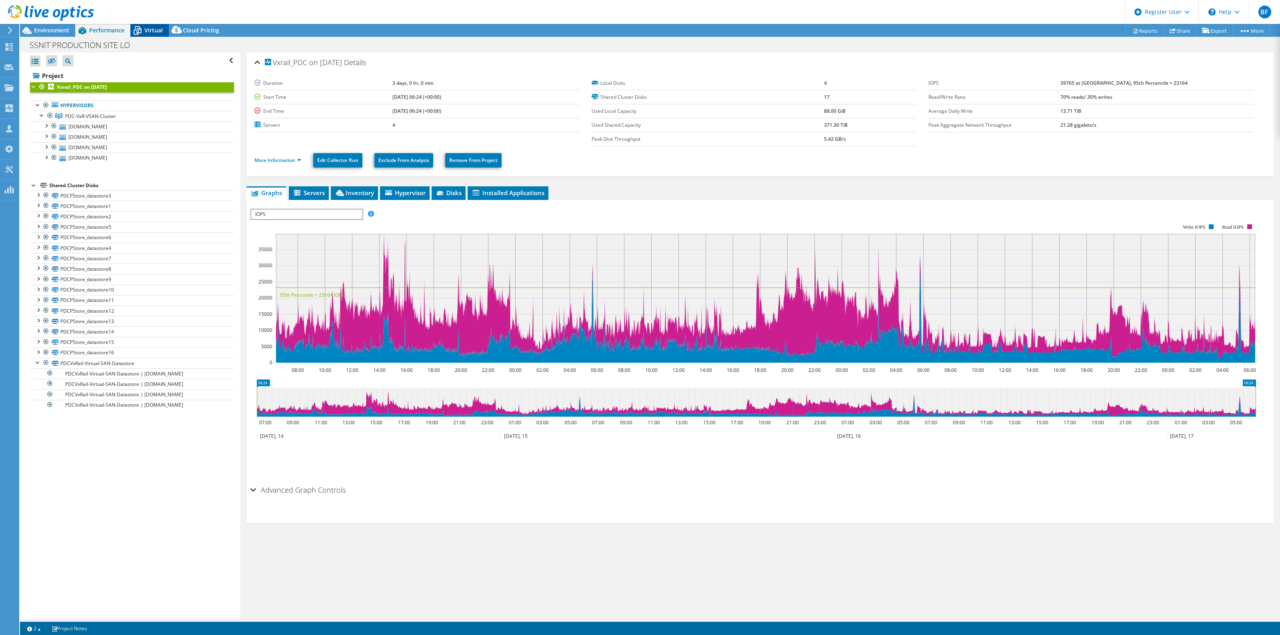
click at [147, 28] on span "Virtual" at bounding box center [153, 30] width 18 height 8
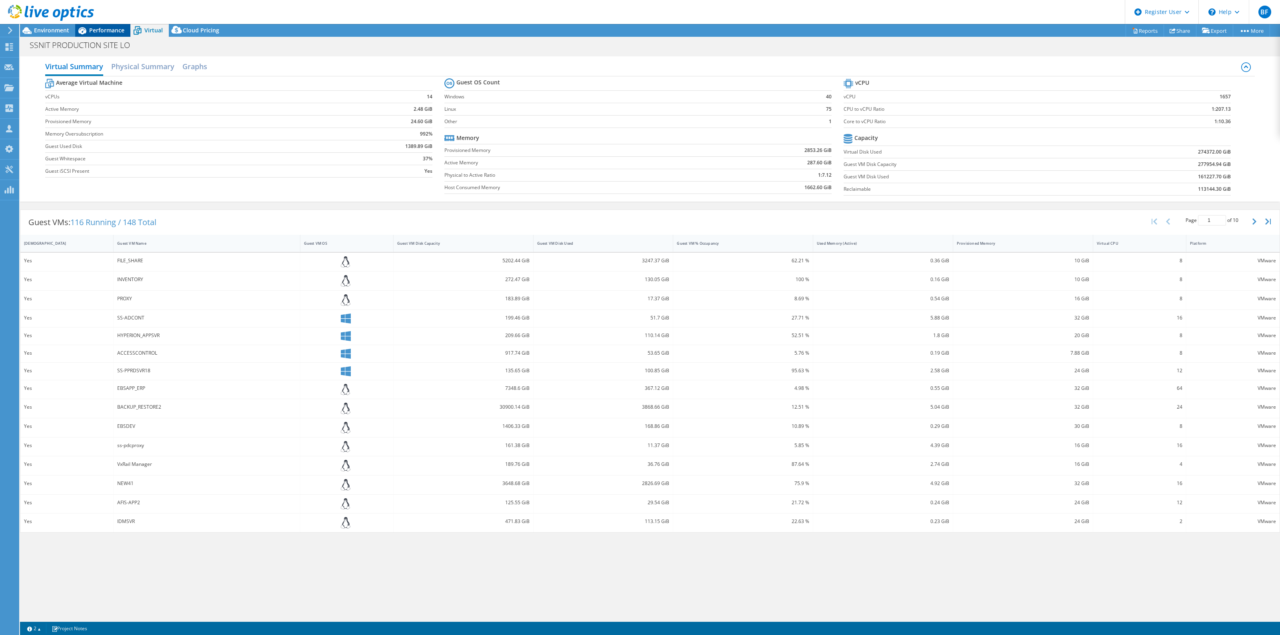
click at [107, 30] on span "Performance" at bounding box center [106, 30] width 35 height 8
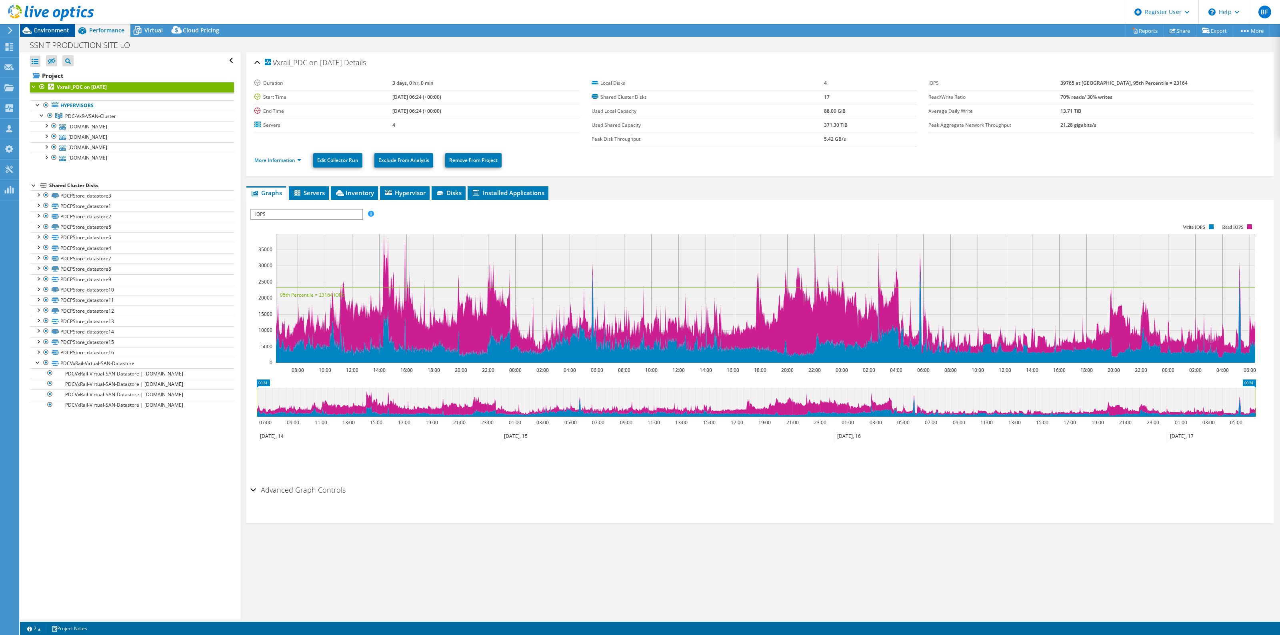
click at [60, 28] on span "Environment" at bounding box center [51, 30] width 35 height 8
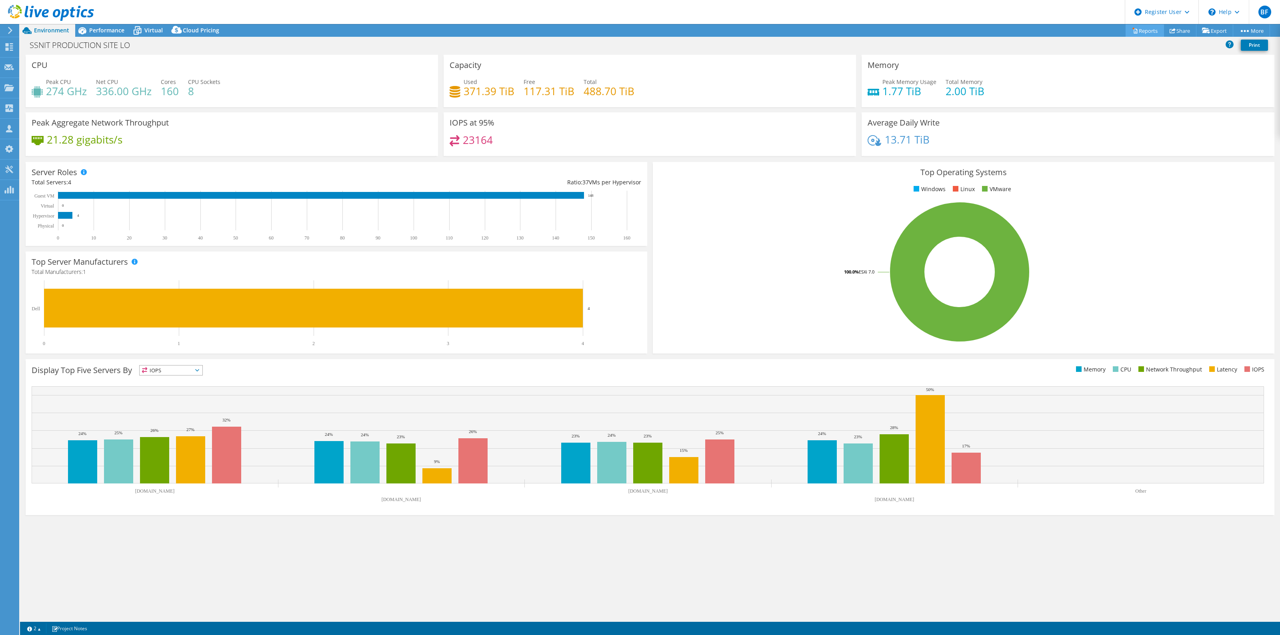
click at [1140, 33] on link "Reports" at bounding box center [1145, 30] width 38 height 12
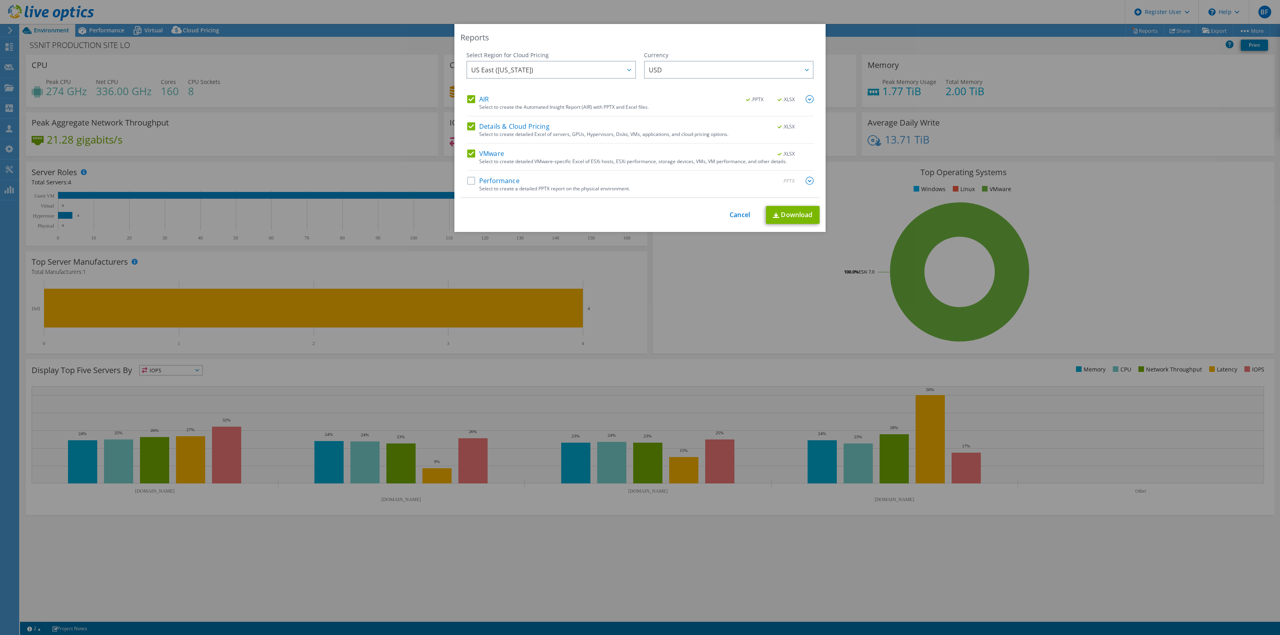
click at [469, 126] on label "Details & Cloud Pricing" at bounding box center [508, 126] width 82 height 8
click at [0, 0] on input "Details & Cloud Pricing" at bounding box center [0, 0] width 0 height 0
click at [467, 183] on label "Performance" at bounding box center [493, 181] width 52 height 8
click at [0, 0] on input "Performance" at bounding box center [0, 0] width 0 height 0
click at [781, 218] on link "Download" at bounding box center [793, 215] width 54 height 18
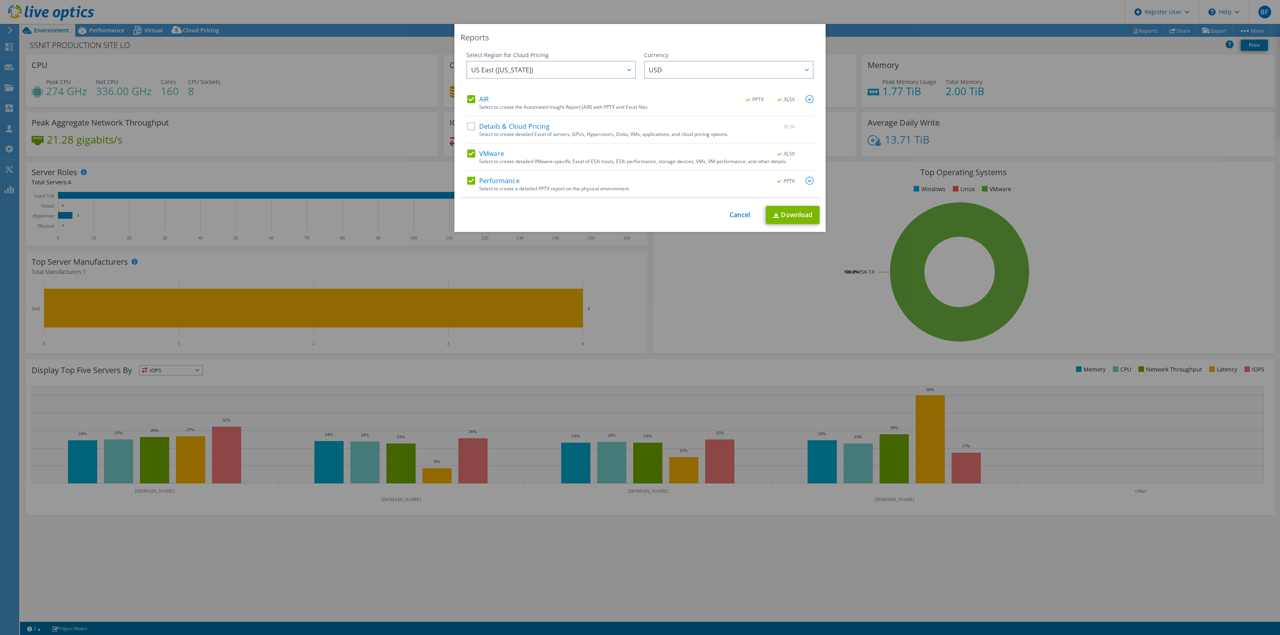
click at [689, 296] on div "Reports Select Region for Cloud Pricing Asia Pacific (Hong Kong) Asia Pacific (…" at bounding box center [640, 317] width 1280 height 587
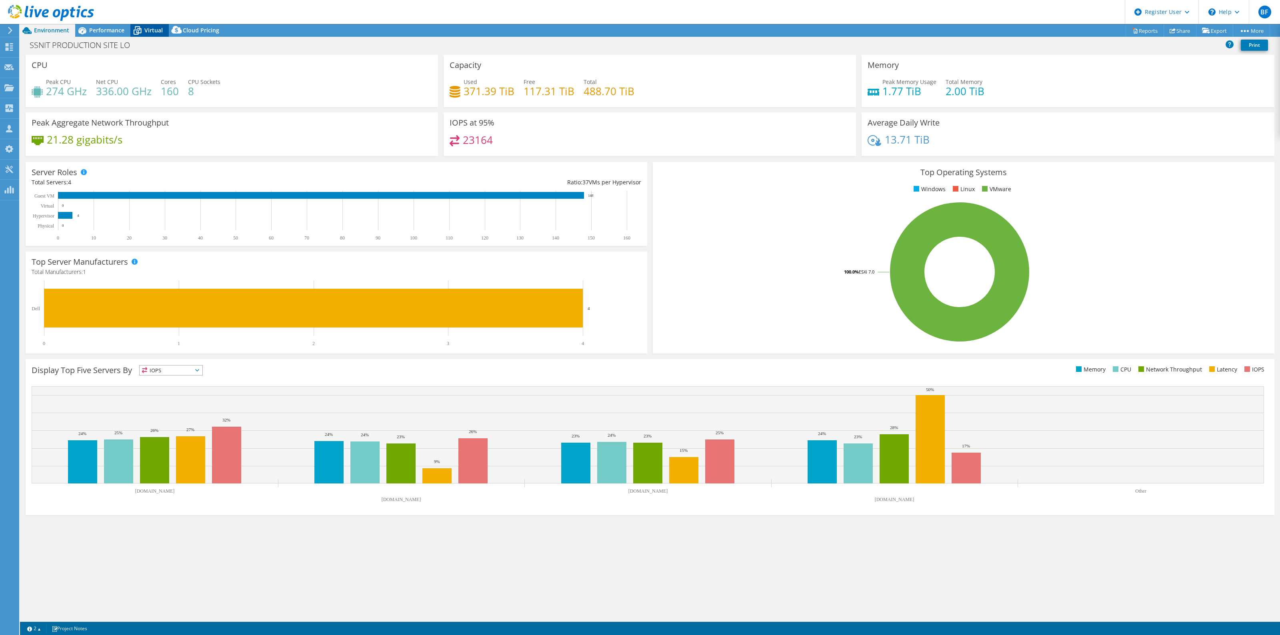
click at [149, 28] on span "Virtual" at bounding box center [153, 30] width 18 height 8
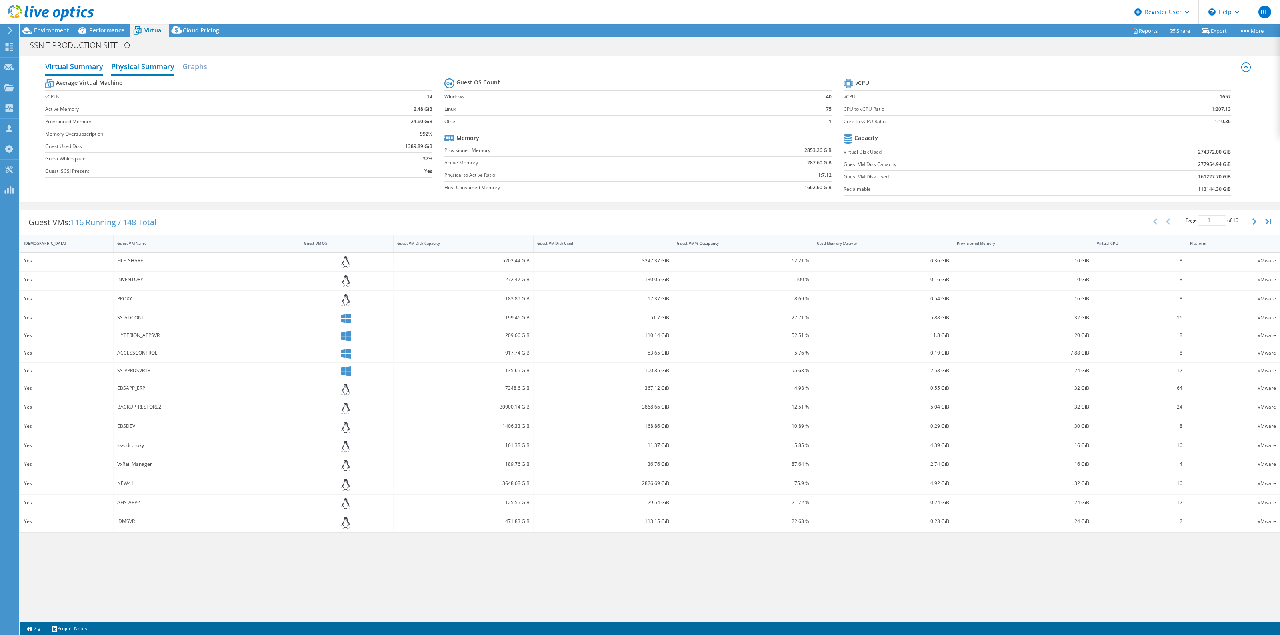
click at [165, 68] on h2 "Physical Summary" at bounding box center [142, 67] width 63 height 18
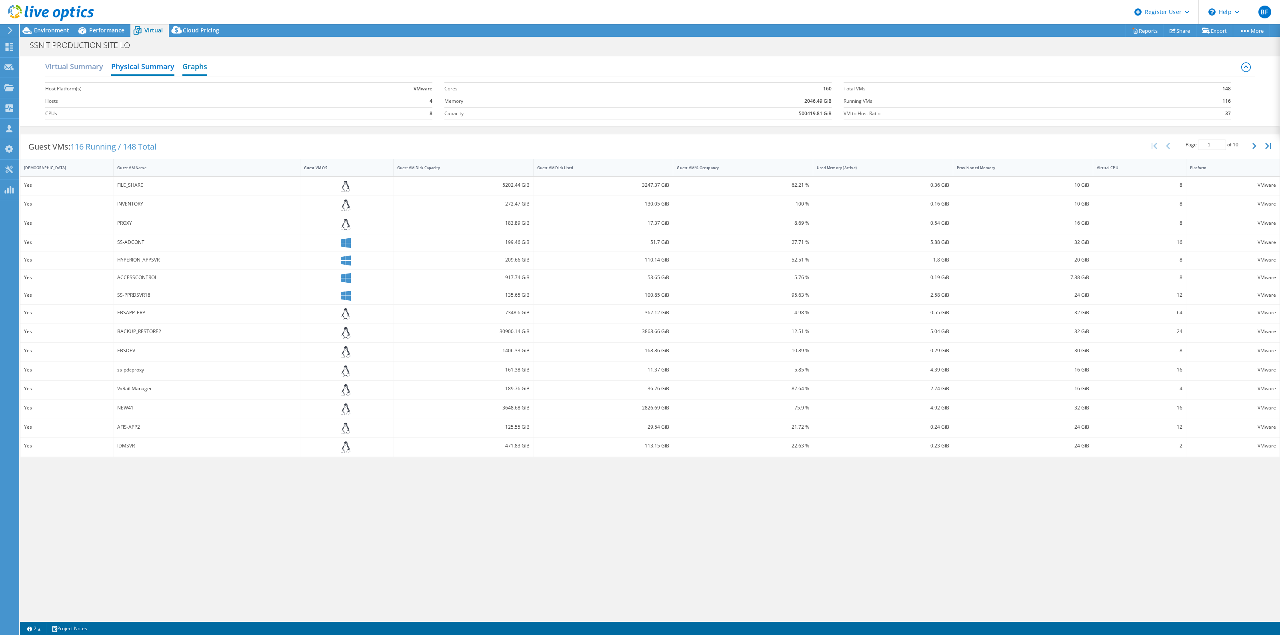
click at [197, 64] on h2 "Graphs" at bounding box center [194, 67] width 25 height 18
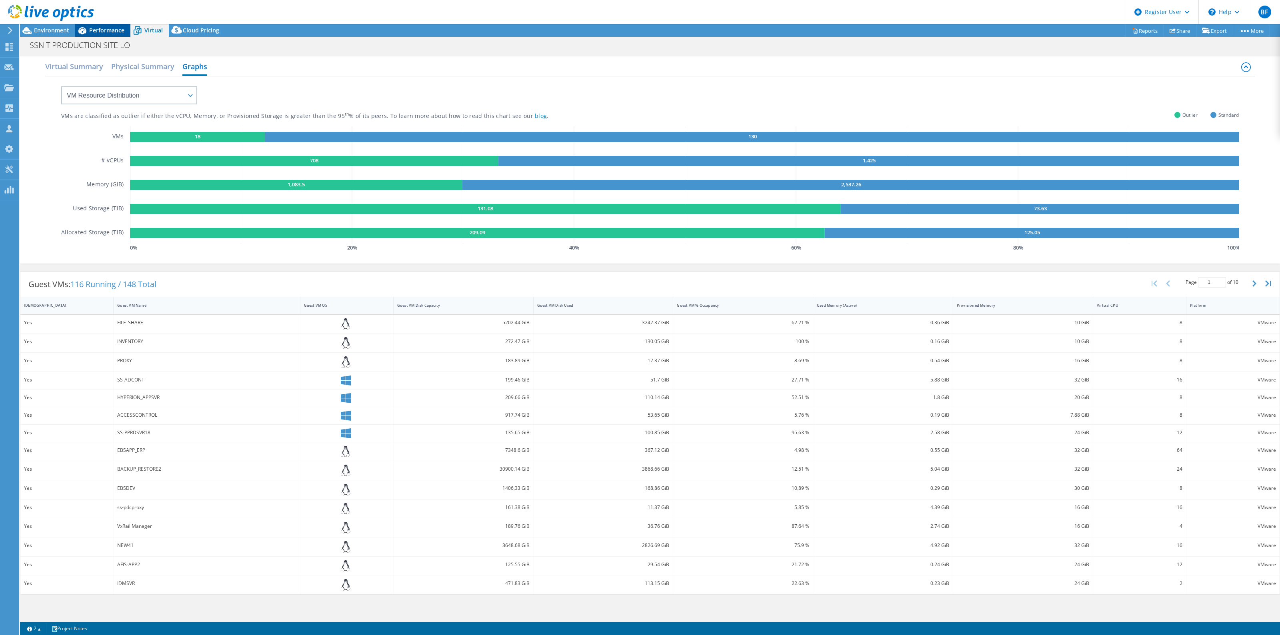
click at [89, 29] on span "Performance" at bounding box center [106, 30] width 35 height 8
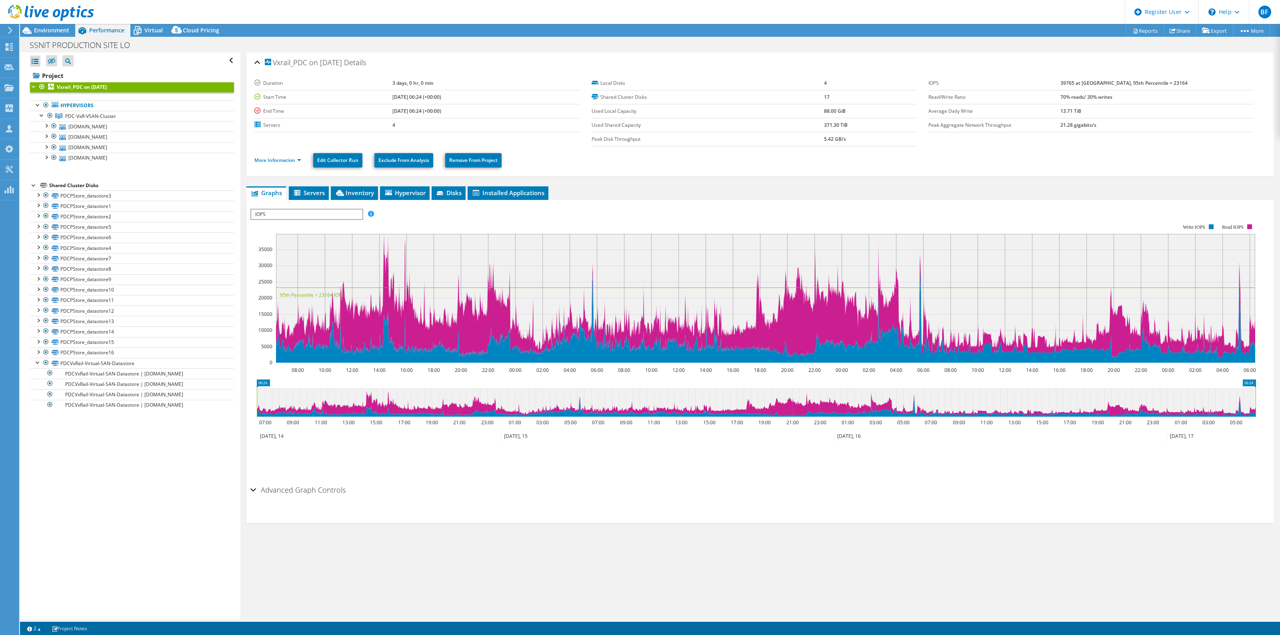
click at [303, 212] on span "IOPS" at bounding box center [306, 215] width 111 height 10
click at [331, 300] on li "Workload Concentration Bubble" at bounding box center [306, 301] width 111 height 10
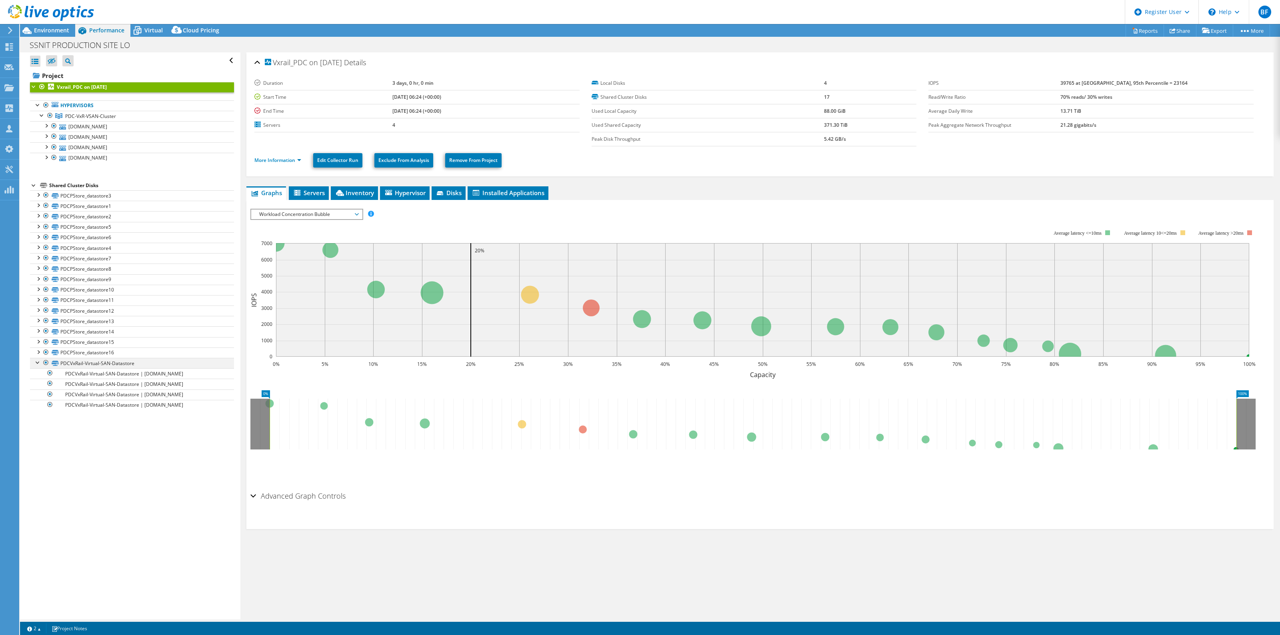
click at [35, 365] on div at bounding box center [38, 362] width 8 height 8
click at [63, 31] on span "Environment" at bounding box center [51, 30] width 35 height 8
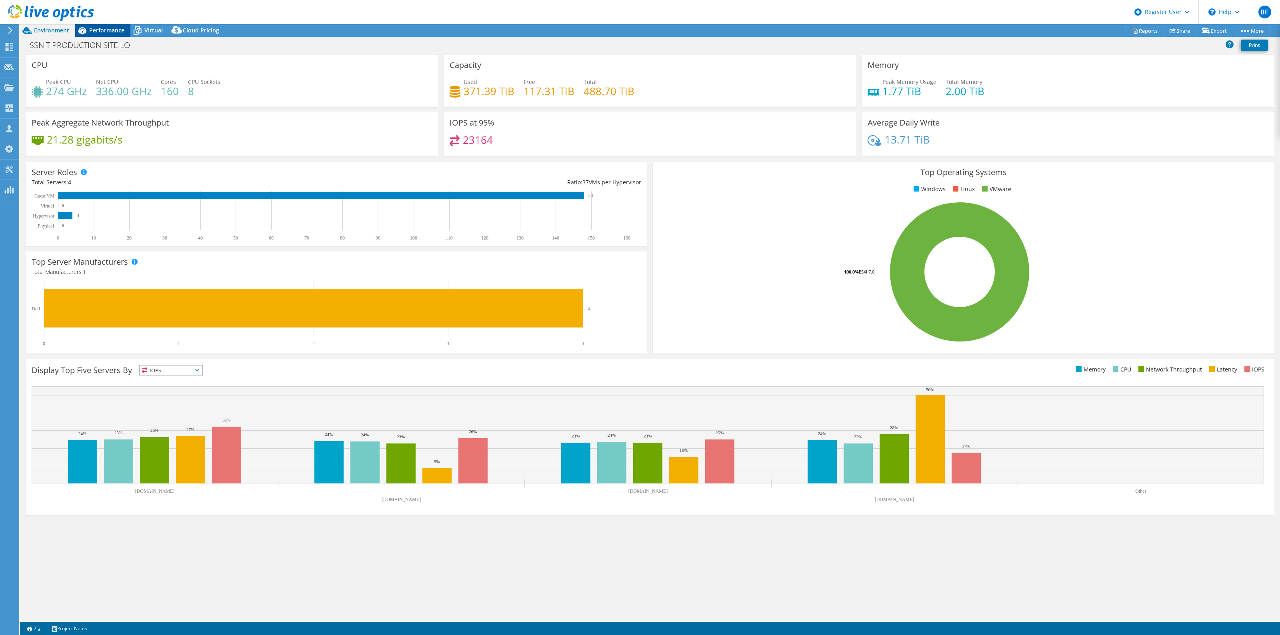
click at [91, 30] on span "Performance" at bounding box center [106, 30] width 35 height 8
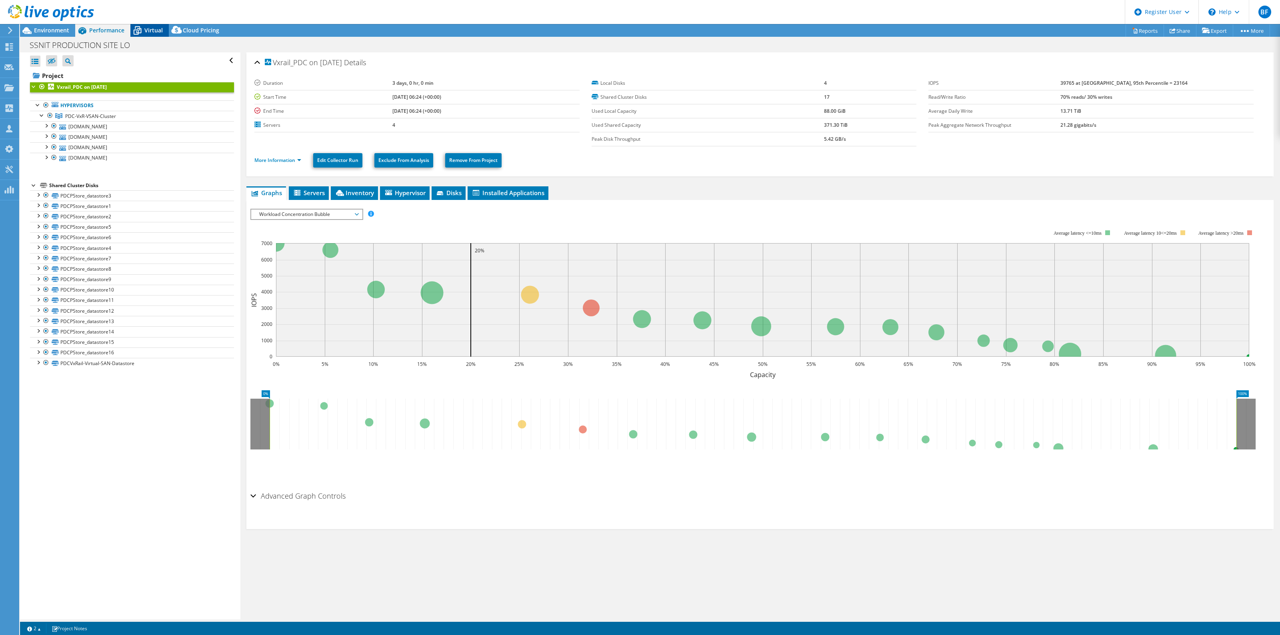
click at [151, 33] on span "Virtual" at bounding box center [153, 30] width 18 height 8
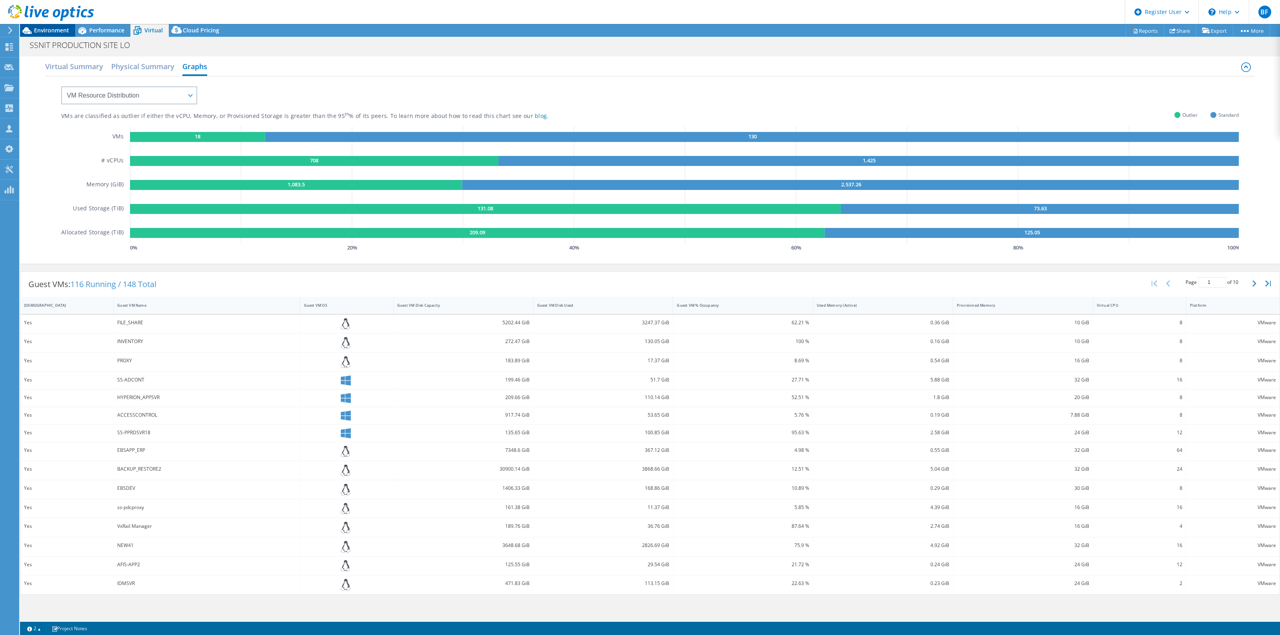
click at [55, 30] on span "Environment" at bounding box center [51, 30] width 35 height 8
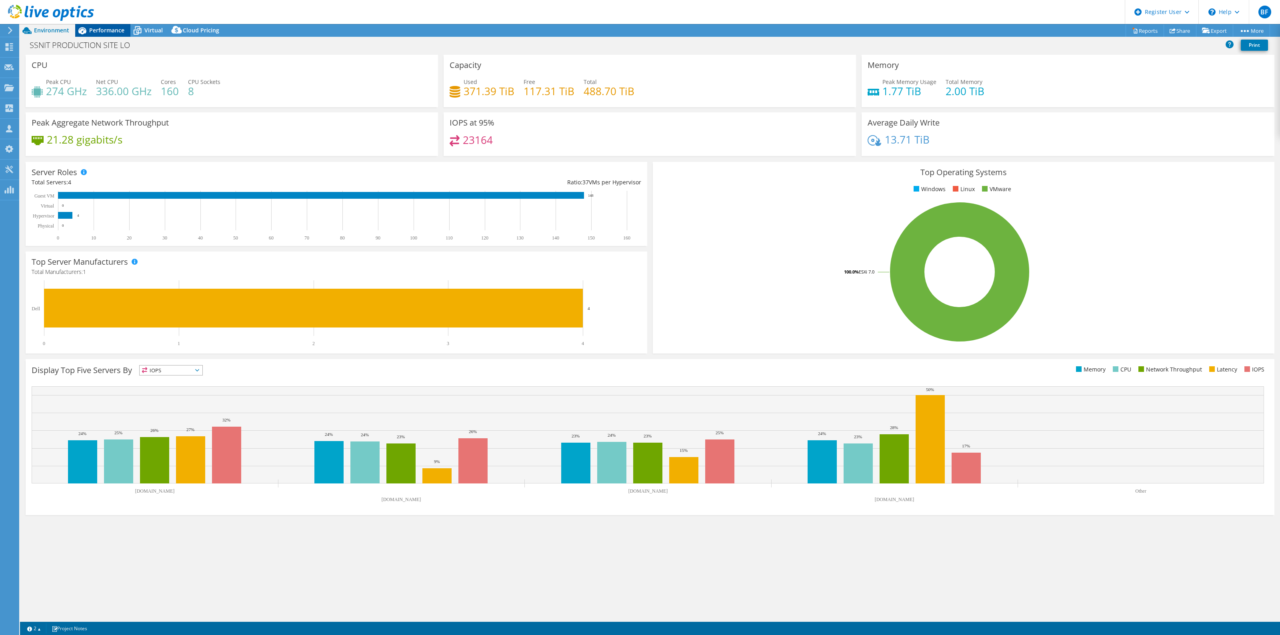
click at [110, 31] on span "Performance" at bounding box center [106, 30] width 35 height 8
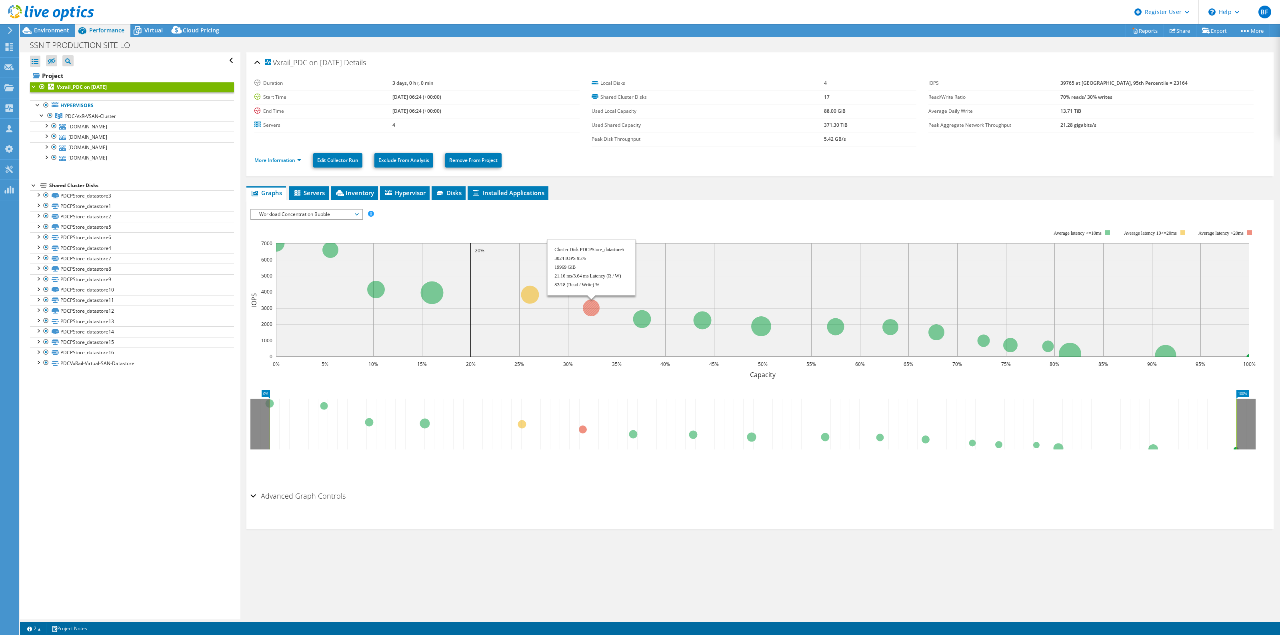
click at [587, 304] on circle at bounding box center [591, 308] width 17 height 17
click at [94, 228] on link "PDCPStore_datastore5" at bounding box center [132, 227] width 204 height 10
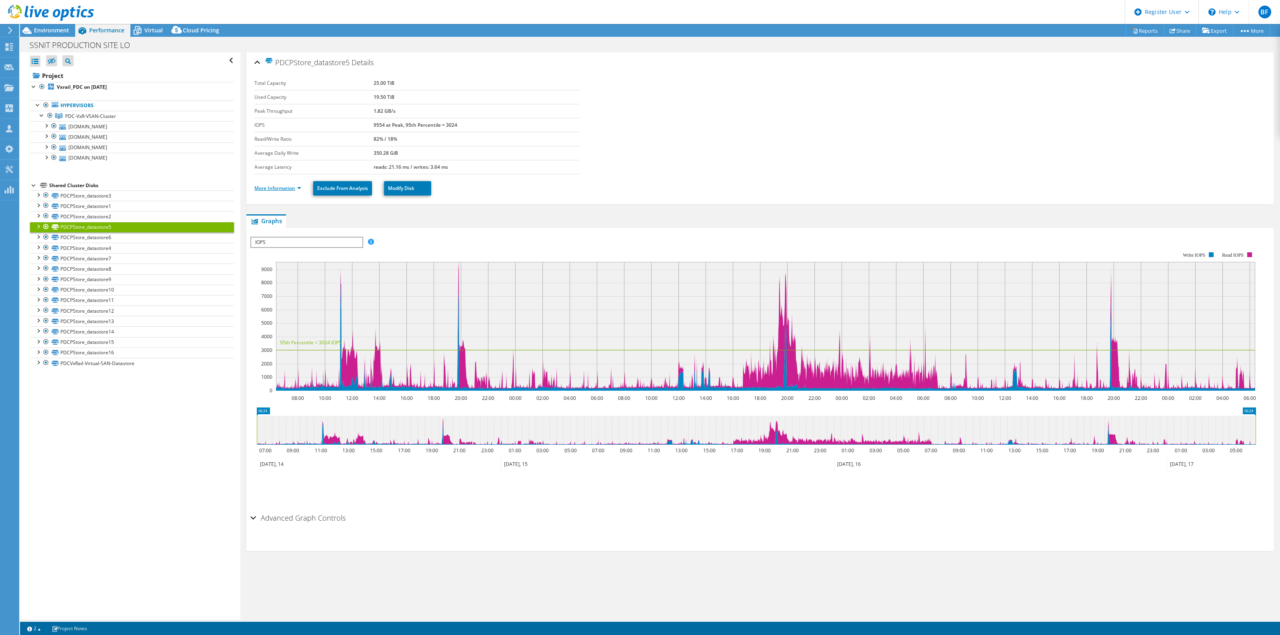
click at [299, 189] on link "More Information" at bounding box center [277, 188] width 47 height 7
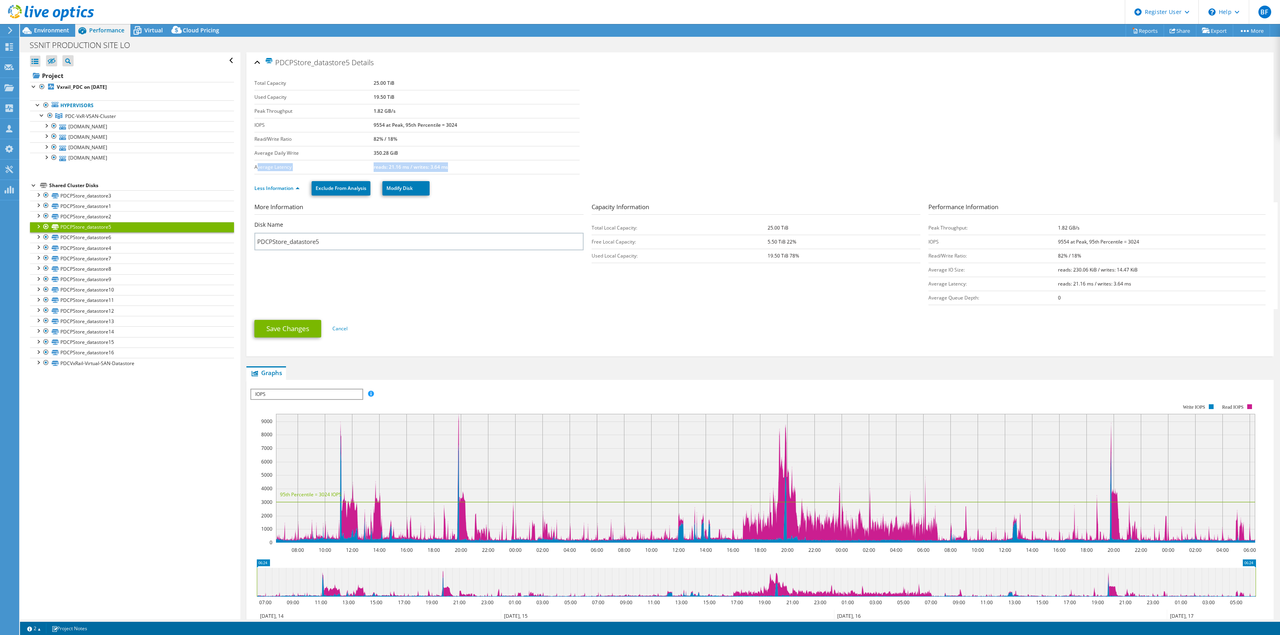
drag, startPoint x: 256, startPoint y: 167, endPoint x: 469, endPoint y: 170, distance: 212.1
click at [469, 170] on tr "Average Latency reads: 21.16 ms / writes: 3.64 ms" at bounding box center [416, 167] width 325 height 14
copy tr "verage Latency reads: 21.16 ms / writes: 3.64 ms"
drag, startPoint x: 306, startPoint y: 242, endPoint x: 70, endPoint y: 235, distance: 236.2
click at [70, 235] on div "Open All Close All Hide Excluded Nodes Project Tree Filter" at bounding box center [650, 335] width 1260 height 567
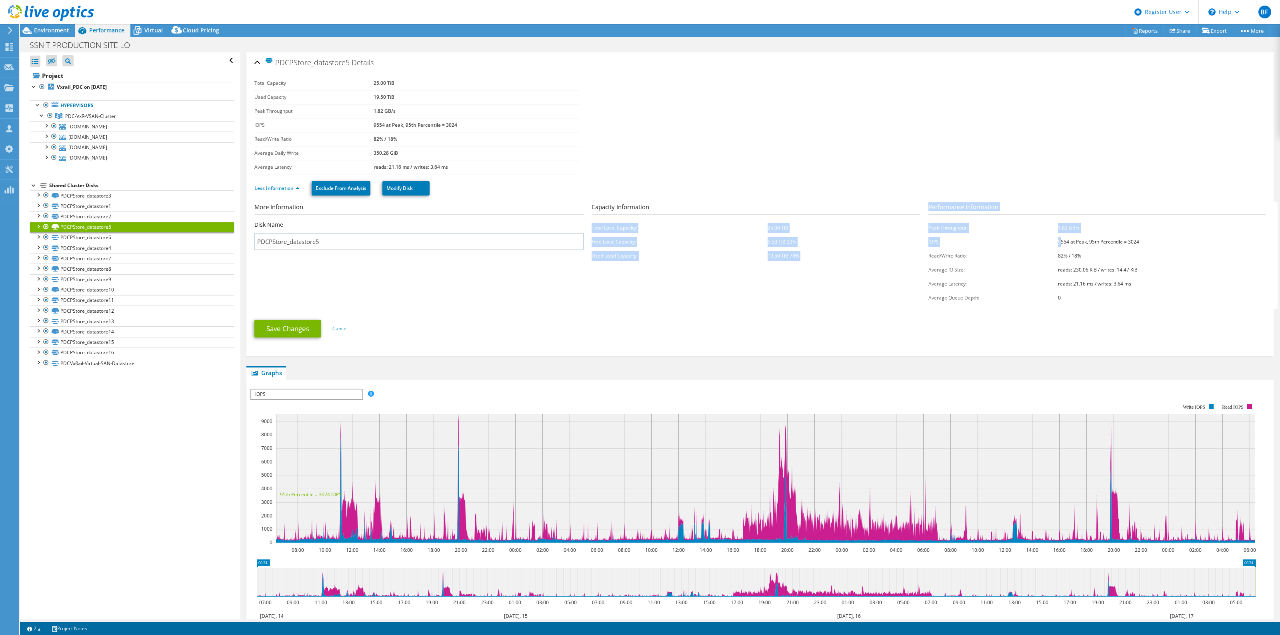
drag, startPoint x: 922, startPoint y: 242, endPoint x: 1054, endPoint y: 243, distance: 132.0
click at [1054, 243] on section "More Information Disk Name PDCPStore_datastore5 Capacity Information Total Loca…" at bounding box center [762, 255] width 1016 height 107
click at [1050, 242] on td "IOPS" at bounding box center [994, 242] width 130 height 14
drag, startPoint x: 1142, startPoint y: 242, endPoint x: 1133, endPoint y: 245, distance: 8.7
click at [1141, 242] on td "9554 at Peak, 95th Percentile = 3024" at bounding box center [1161, 242] width 207 height 14
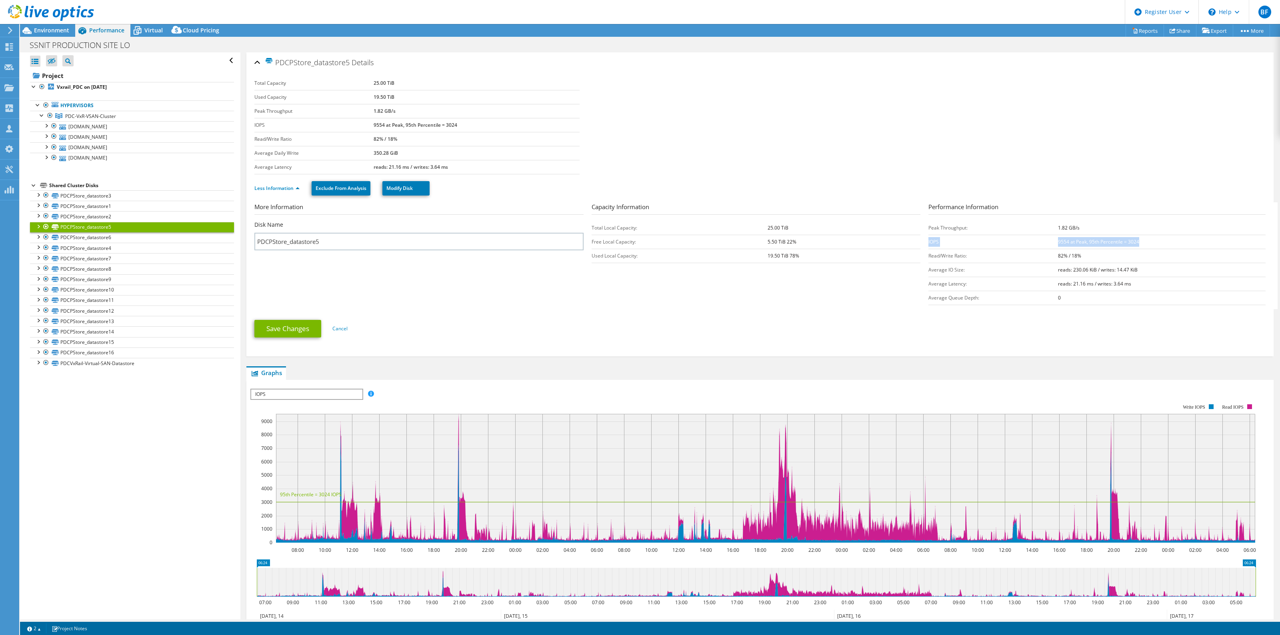
drag, startPoint x: 1133, startPoint y: 243, endPoint x: 923, endPoint y: 241, distance: 209.3
click at [929, 241] on tr "IOPS 9554 at Peak, 95th Percentile = 3024" at bounding box center [1097, 242] width 337 height 14
copy tr "IOPS 9554 at Peak, 95th Percentile = 3024"
click at [36, 228] on div at bounding box center [38, 226] width 8 height 8
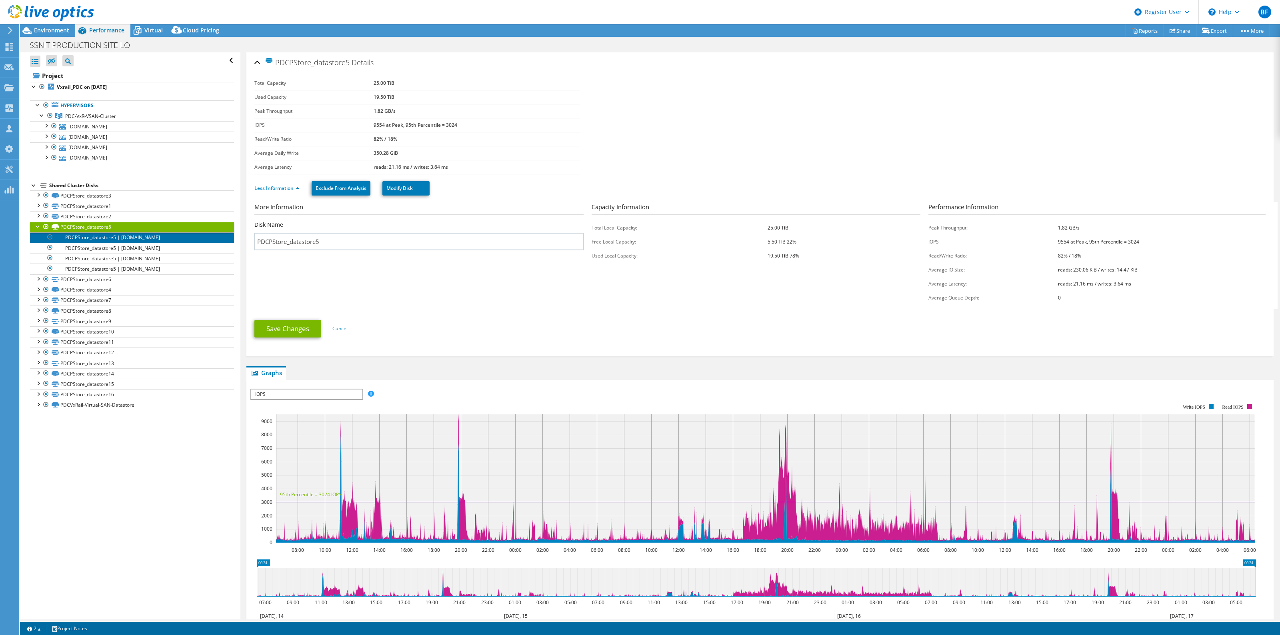
click at [98, 236] on link "PDCPStore_datastore5 | ss-pdcvxnode2.ssnit.org.gh" at bounding box center [132, 237] width 204 height 10
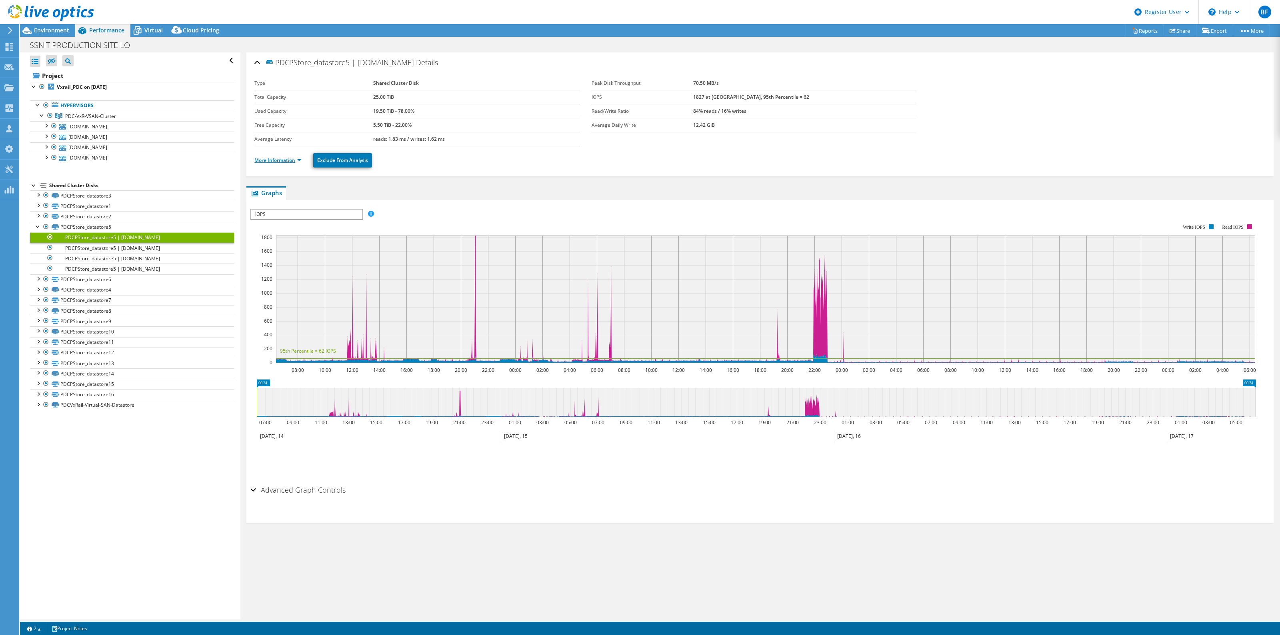
click at [300, 161] on link "More Information" at bounding box center [277, 160] width 47 height 7
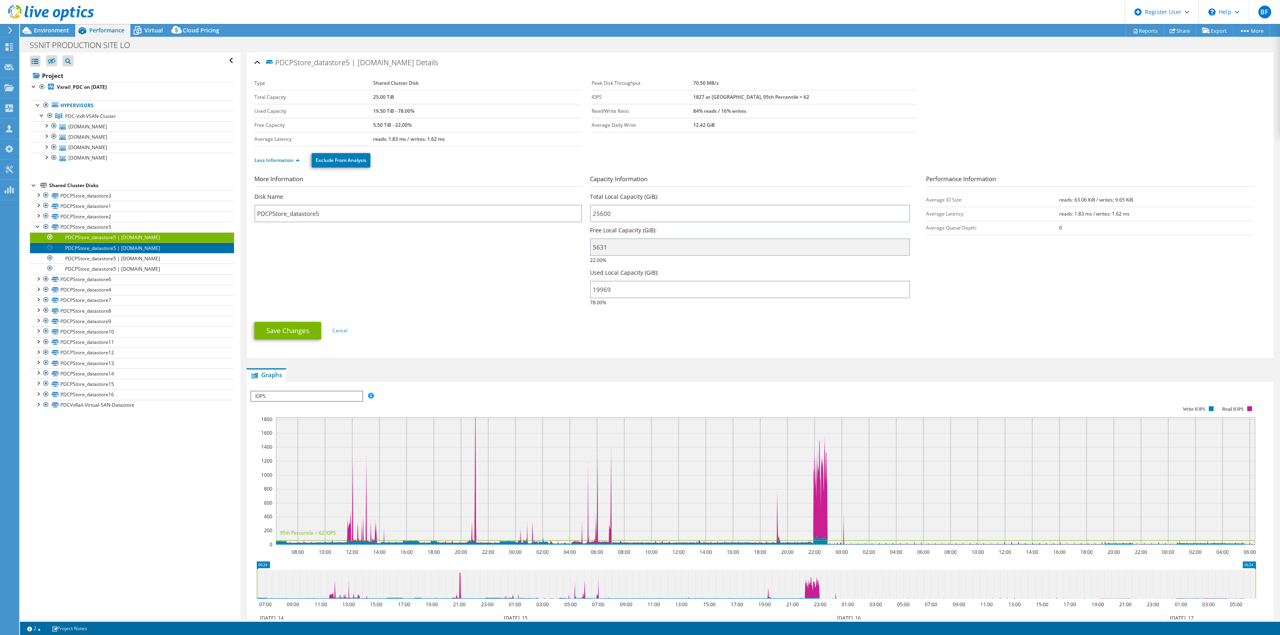
click at [147, 251] on link "PDCPStore_datastore5 | ss-pdcvxnode3.ssnit.org.gh" at bounding box center [132, 248] width 204 height 10
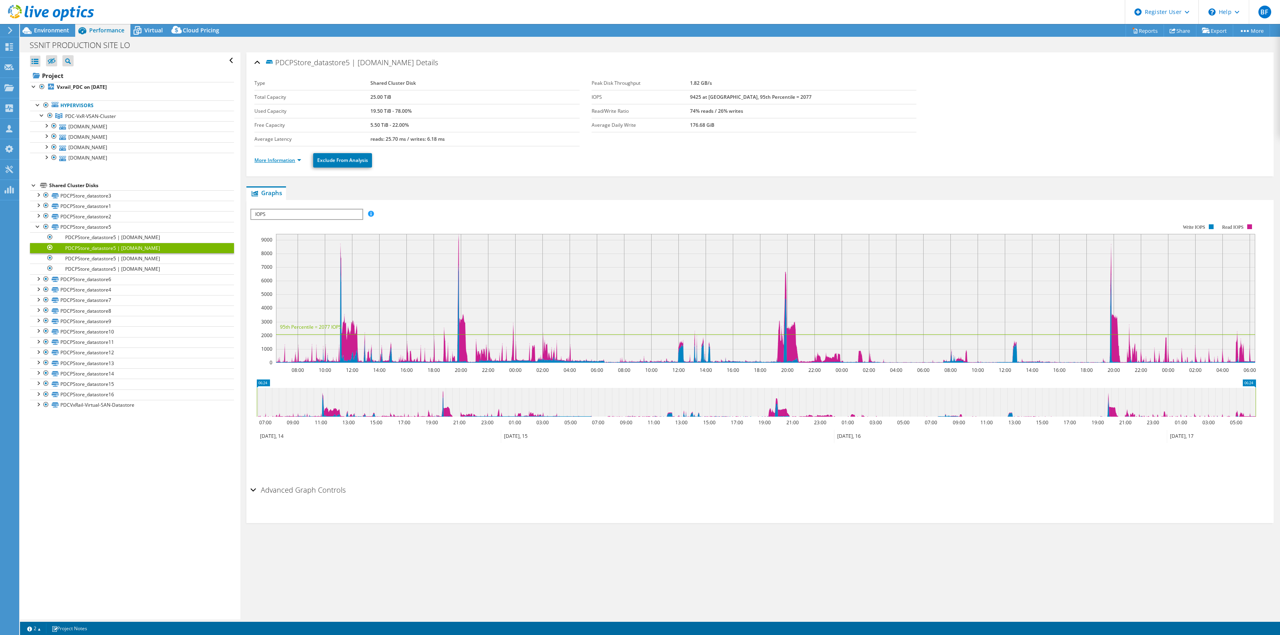
click at [301, 161] on link "More Information" at bounding box center [277, 160] width 47 height 7
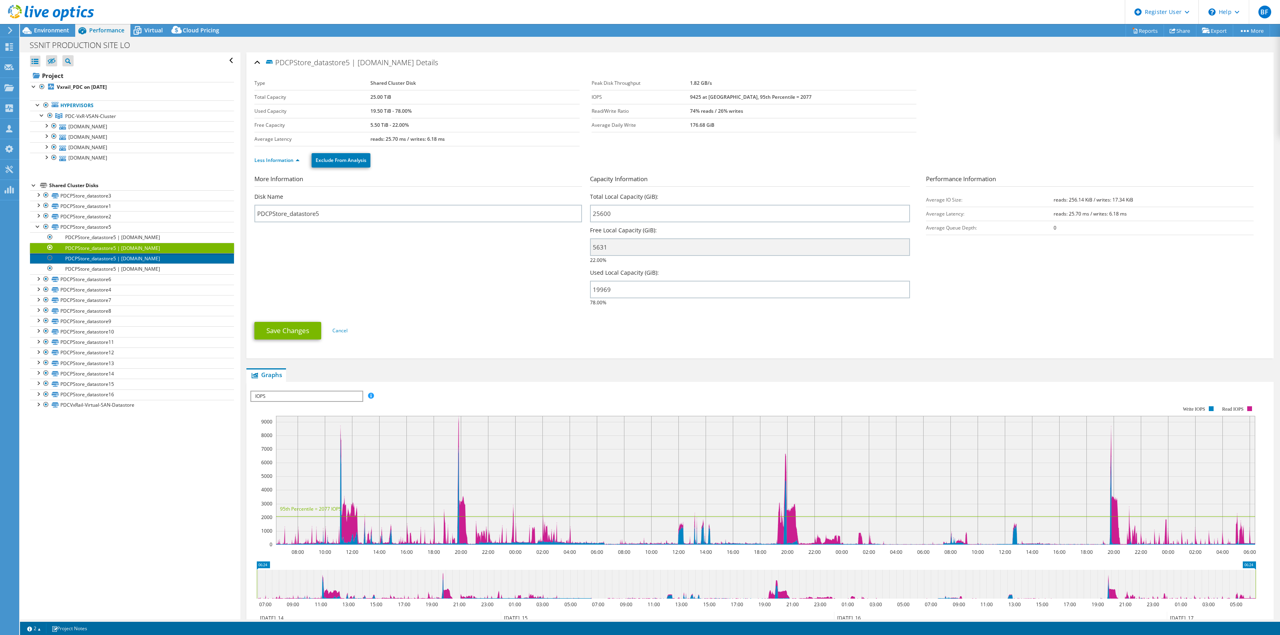
click at [169, 260] on link "PDCPStore_datastore5 | ss-pdcvxnode4.ssnit.org.gh" at bounding box center [132, 258] width 204 height 10
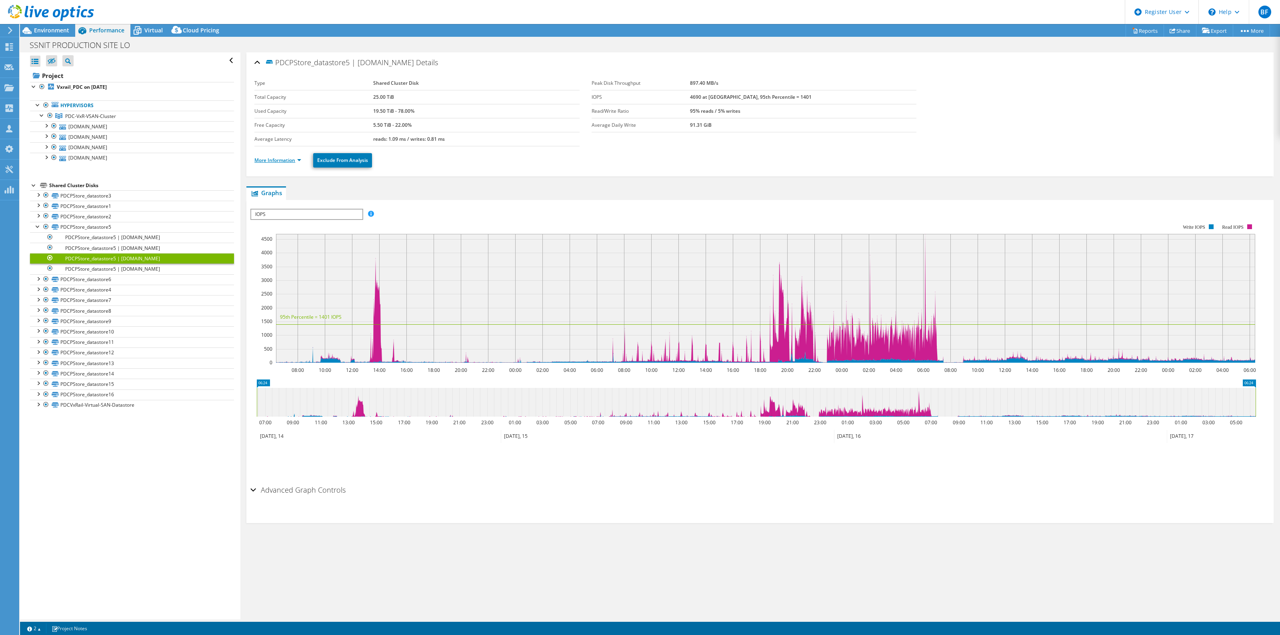
click at [300, 161] on link "More Information" at bounding box center [277, 160] width 47 height 7
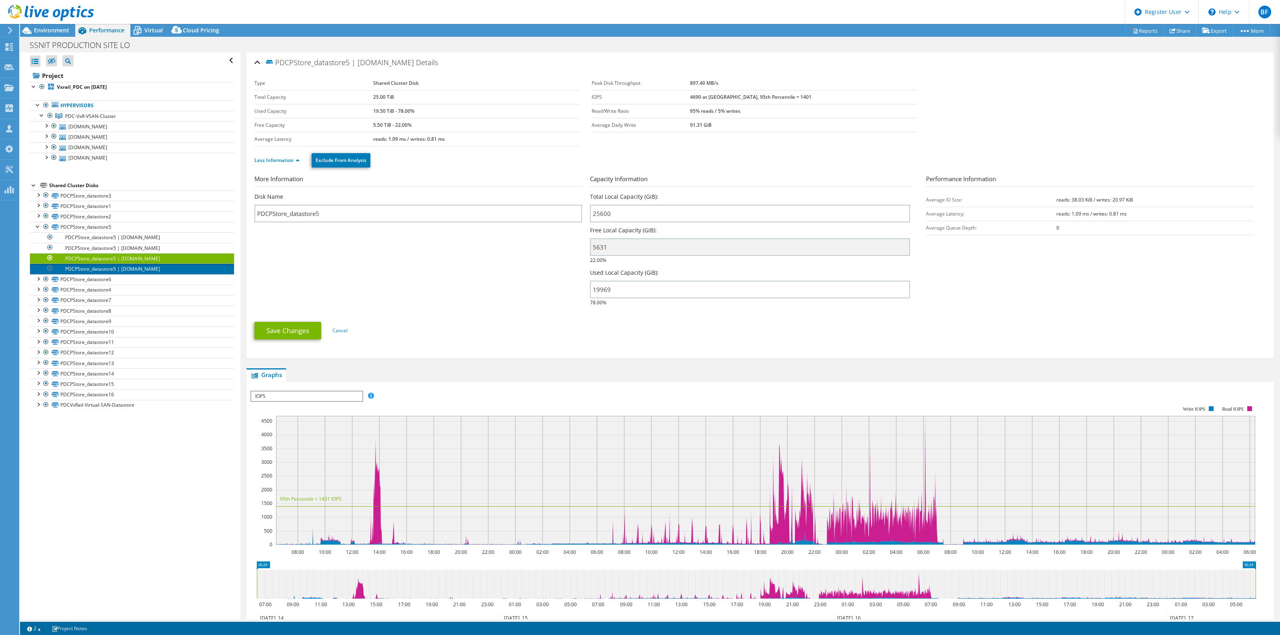
click at [171, 273] on link "PDCPStore_datastore5 | ss-pdcvxnode1.ssnit.org.gh" at bounding box center [132, 269] width 204 height 10
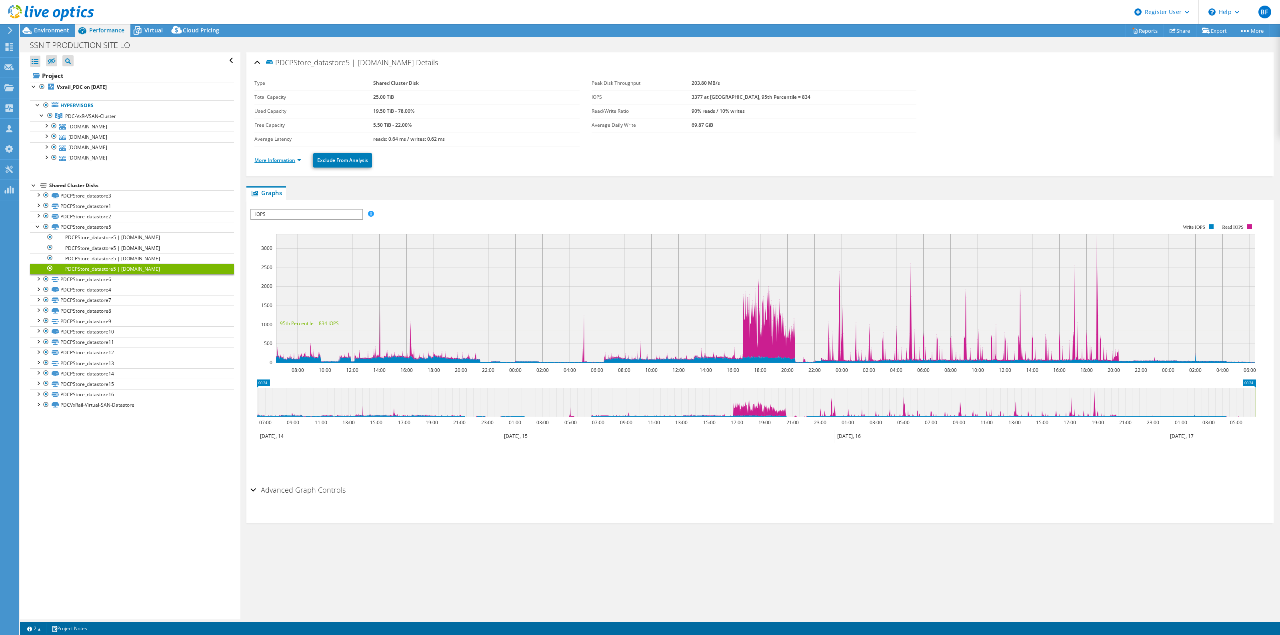
click at [299, 161] on link "More Information" at bounding box center [277, 160] width 47 height 7
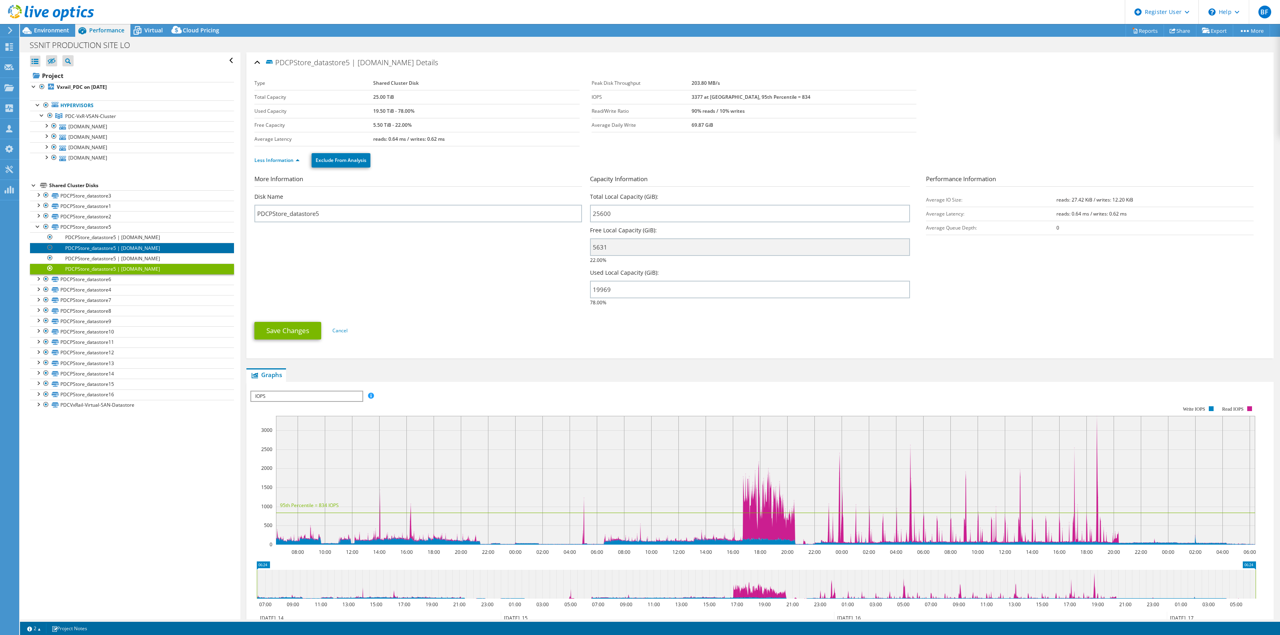
click at [172, 250] on link "PDCPStore_datastore5 | ss-pdcvxnode3.ssnit.org.gh" at bounding box center [132, 248] width 204 height 10
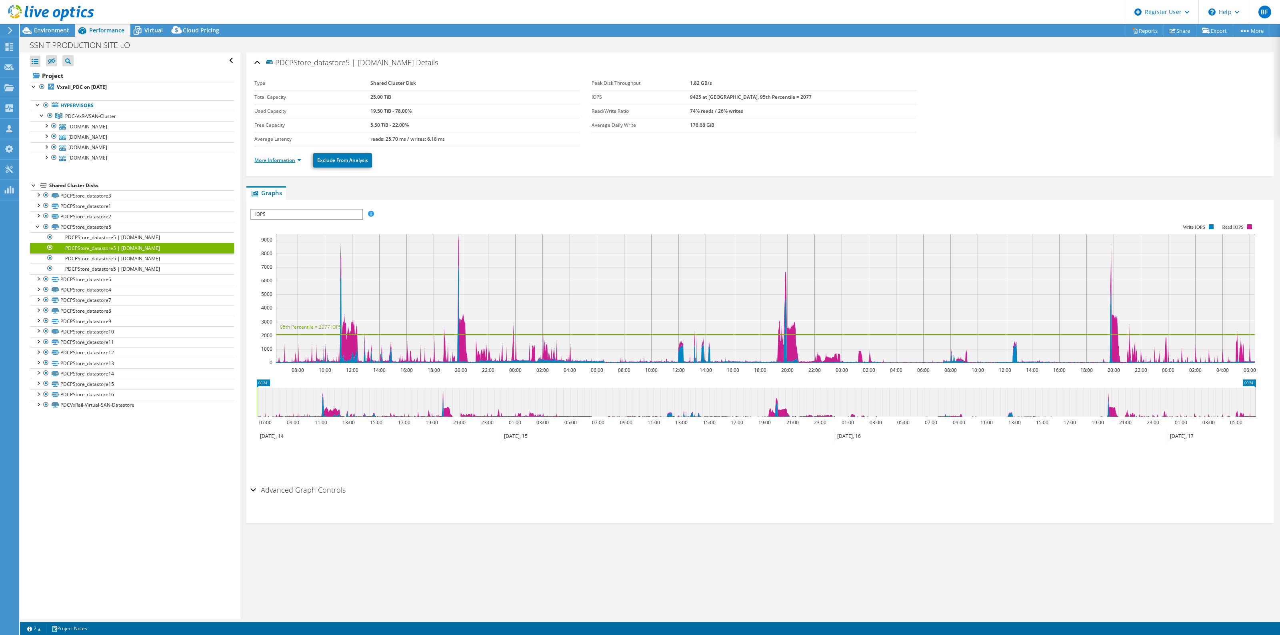
click at [300, 161] on link "More Information" at bounding box center [277, 160] width 47 height 7
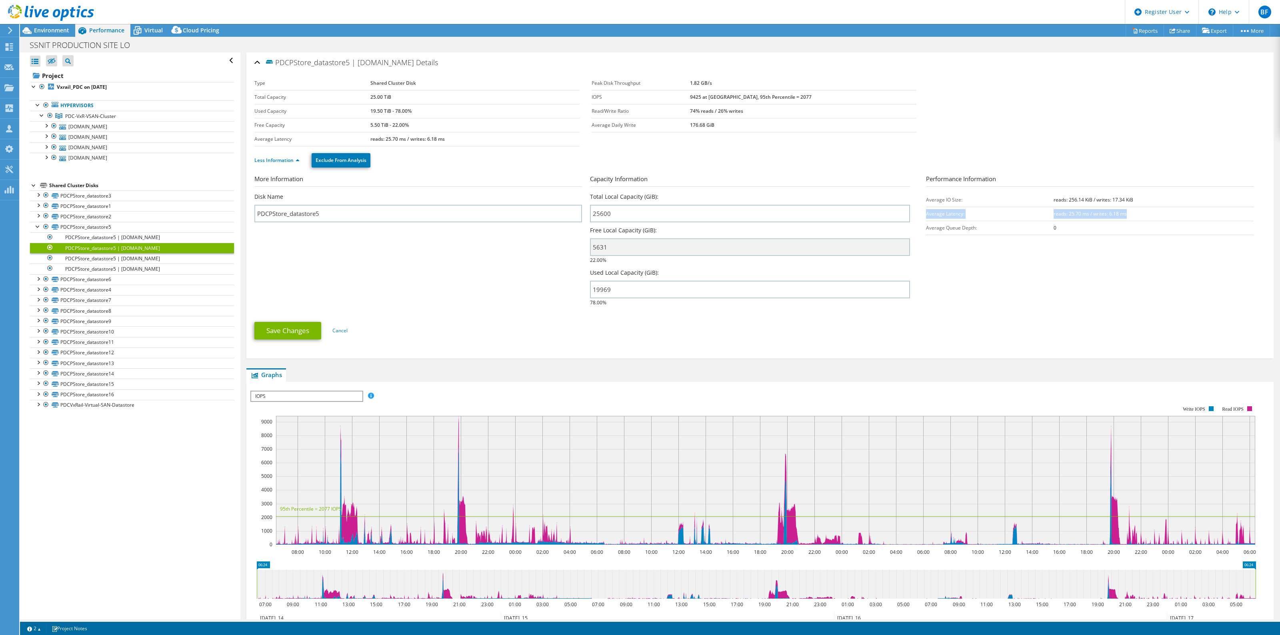
drag, startPoint x: 1124, startPoint y: 214, endPoint x: 921, endPoint y: 215, distance: 202.5
click at [926, 215] on tr "Average Latency: reads: 25.70 ms / writes: 6.18 ms" at bounding box center [1090, 214] width 328 height 14
copy tr "Average Latency: reads: 25.70 ms / writes: 6.18 ms"
click at [1057, 203] on b "reads: 256.14 KiB / writes: 17.34 KiB" at bounding box center [1094, 199] width 80 height 7
drag, startPoint x: 923, startPoint y: 200, endPoint x: 1068, endPoint y: 240, distance: 150.2
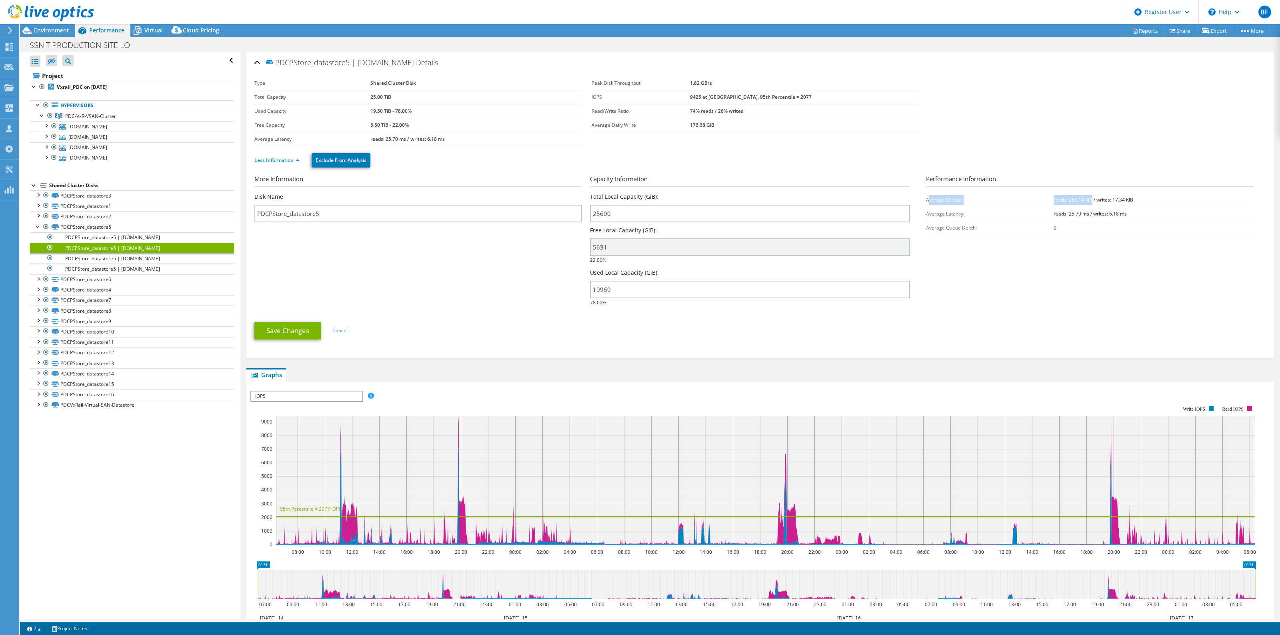
click at [1086, 198] on tr "Average IO Size: reads: 256.14 KiB / writes: 17.34 KiB" at bounding box center [1090, 200] width 328 height 14
copy tr "verage IO Size: reads: 256.14 KiB"
click at [36, 226] on div at bounding box center [38, 226] width 8 height 8
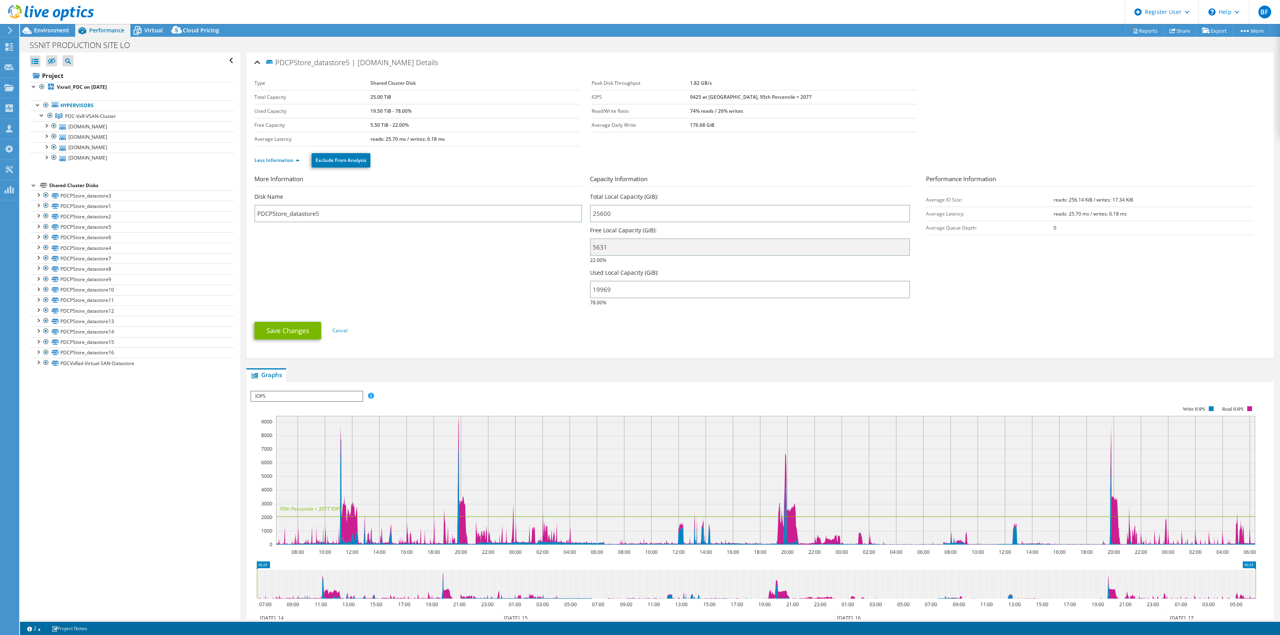
click at [331, 398] on span "IOPS" at bounding box center [306, 397] width 111 height 10
click at [290, 434] on li "Latency" at bounding box center [306, 435] width 111 height 10
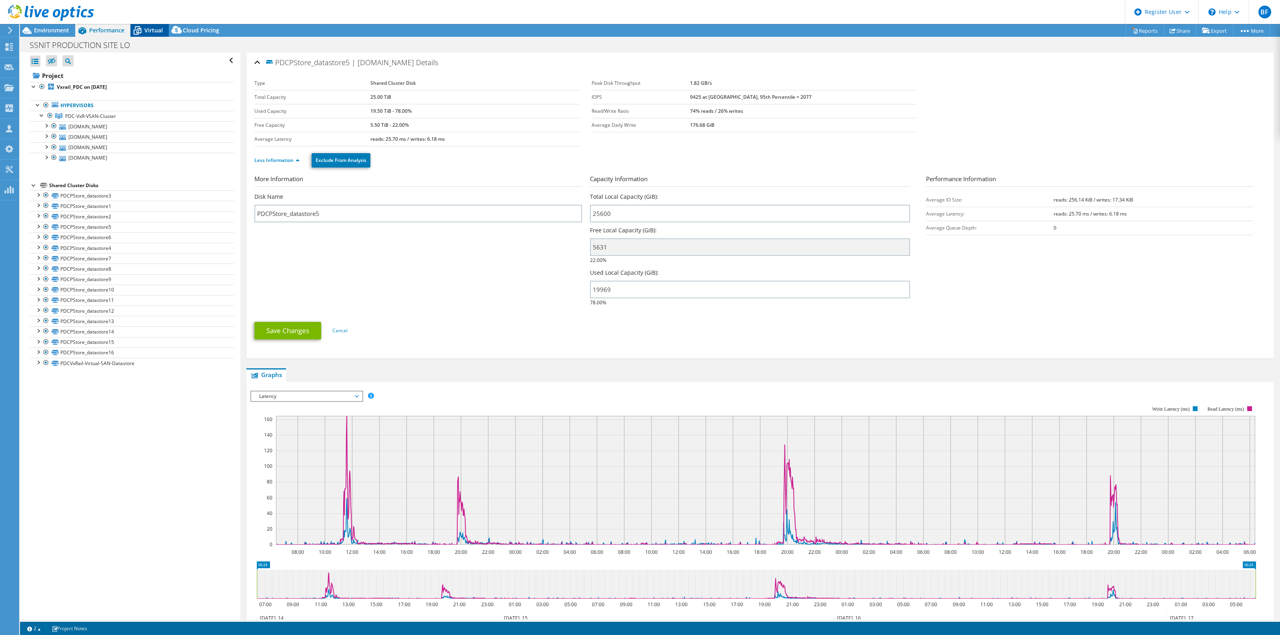
click at [157, 33] on span "Virtual" at bounding box center [153, 30] width 18 height 8
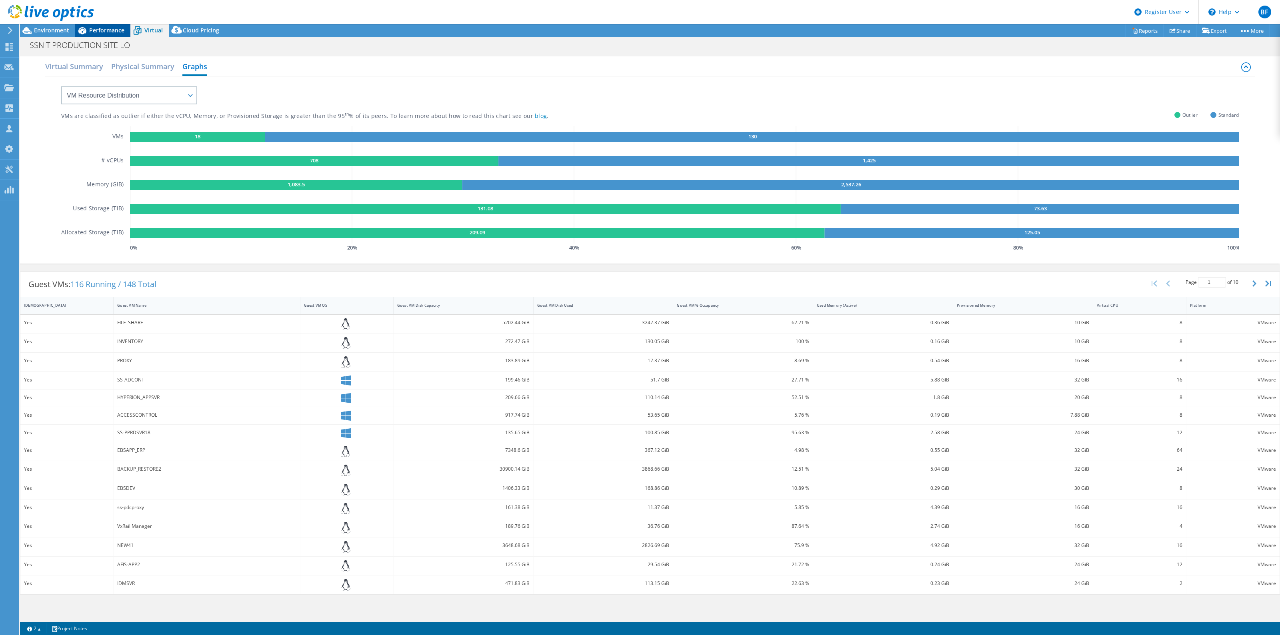
click at [99, 30] on span "Performance" at bounding box center [106, 30] width 35 height 8
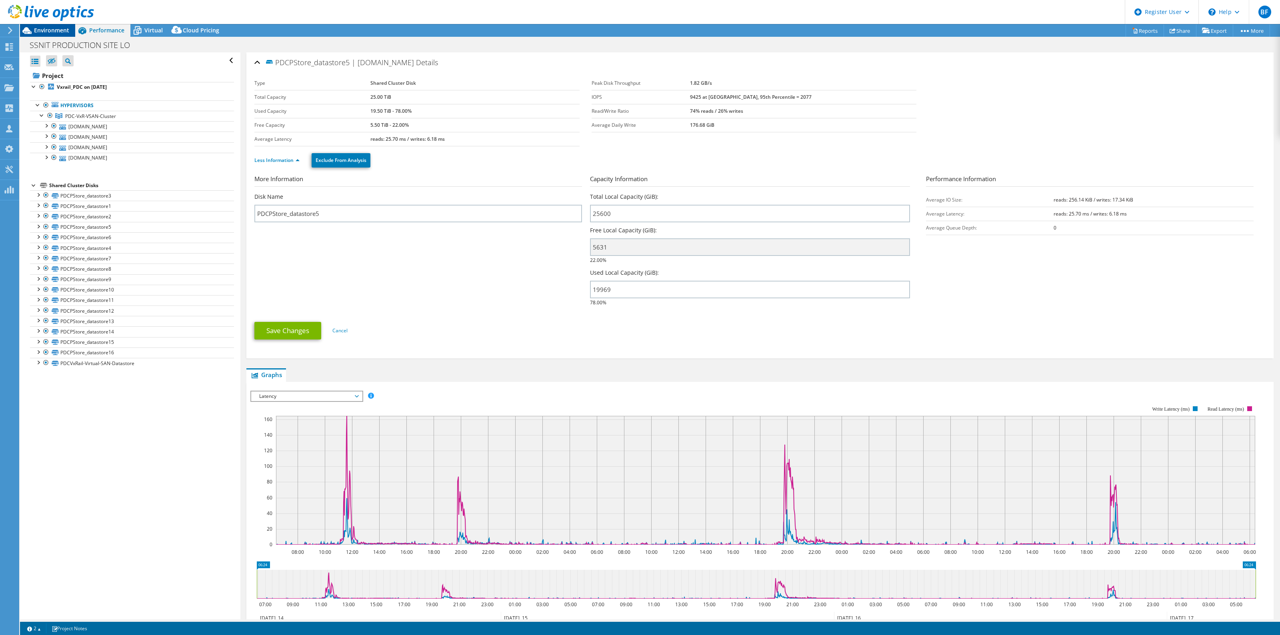
click at [40, 30] on span "Environment" at bounding box center [51, 30] width 35 height 8
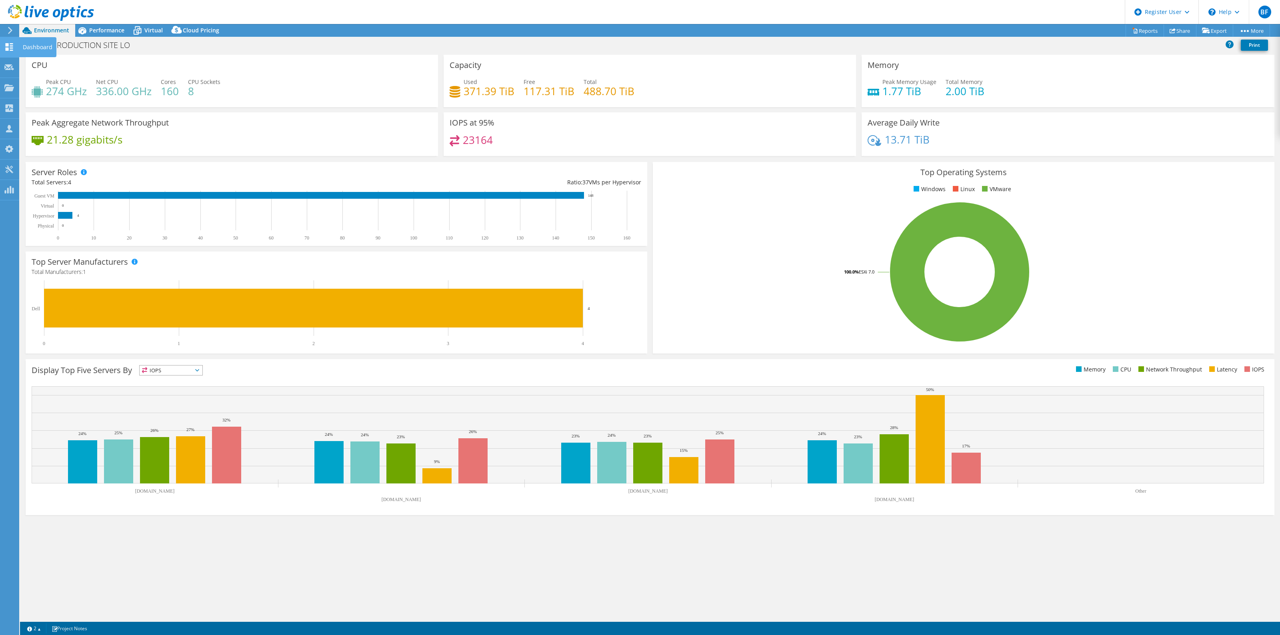
click at [8, 50] on div at bounding box center [9, 48] width 10 height 9
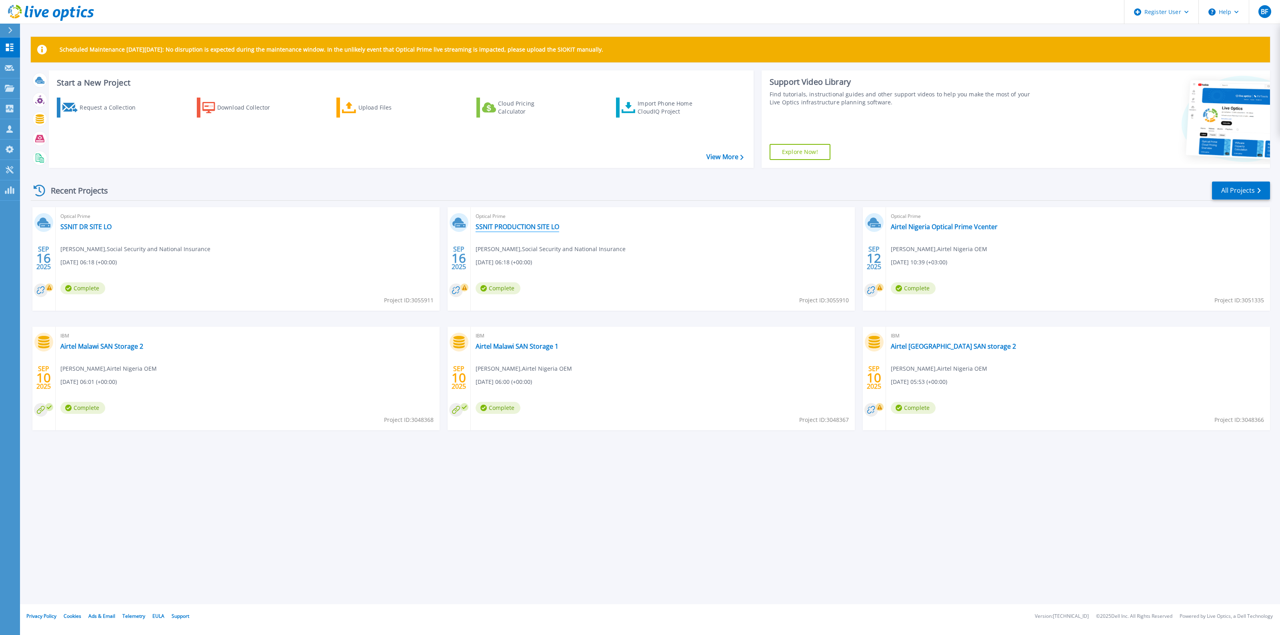
click at [521, 226] on link "SSNIT PRODUCTION SITE LO" at bounding box center [518, 227] width 84 height 8
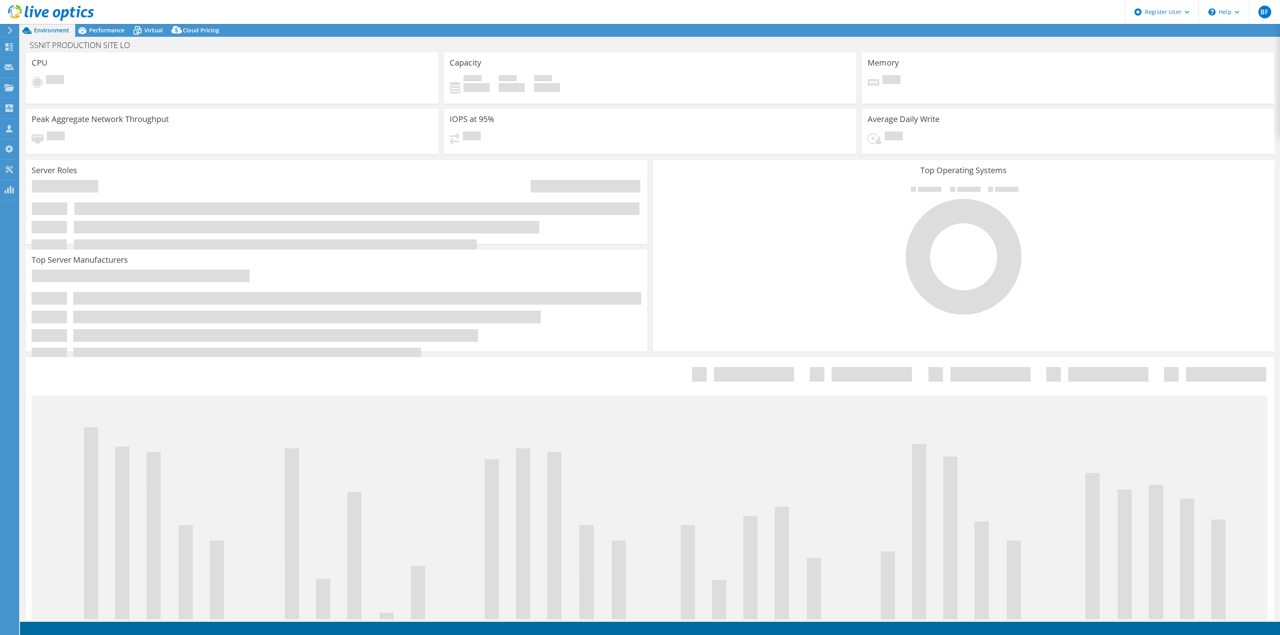
select select "USD"
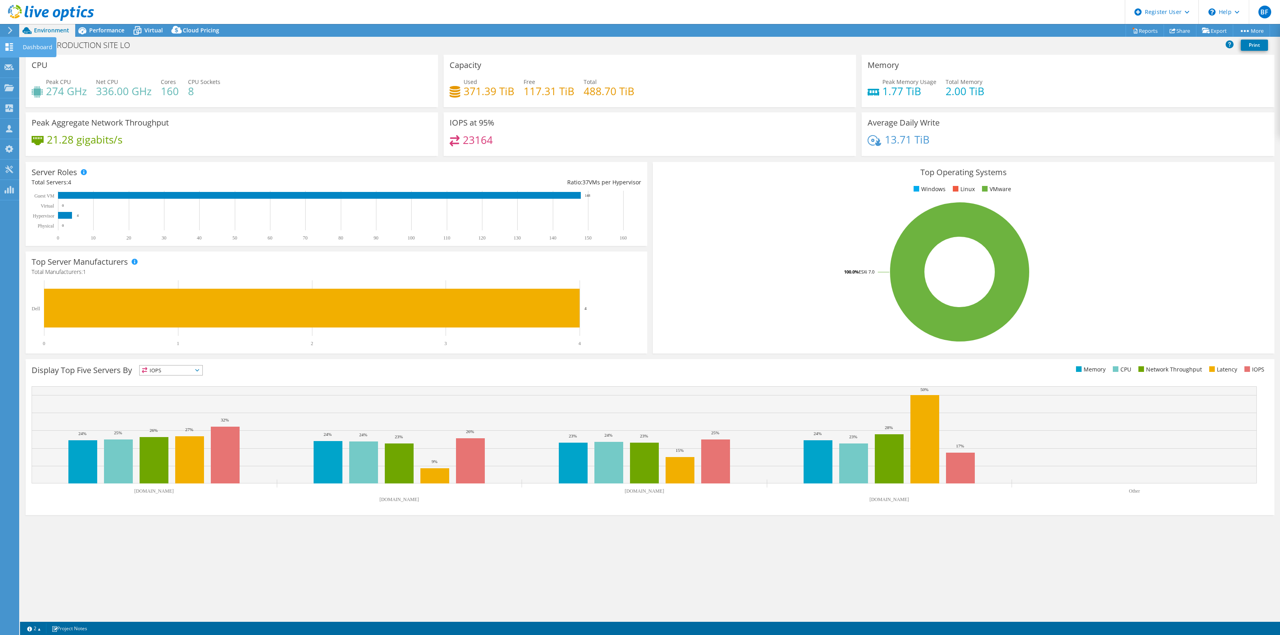
click at [11, 47] on use at bounding box center [10, 47] width 8 height 8
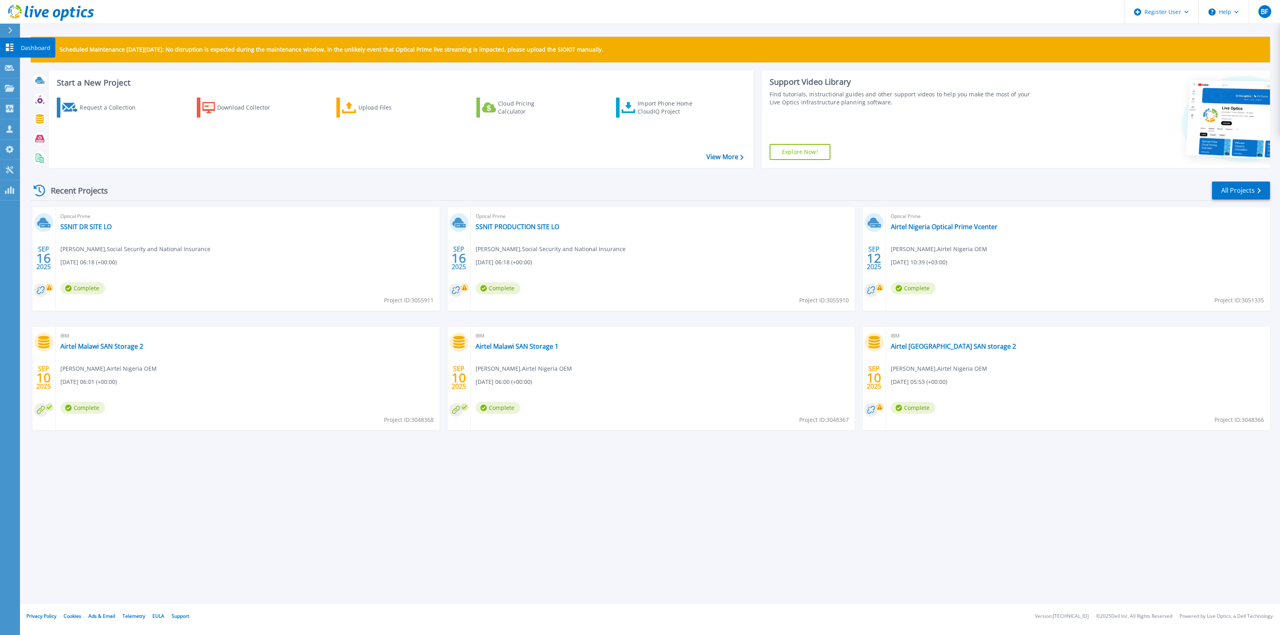
click at [14, 44] on link "Dashboard Dashboard" at bounding box center [10, 48] width 20 height 20
click at [527, 226] on link "SSNIT PRODUCTION SITE LO" at bounding box center [518, 227] width 84 height 8
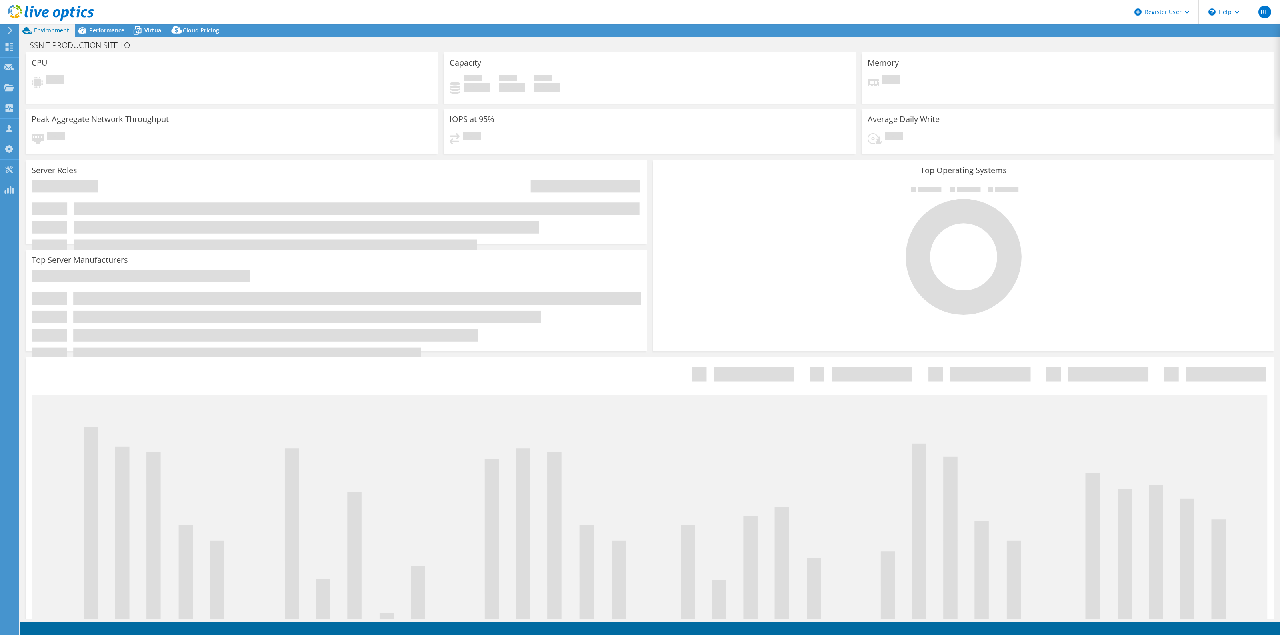
select select "USD"
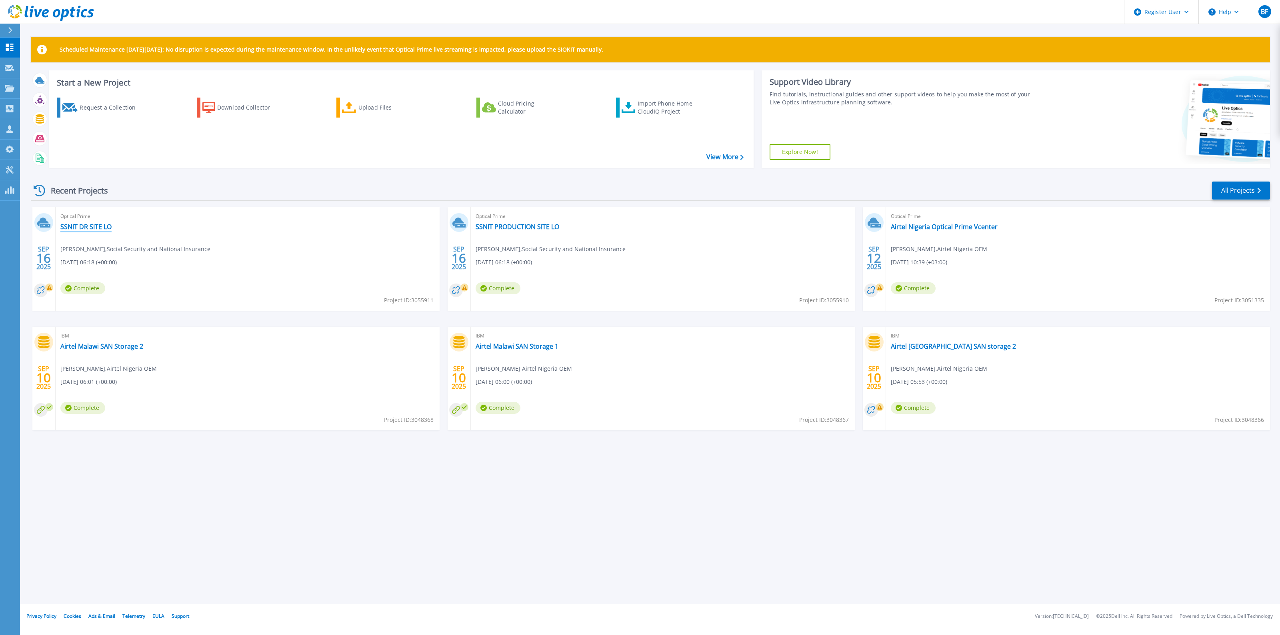
click at [74, 227] on link "SSNIT DR SITE LO" at bounding box center [85, 227] width 51 height 8
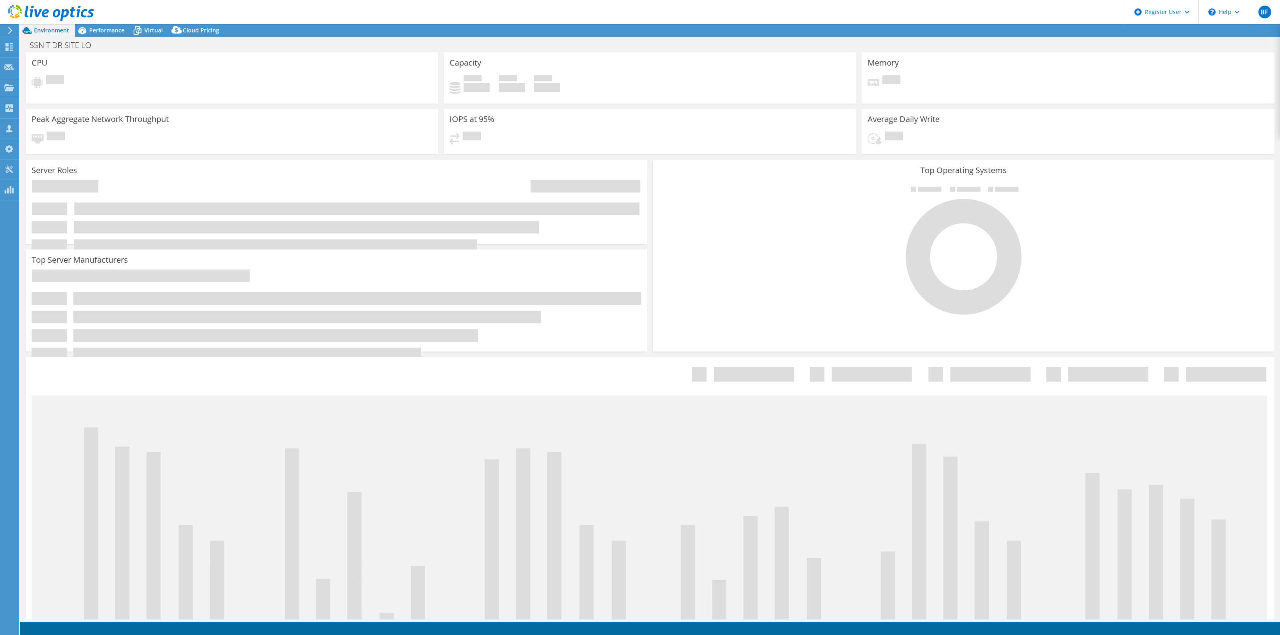
select select "USD"
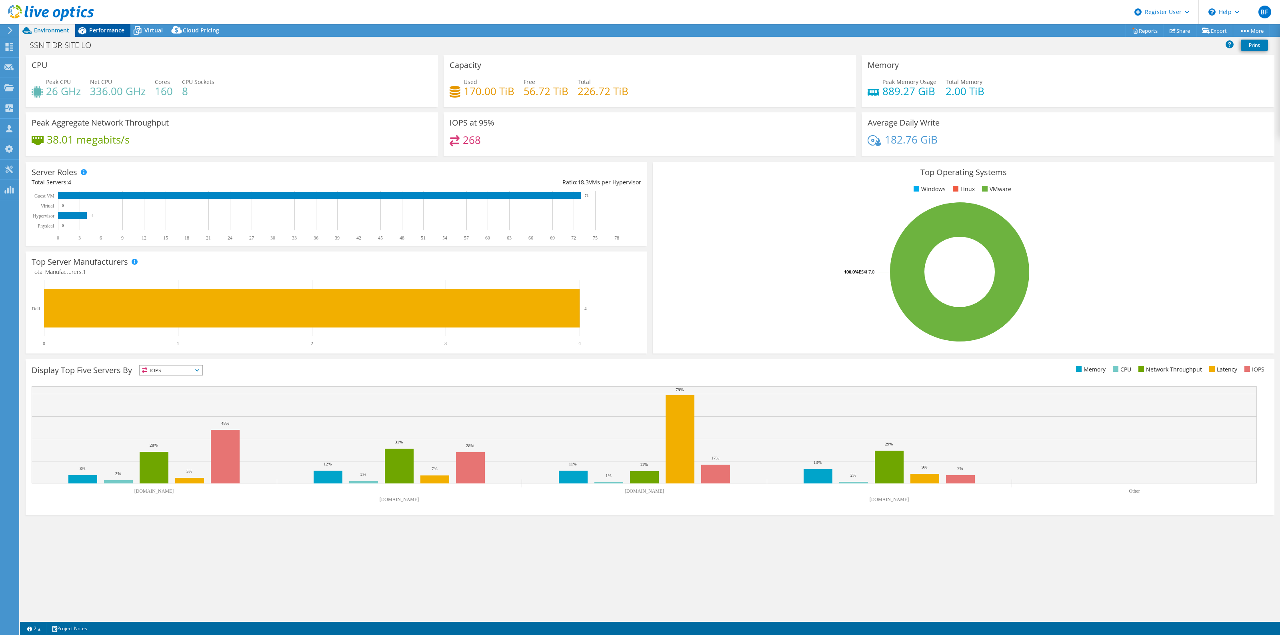
click at [98, 28] on span "Performance" at bounding box center [106, 30] width 35 height 8
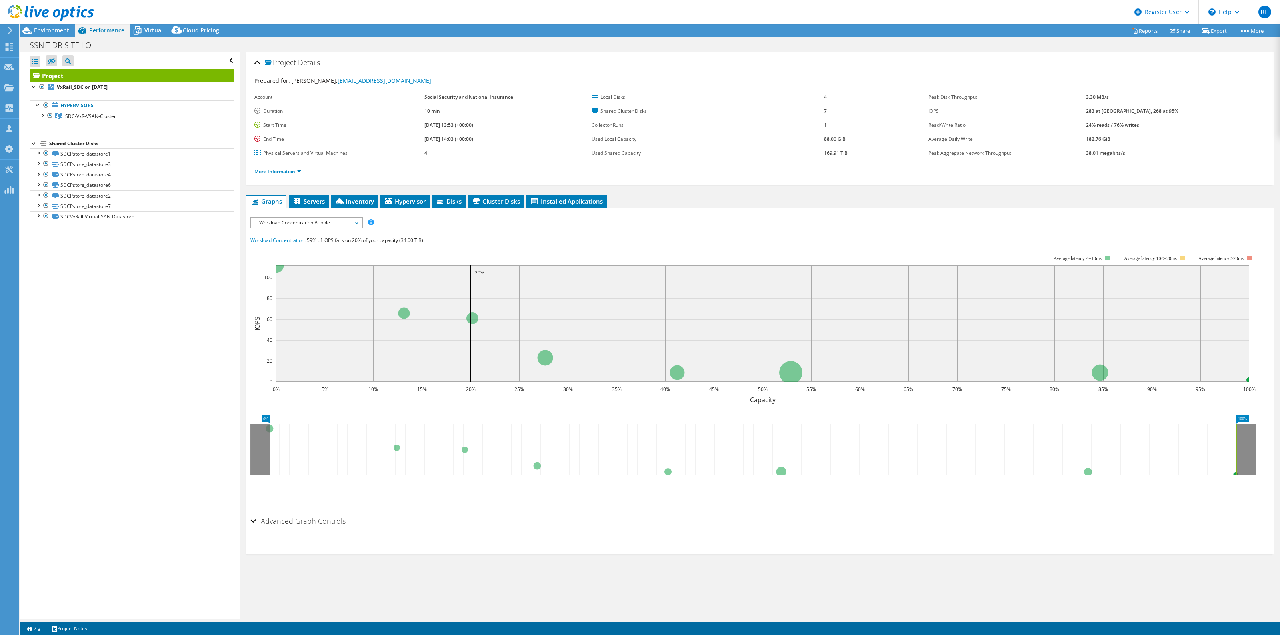
click at [331, 223] on span "Workload Concentration Bubble" at bounding box center [306, 223] width 103 height 10
click at [57, 29] on span "Environment" at bounding box center [51, 30] width 35 height 8
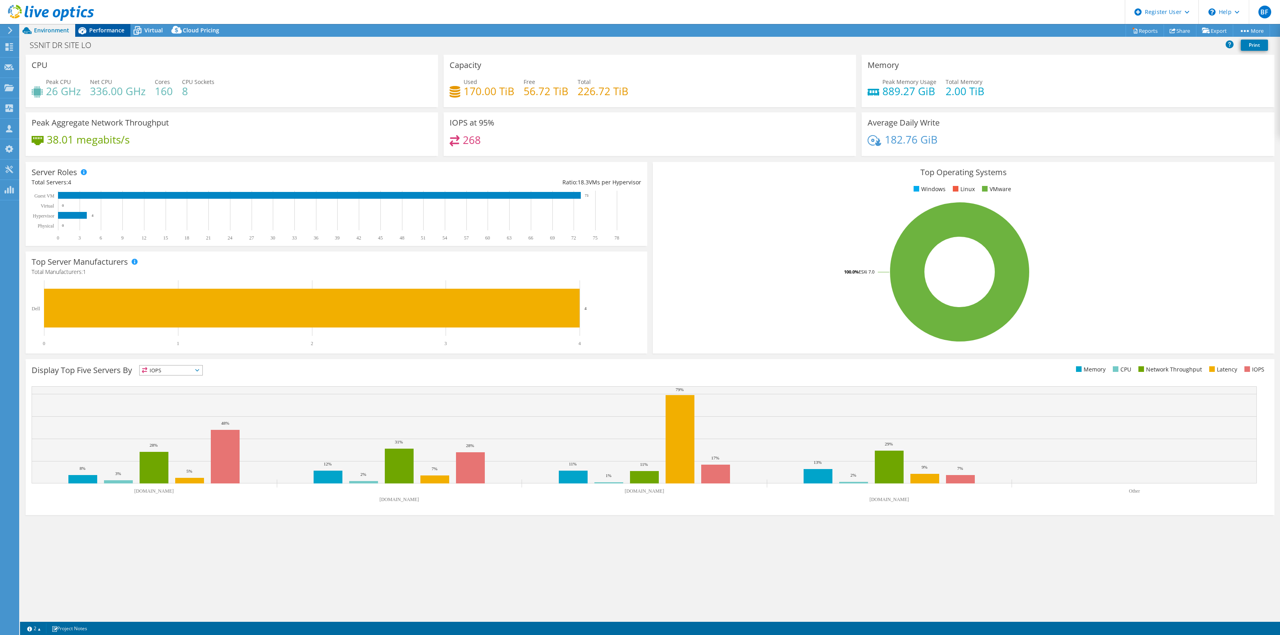
click at [107, 31] on span "Performance" at bounding box center [106, 30] width 35 height 8
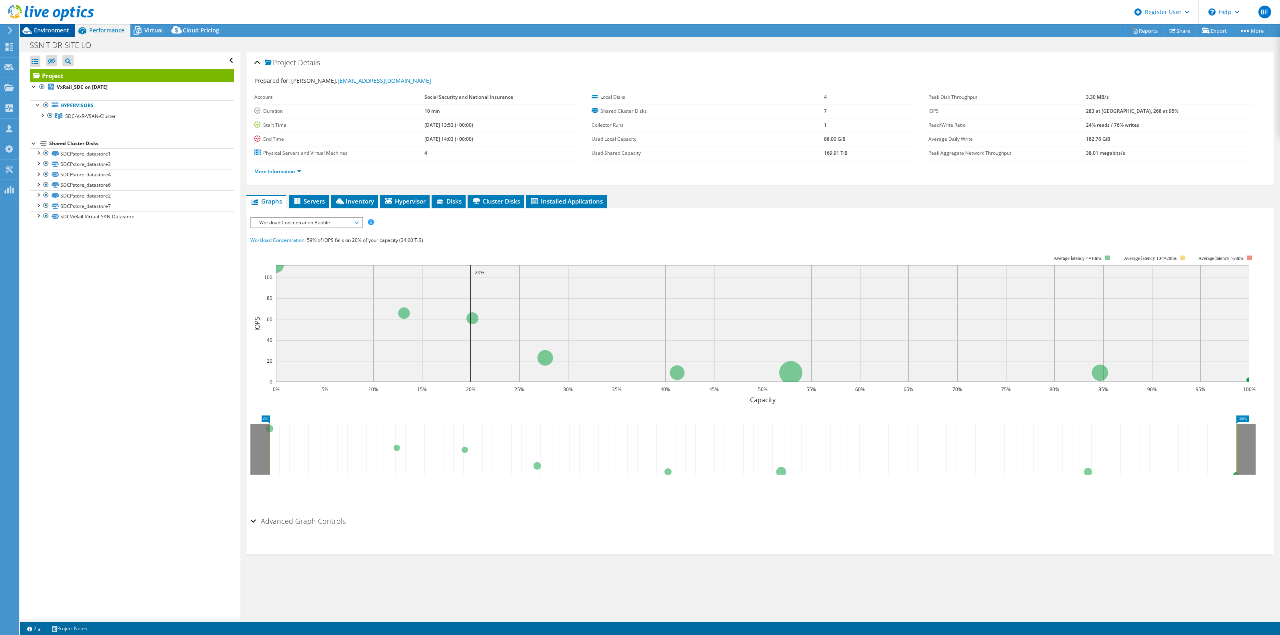
click at [58, 32] on span "Environment" at bounding box center [51, 30] width 35 height 8
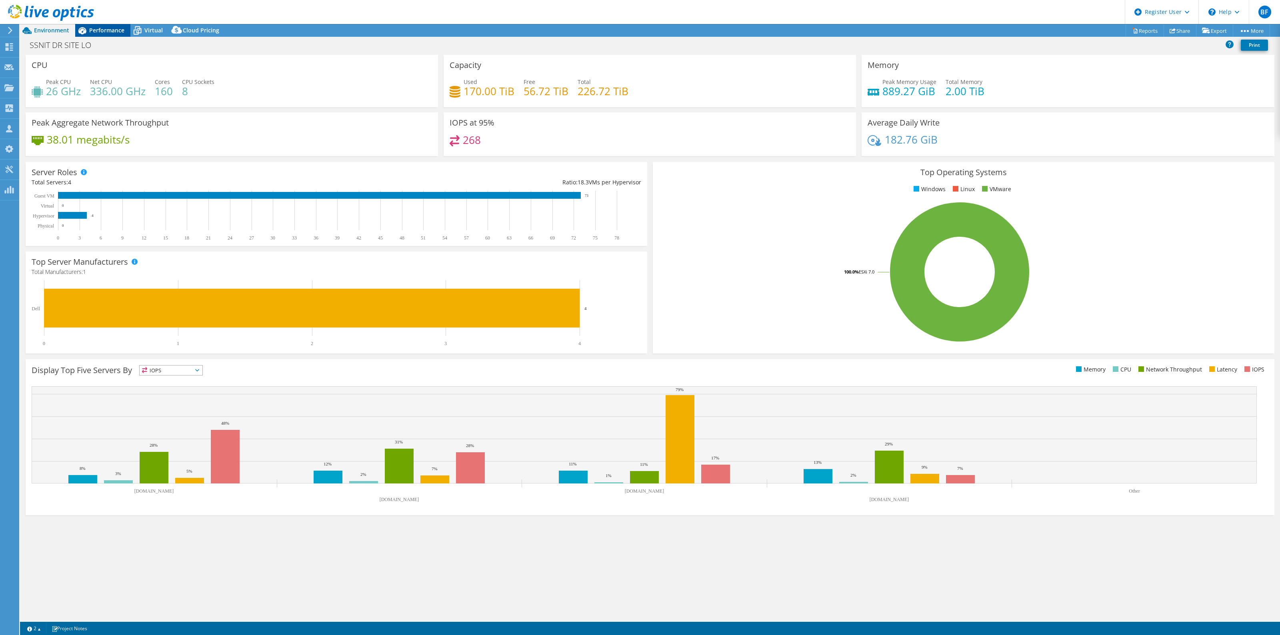
click at [109, 30] on span "Performance" at bounding box center [106, 30] width 35 height 8
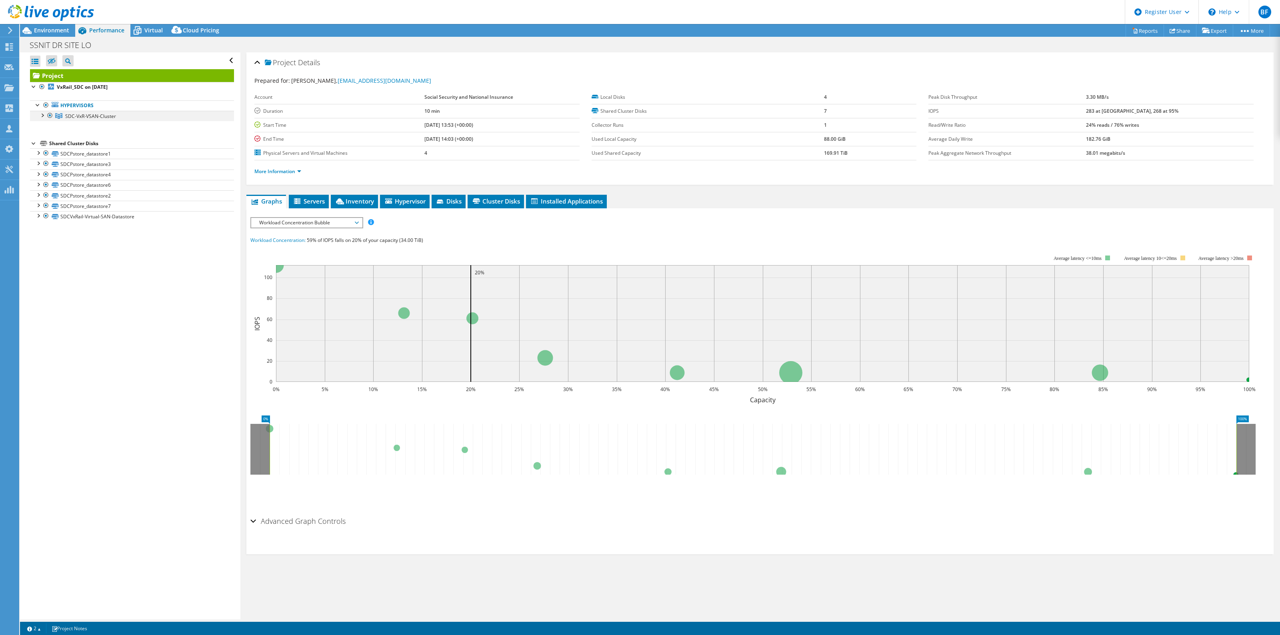
click at [44, 118] on div at bounding box center [42, 115] width 8 height 8
click at [93, 117] on span "SDC-VxR-VSAN-Cluster" at bounding box center [90, 116] width 51 height 7
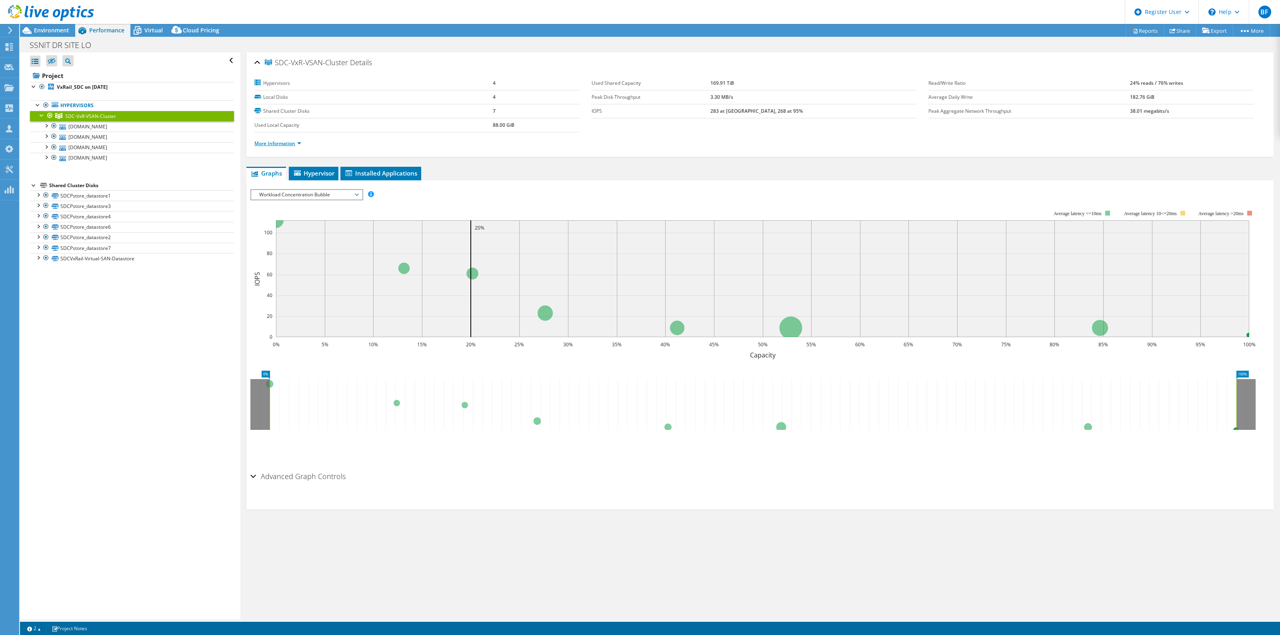
click at [299, 145] on link "More Information" at bounding box center [277, 143] width 47 height 7
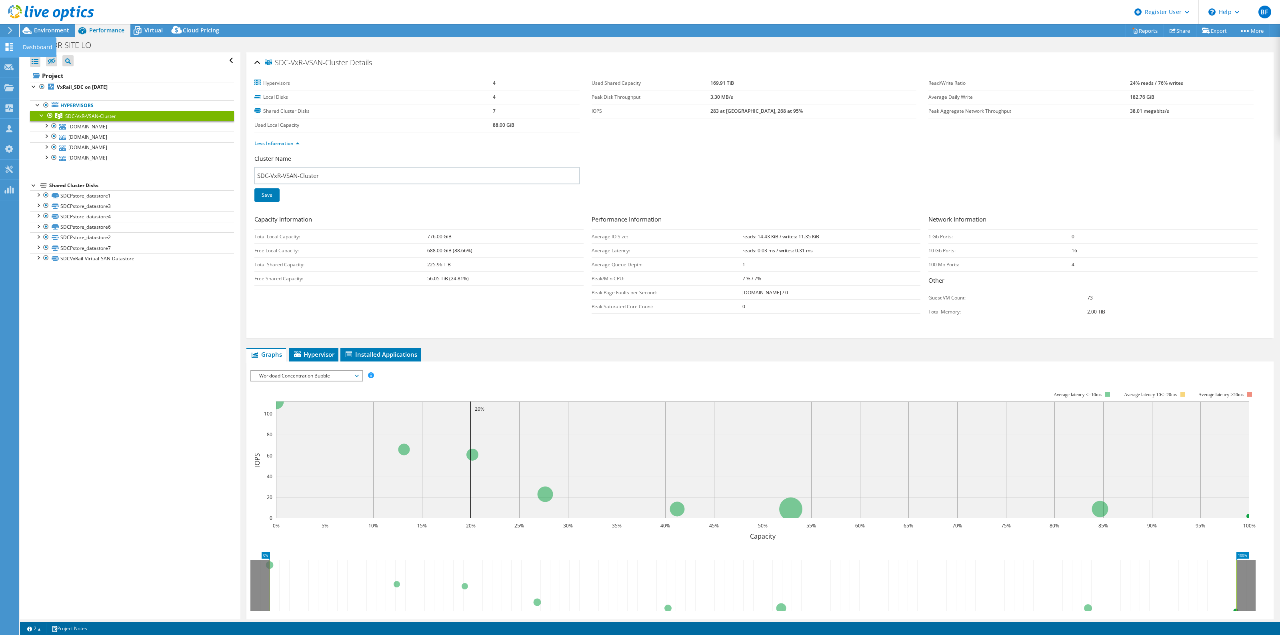
click at [12, 48] on use at bounding box center [10, 47] width 8 height 8
